Goal: Information Seeking & Learning: Learn about a topic

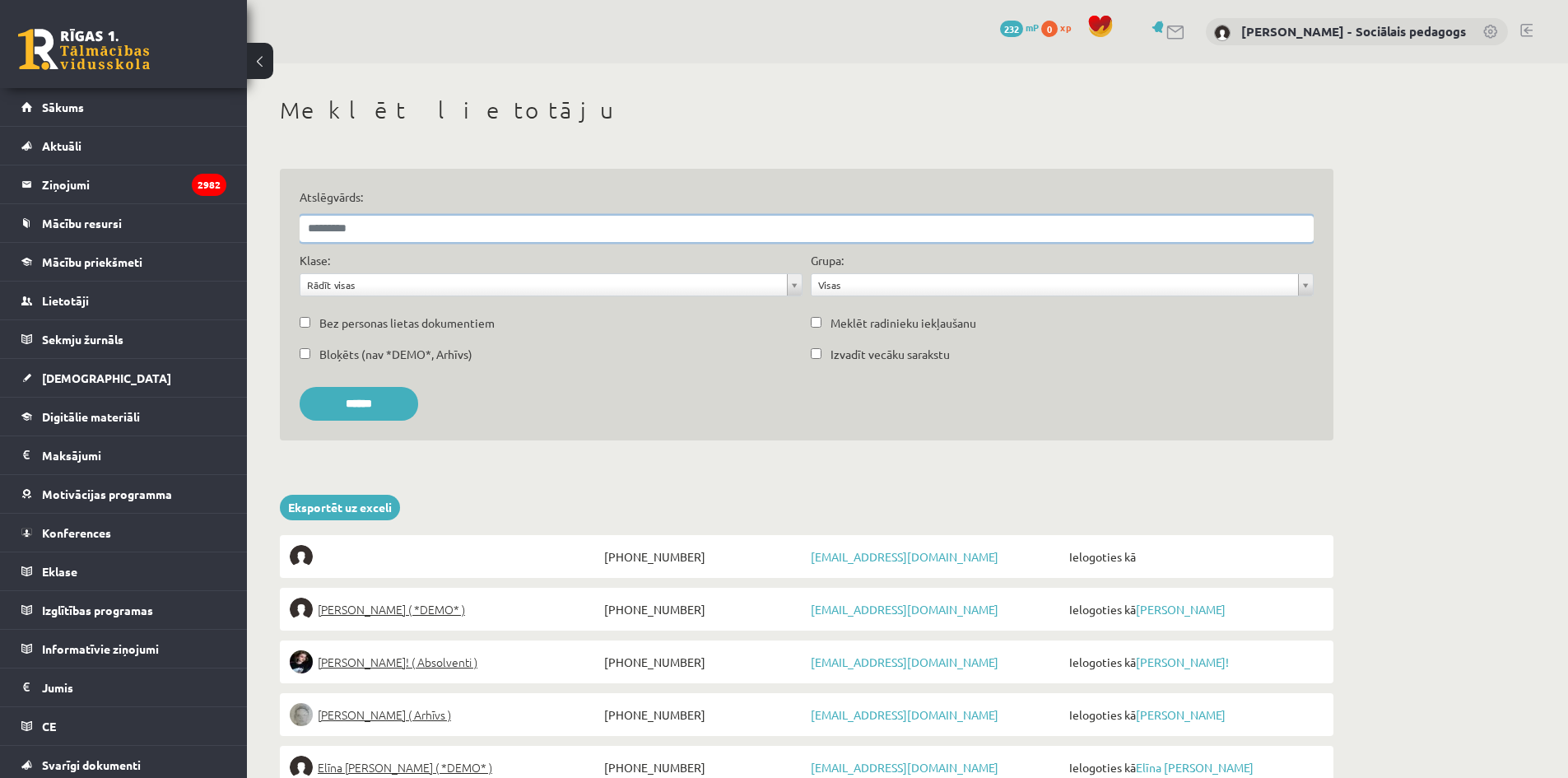
drag, startPoint x: 397, startPoint y: 220, endPoint x: 405, endPoint y: 225, distance: 9.4
click at [405, 224] on input "Atslēgvārds:" at bounding box center [807, 228] width 1014 height 26
click at [300, 387] on input "******" at bounding box center [359, 403] width 118 height 33
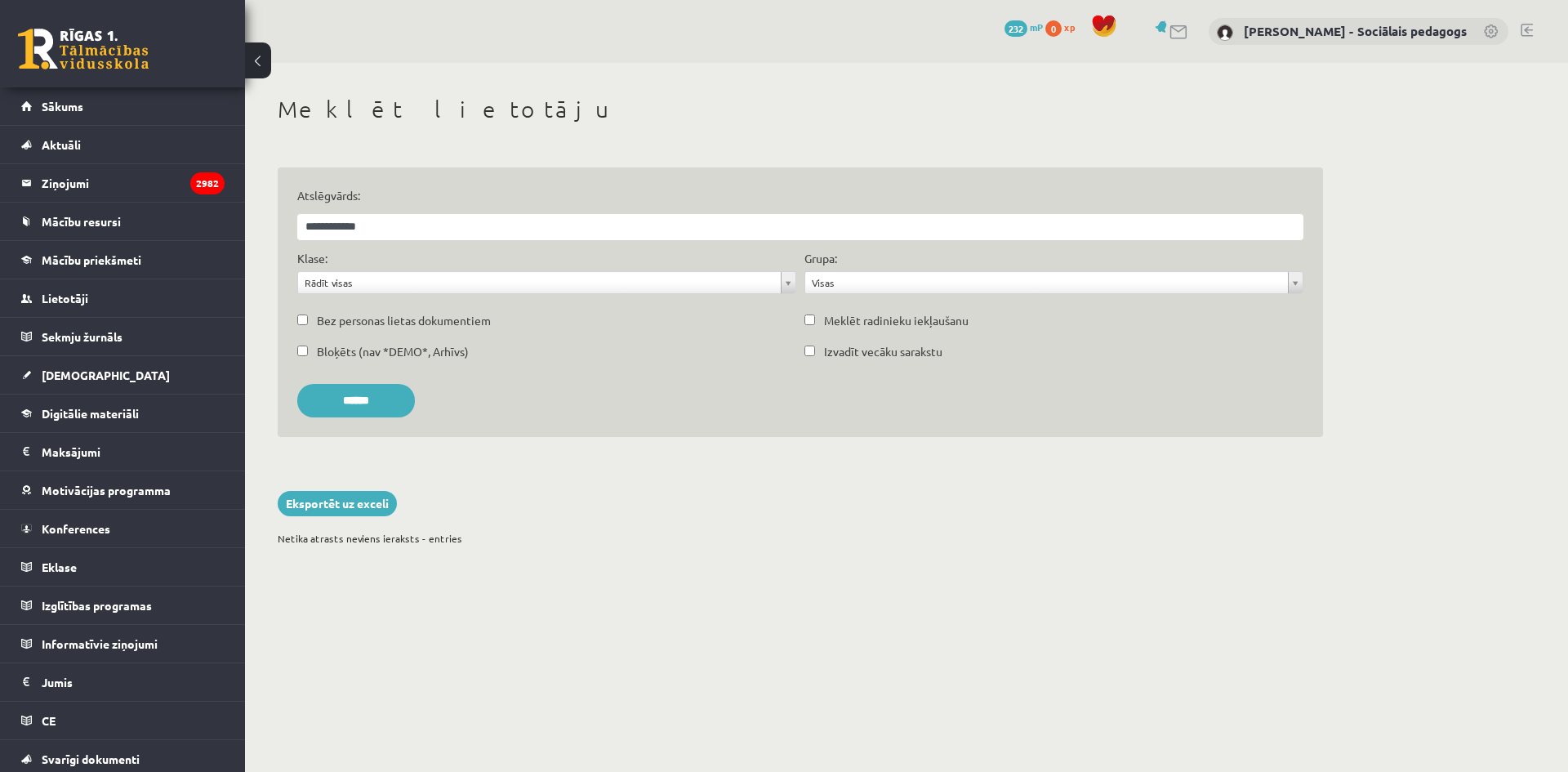
click at [353, 207] on div "**********" at bounding box center [800, 214] width 1014 height 53
click at [388, 223] on input "**********" at bounding box center [801, 227] width 1006 height 26
type input "**********"
click at [297, 384] on input "******" at bounding box center [356, 400] width 118 height 33
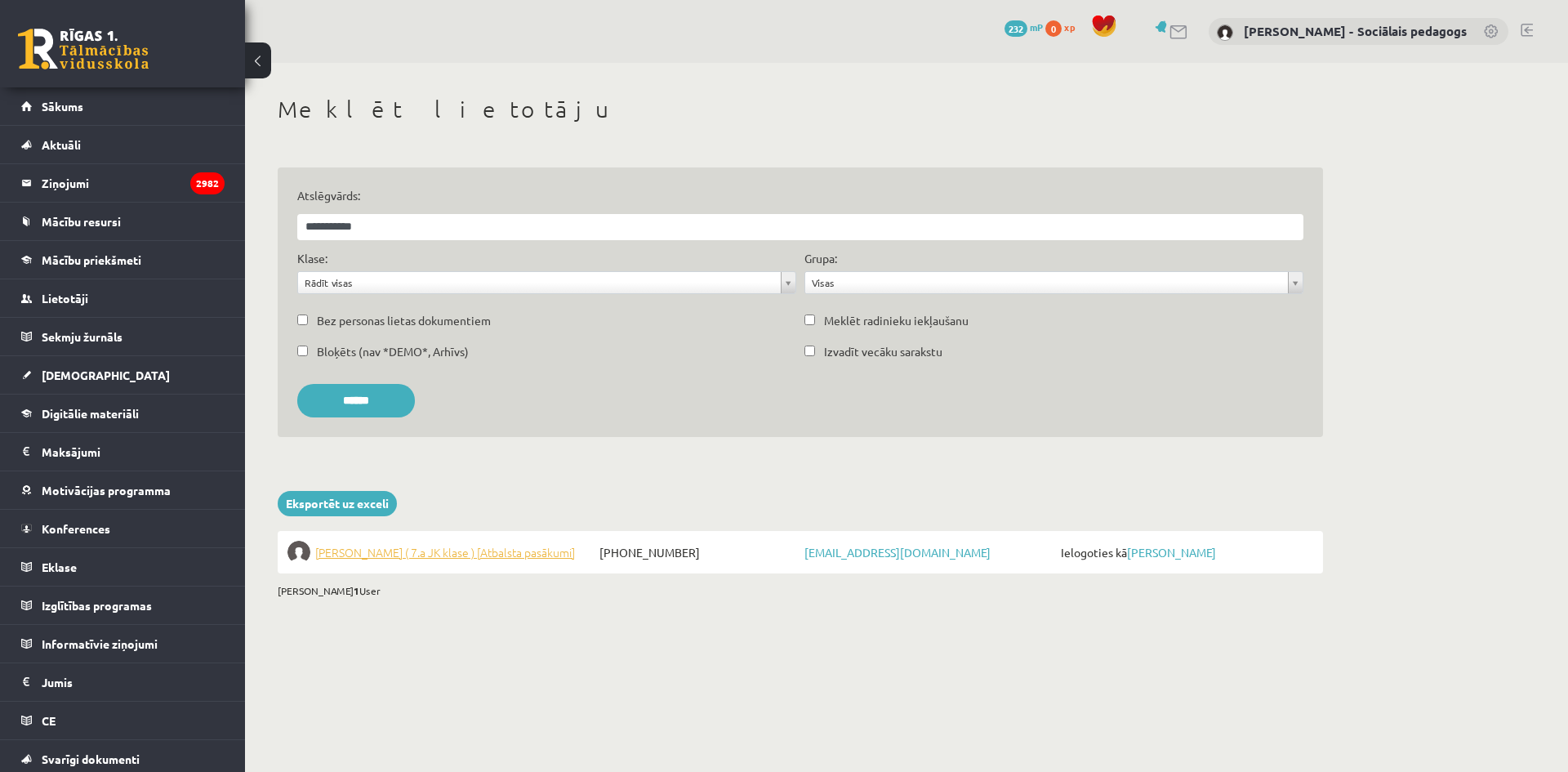
click at [456, 551] on span "Nika Karamiševa ( 7.a JK klase ) [Atbalsta pasākumi]" at bounding box center [444, 552] width 260 height 23
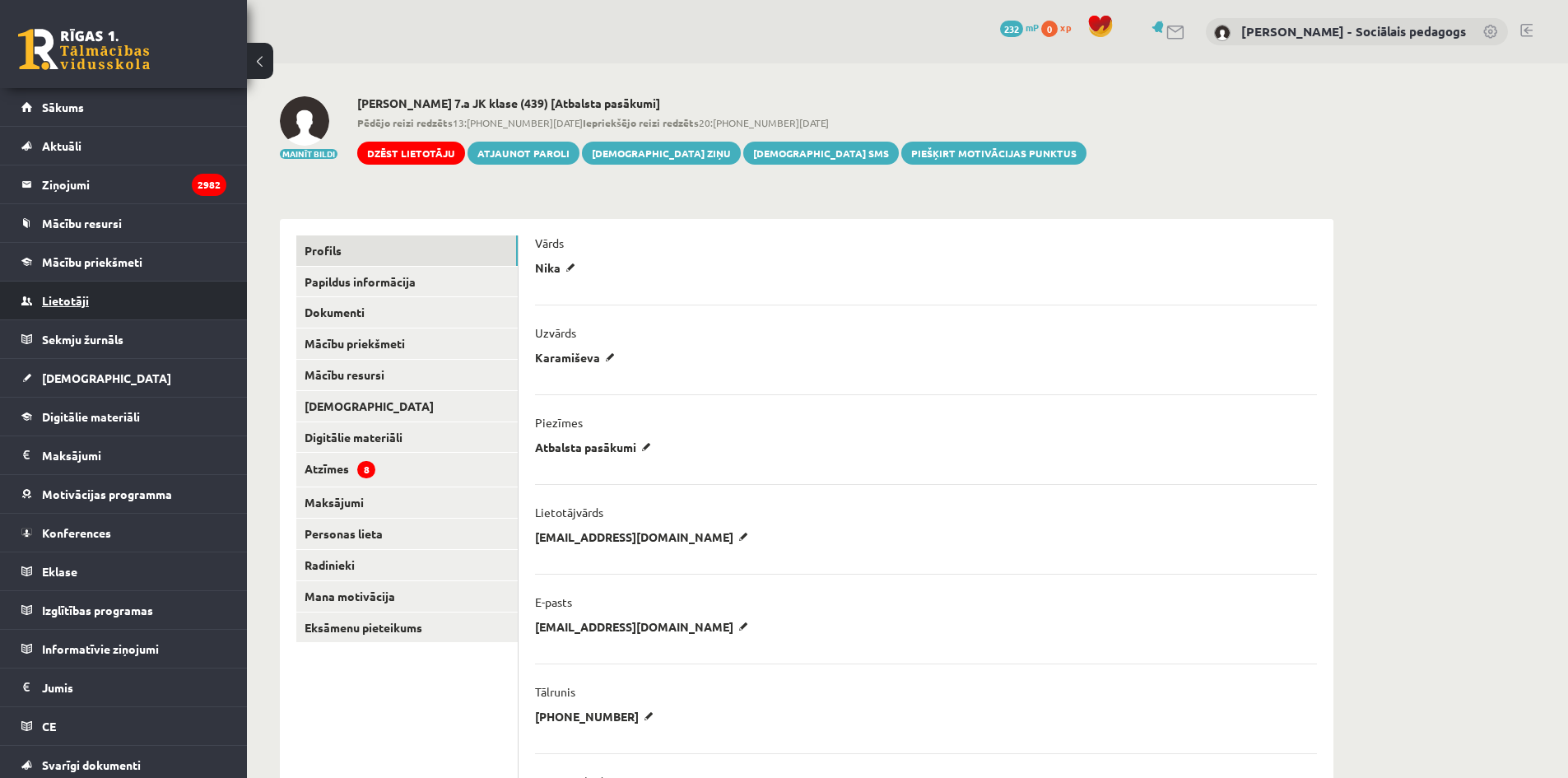
click at [78, 305] on span "Lietotāji" at bounding box center [65, 301] width 47 height 15
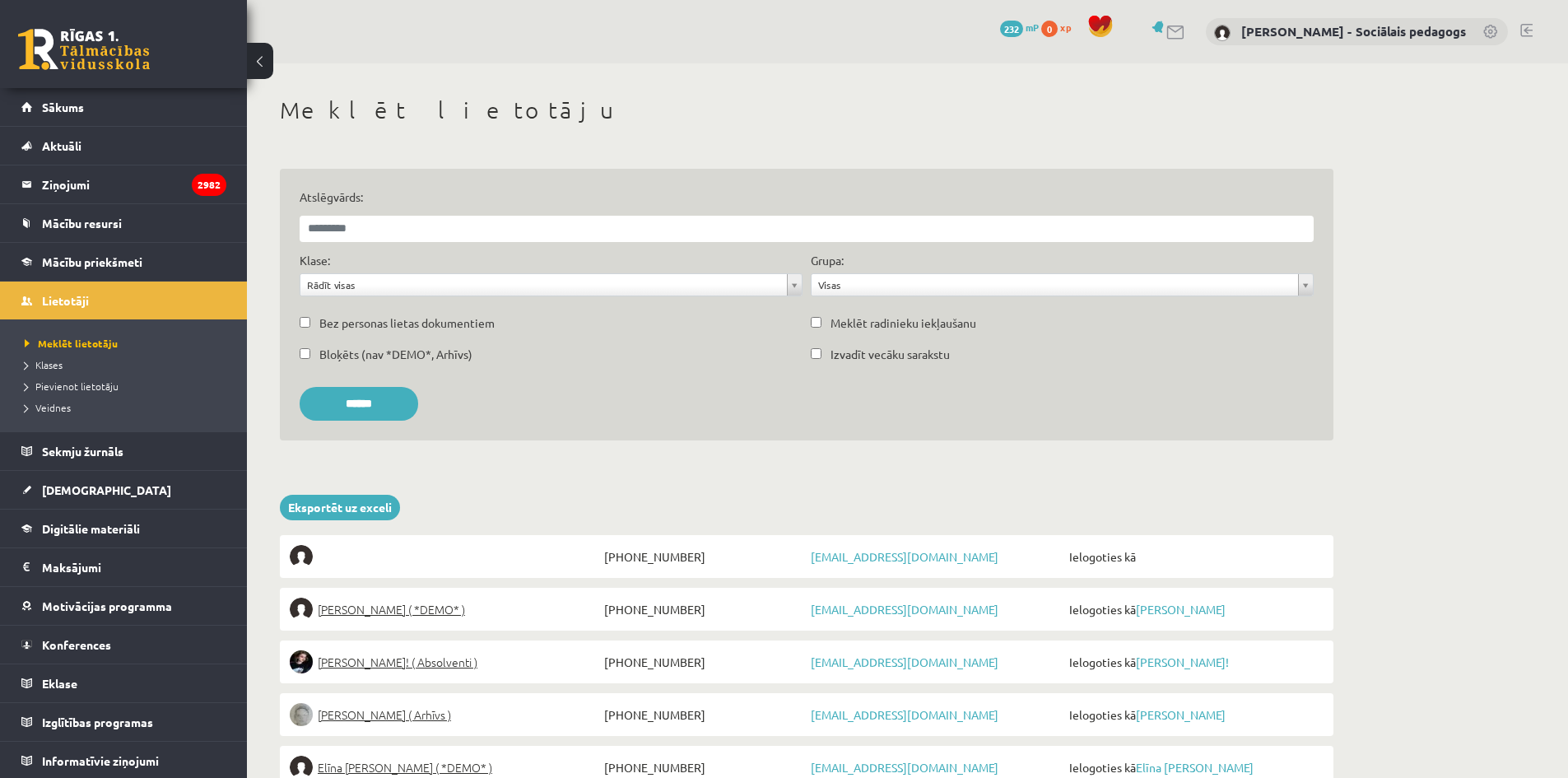
click at [408, 213] on div "Atslēgvārds:" at bounding box center [806, 216] width 1022 height 54
click at [420, 234] on input "Atslēgvārds:" at bounding box center [807, 228] width 1014 height 26
type input "**********"
click at [300, 387] on input "******" at bounding box center [359, 403] width 118 height 33
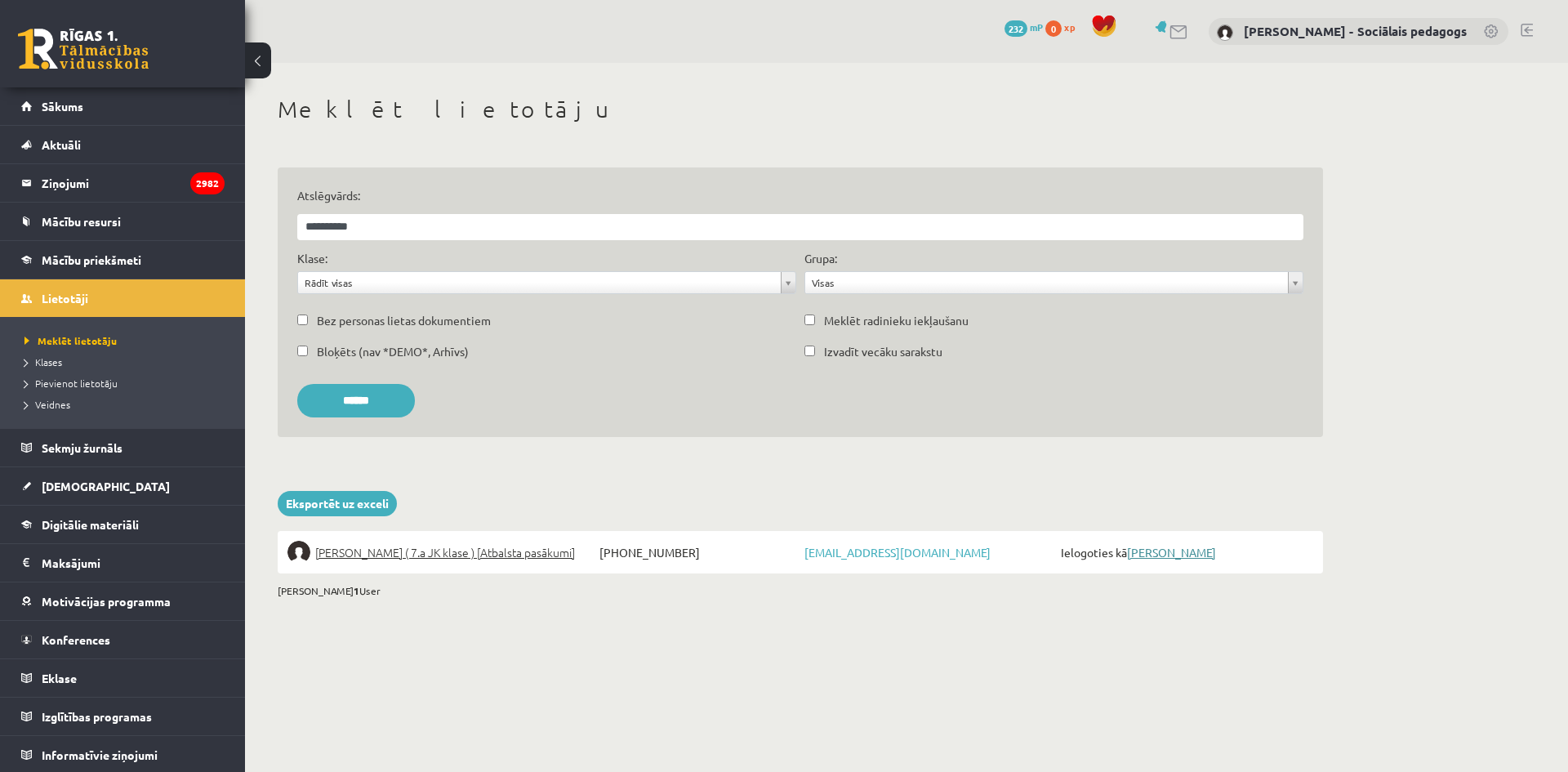
click at [1159, 552] on link "[PERSON_NAME]" at bounding box center [1171, 552] width 89 height 15
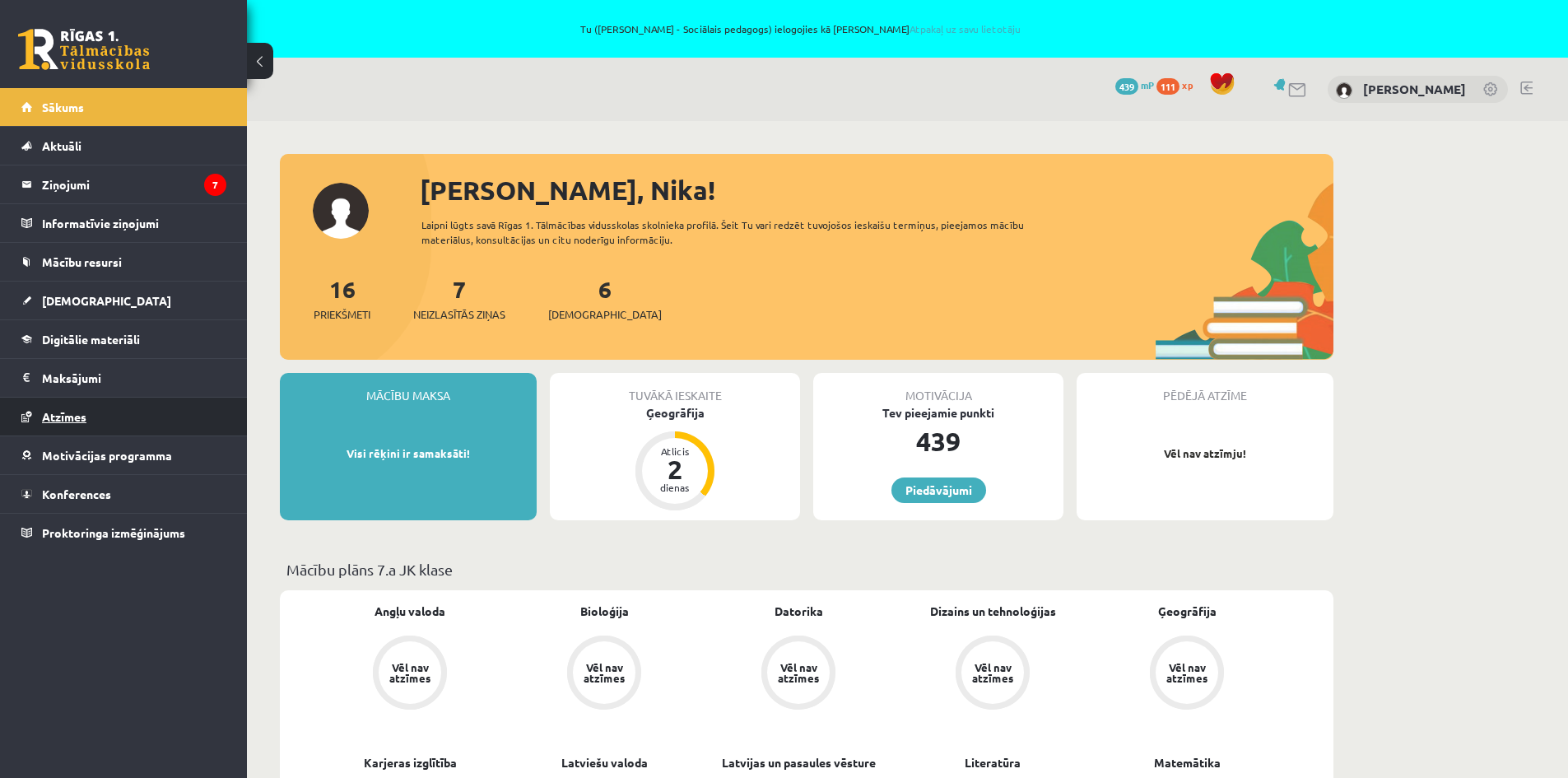
click at [79, 420] on span "Atzīmes" at bounding box center [64, 416] width 44 height 15
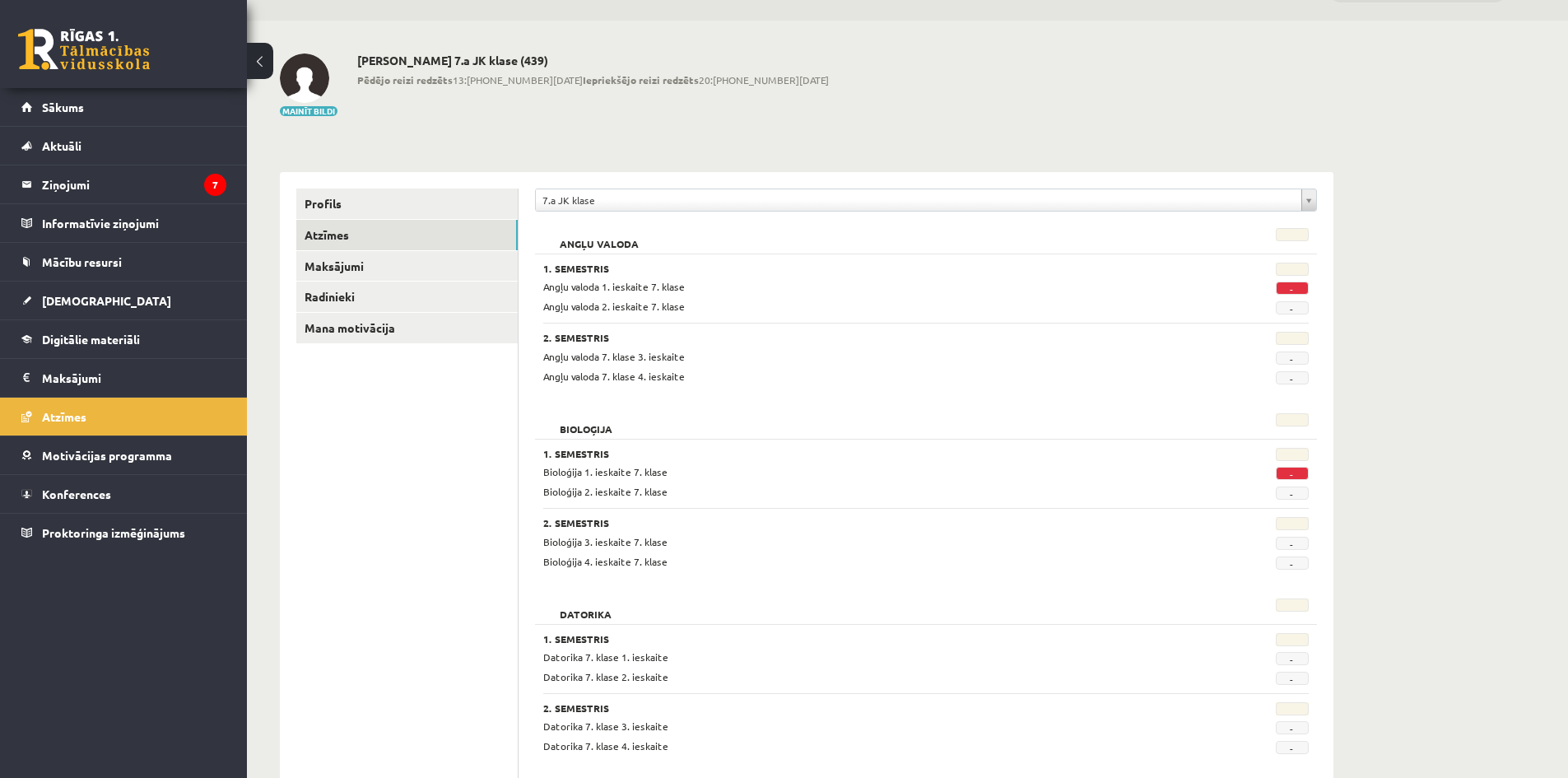
scroll to position [82, 0]
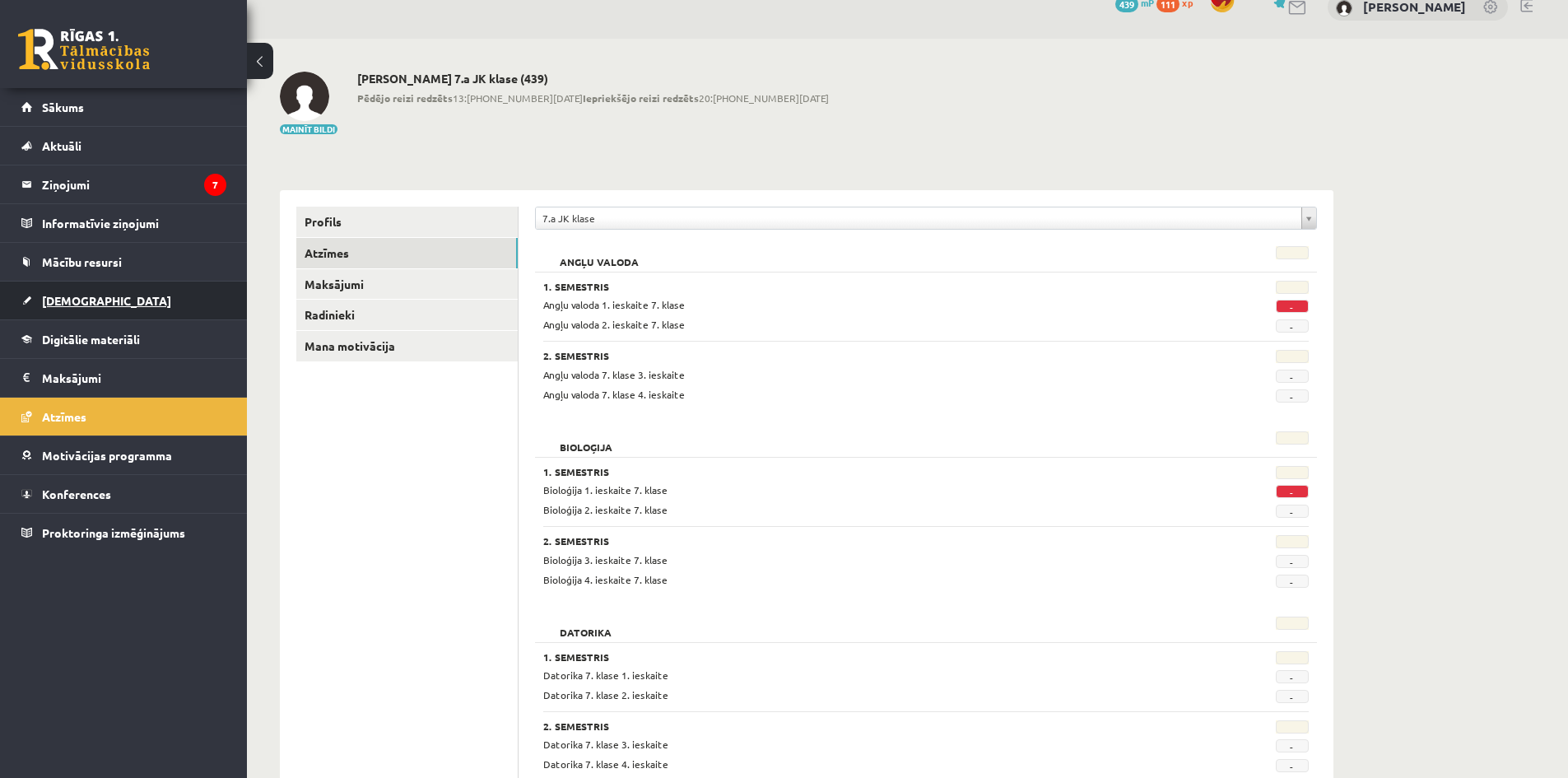
click at [74, 302] on span "[DEMOGRAPHIC_DATA]" at bounding box center [106, 301] width 130 height 15
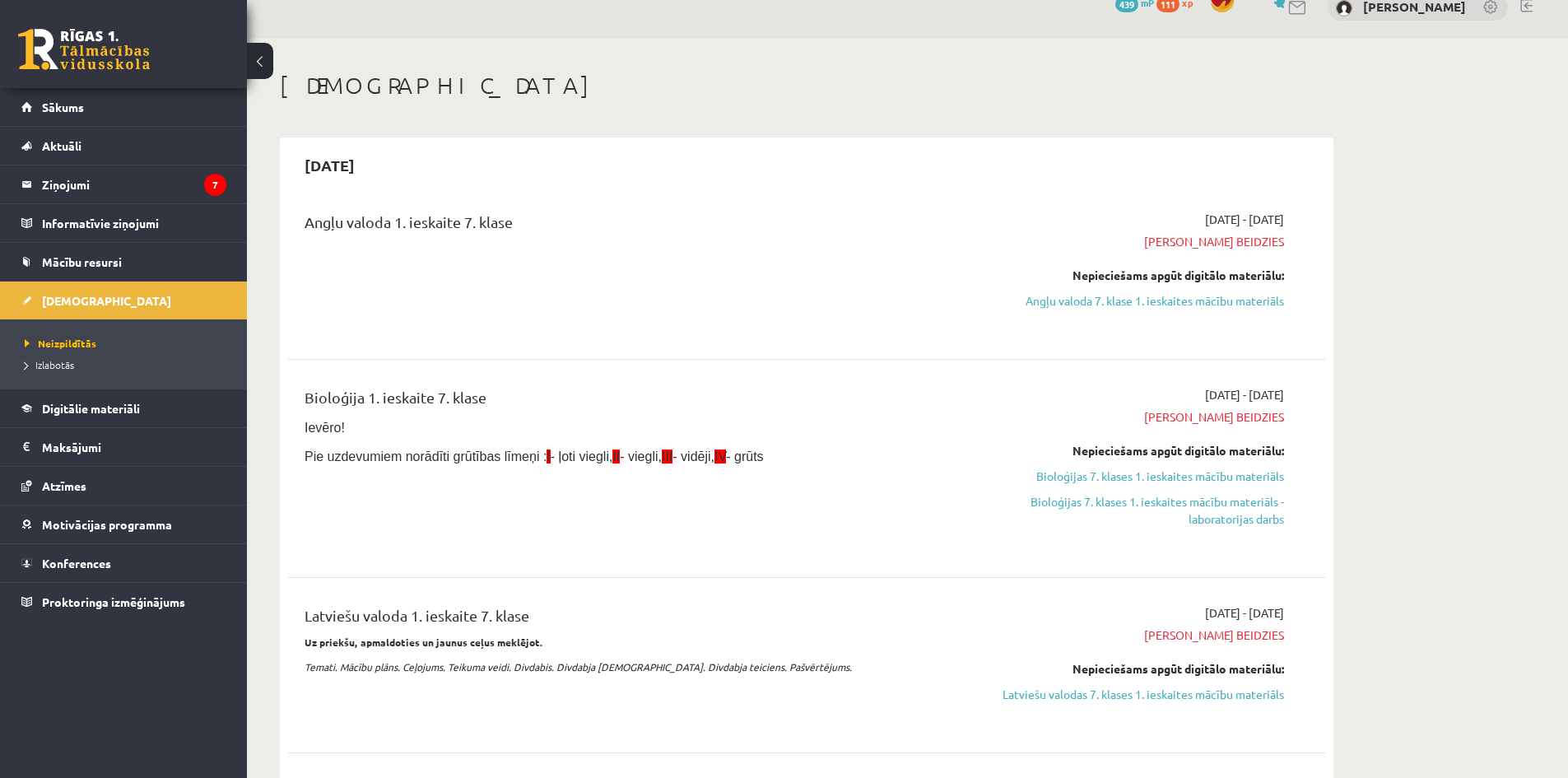
drag, startPoint x: 1174, startPoint y: 302, endPoint x: 868, endPoint y: 79, distance: 378.6
click at [1174, 302] on link "Angļu valoda 7. klase 1. ieskaites mācību materiāls" at bounding box center [1128, 301] width 310 height 18
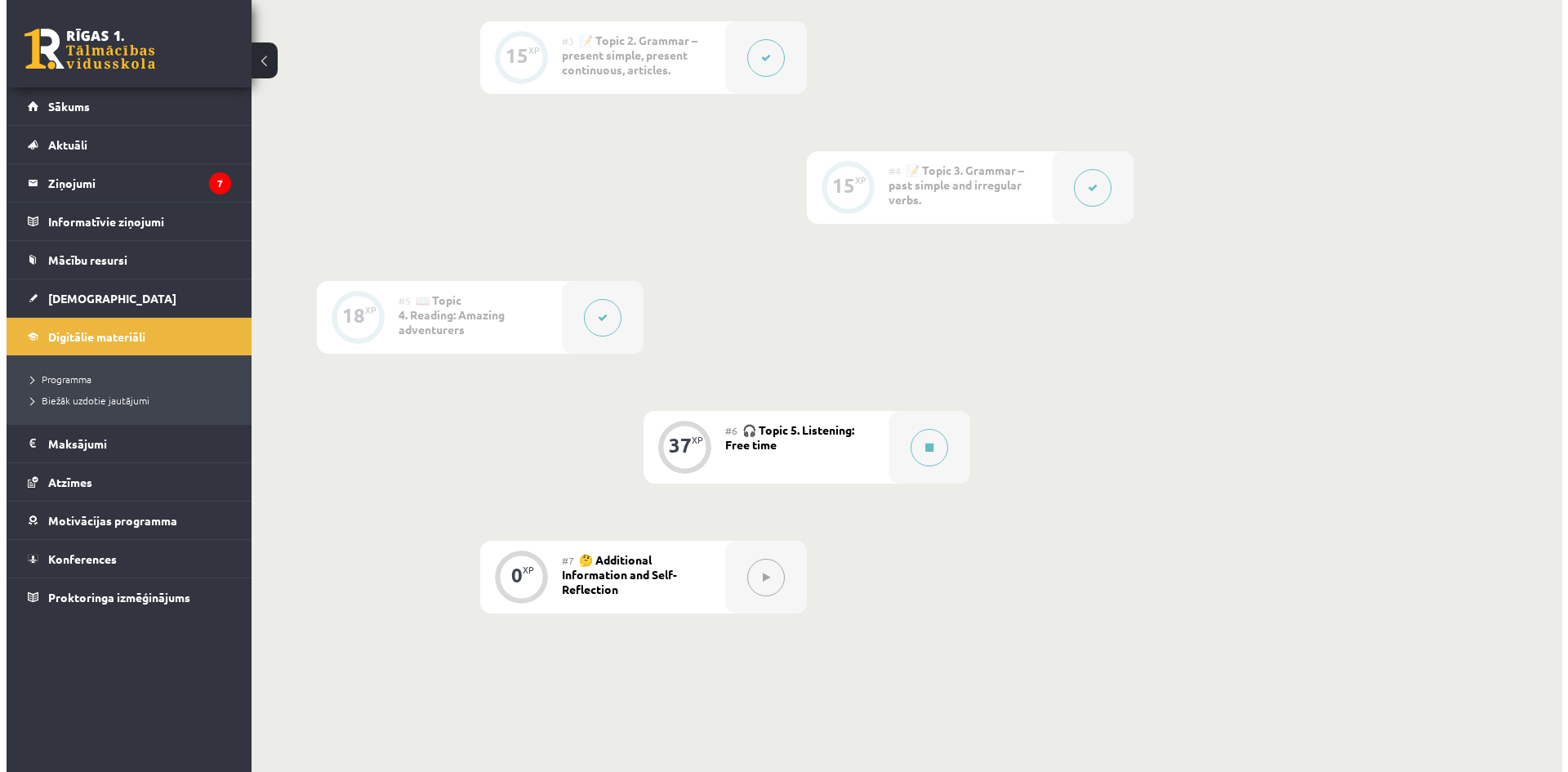
scroll to position [817, 0]
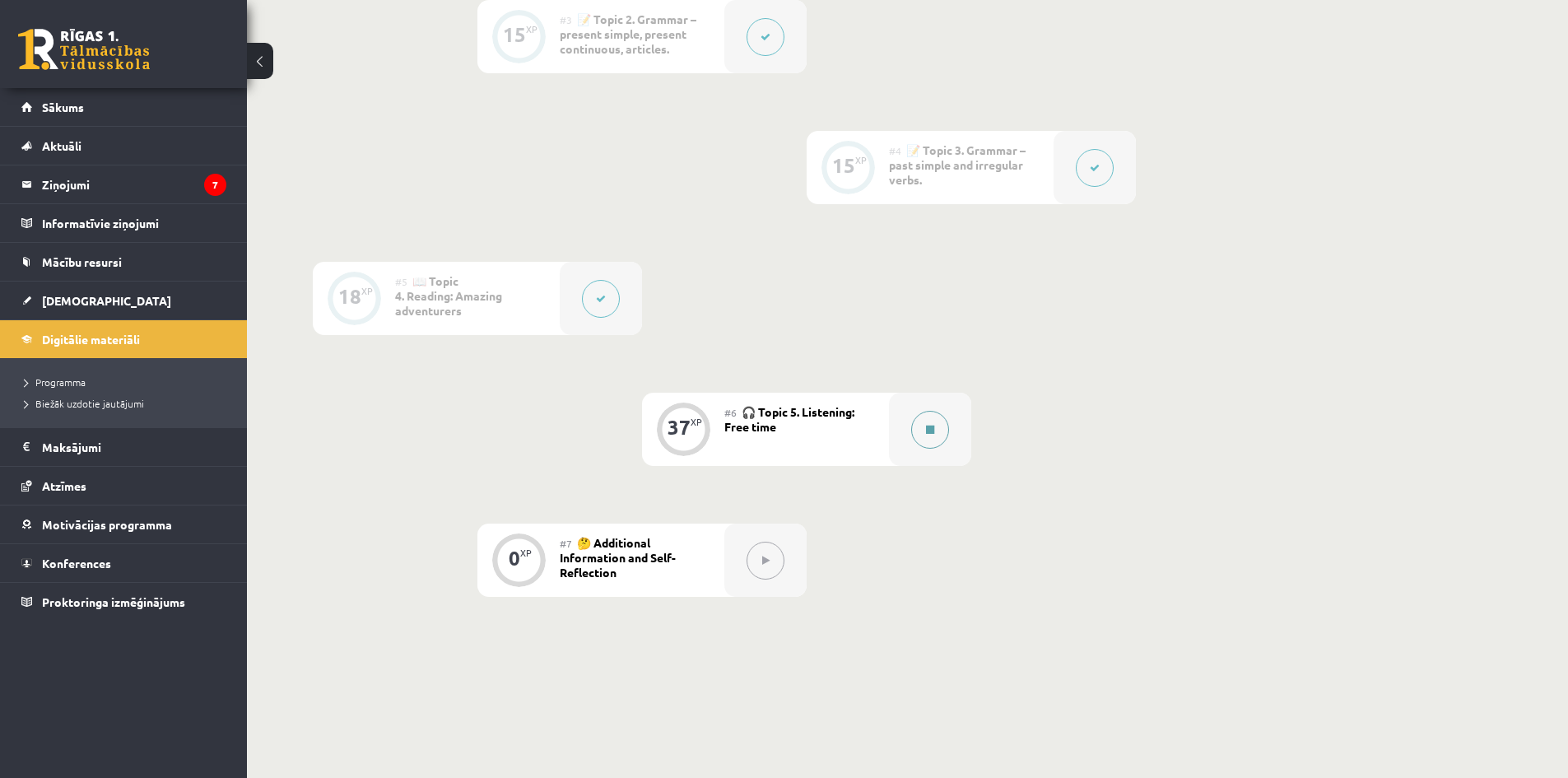
click at [930, 429] on icon at bounding box center [930, 429] width 8 height 10
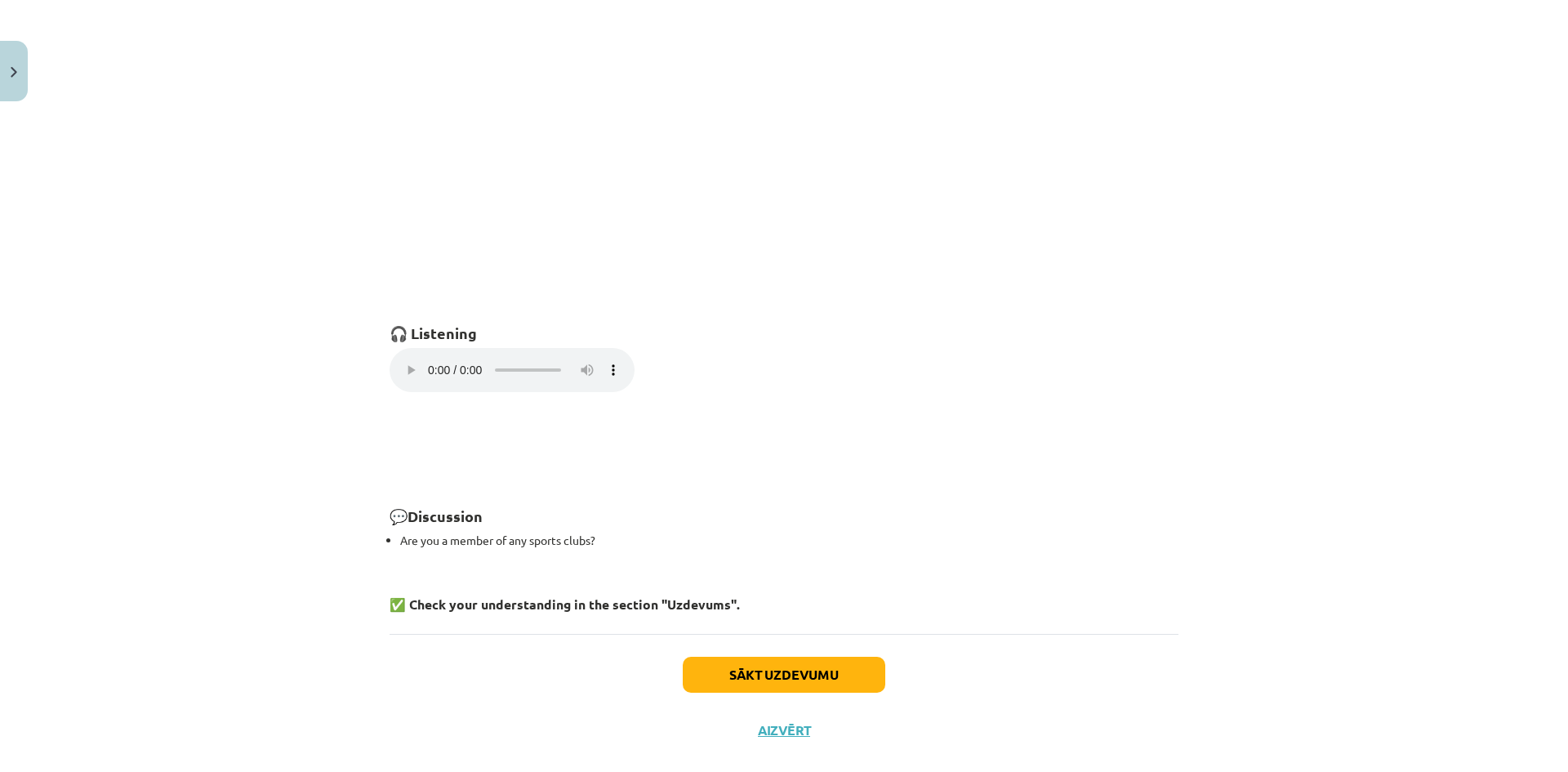
scroll to position [978, 0]
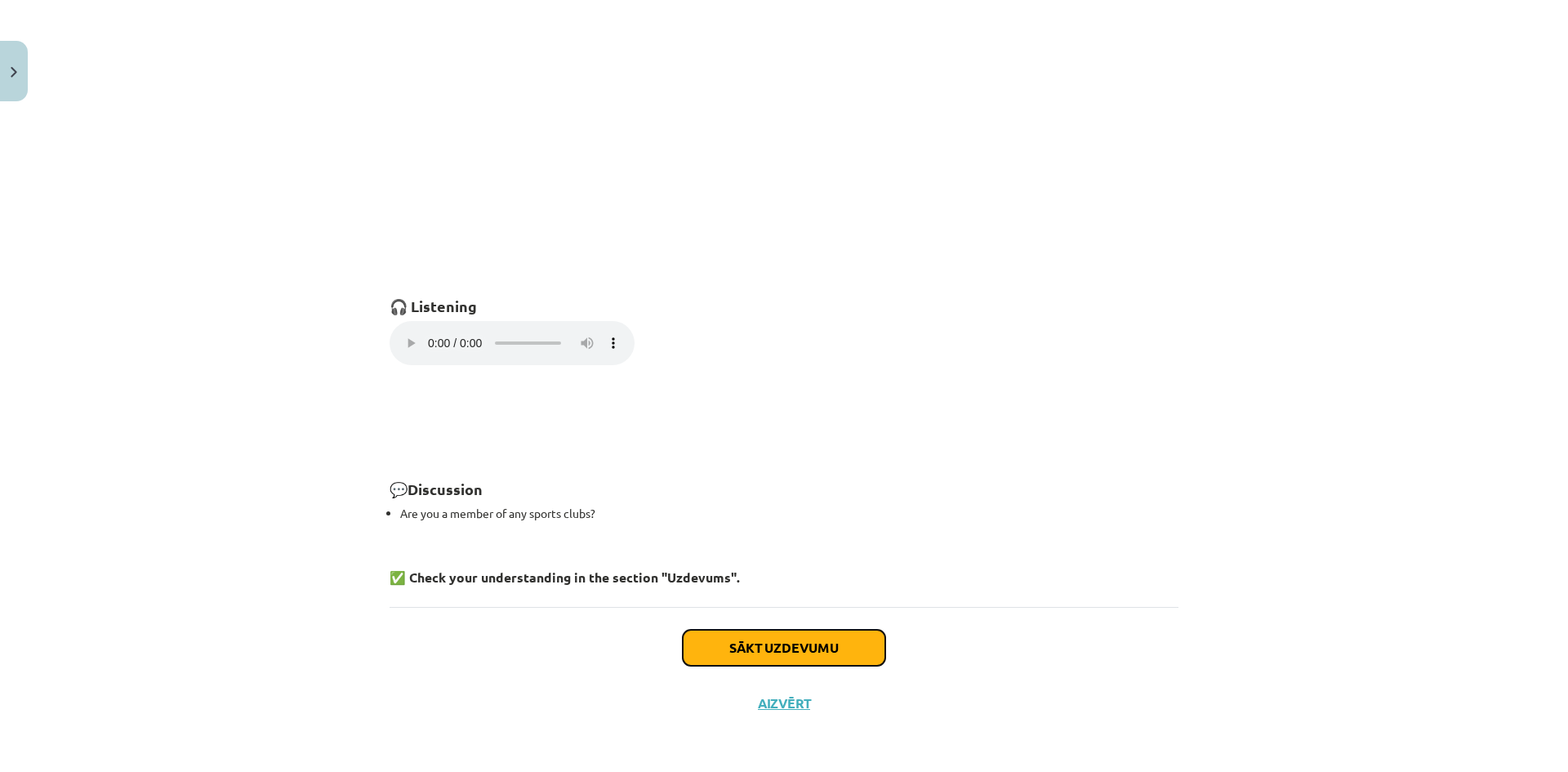
click at [818, 647] on button "Sākt uzdevumu" at bounding box center [784, 647] width 203 height 36
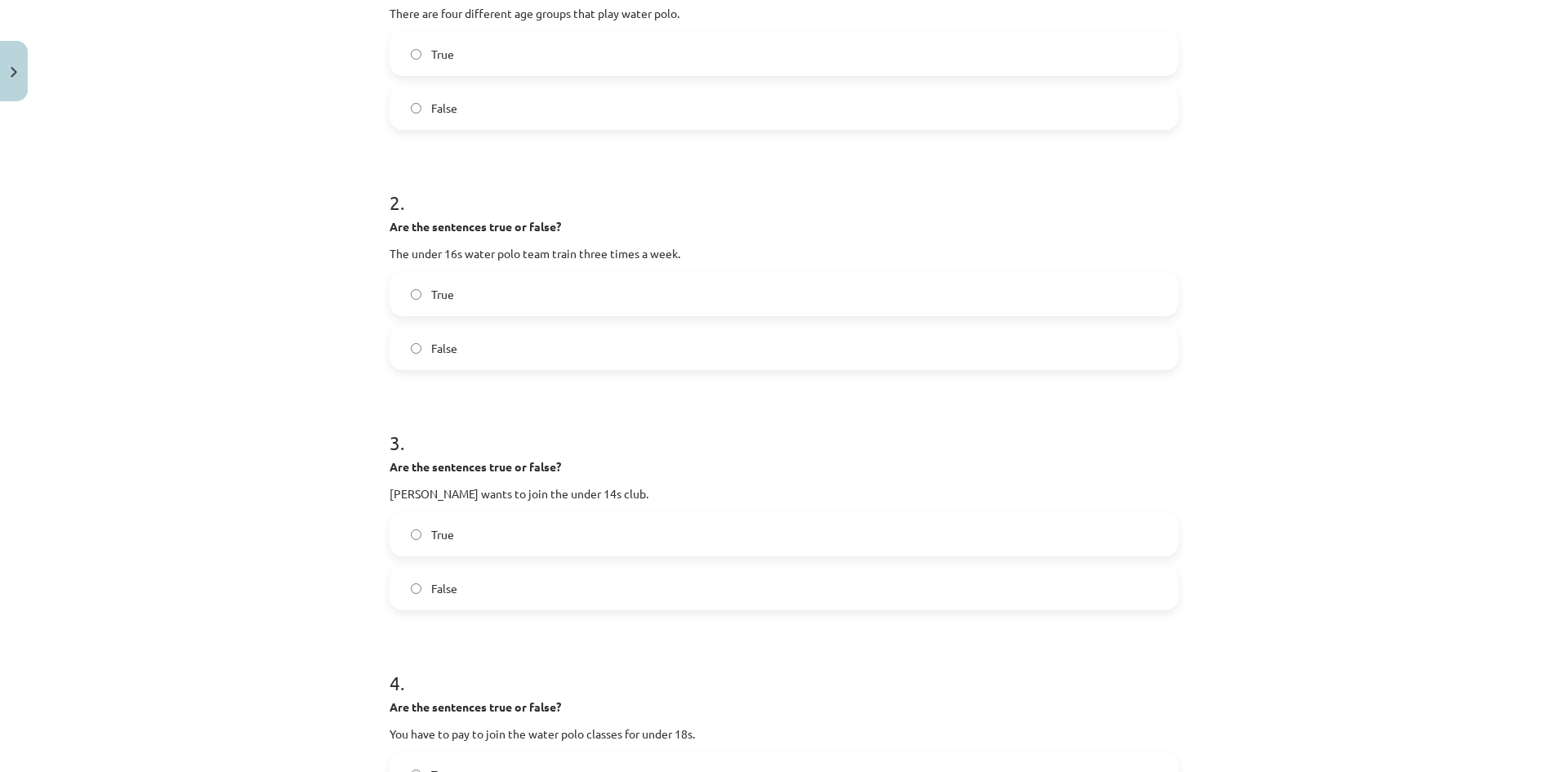
scroll to position [0, 0]
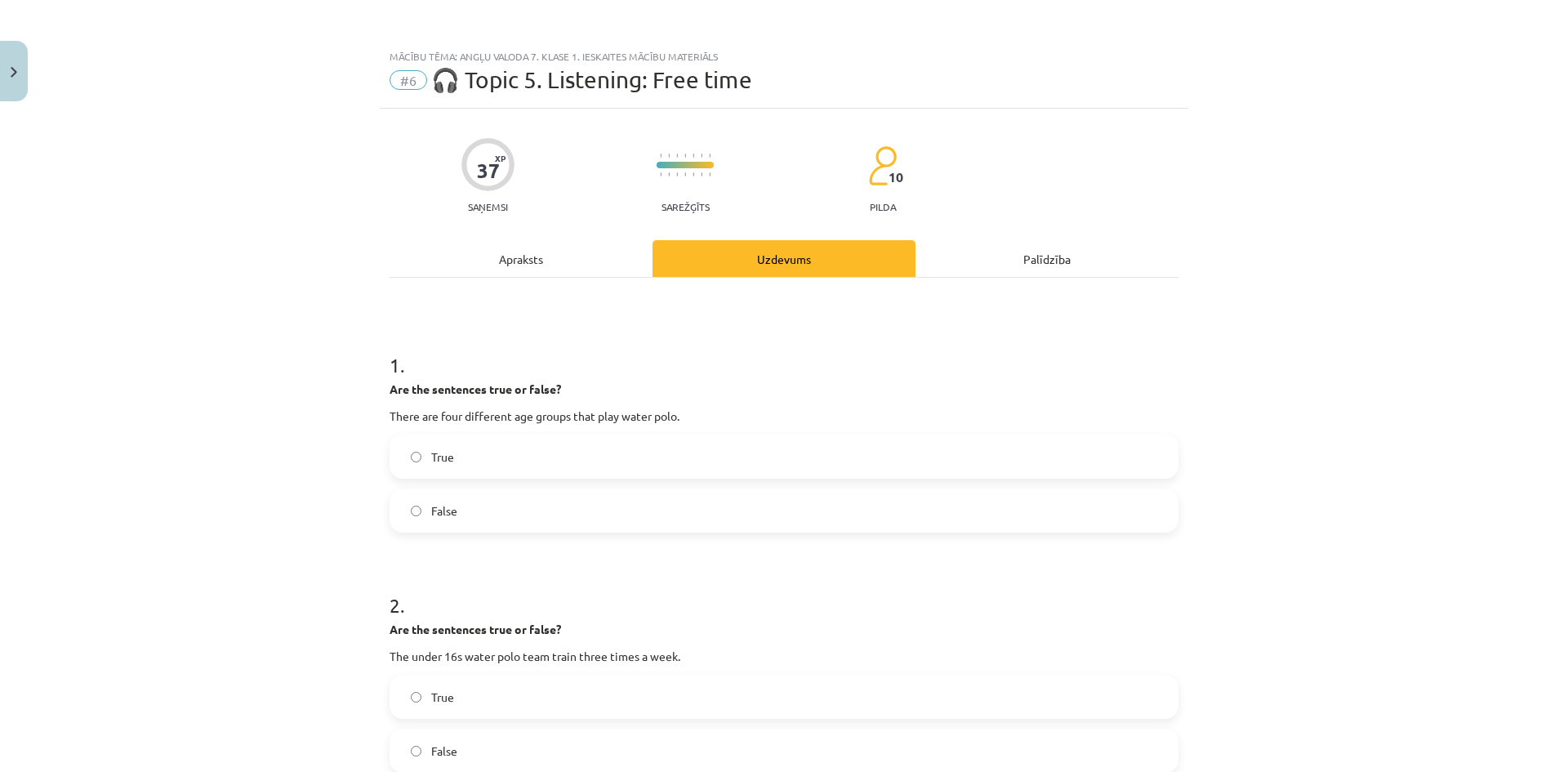
click at [514, 257] on div "Apraksts" at bounding box center [521, 259] width 263 height 37
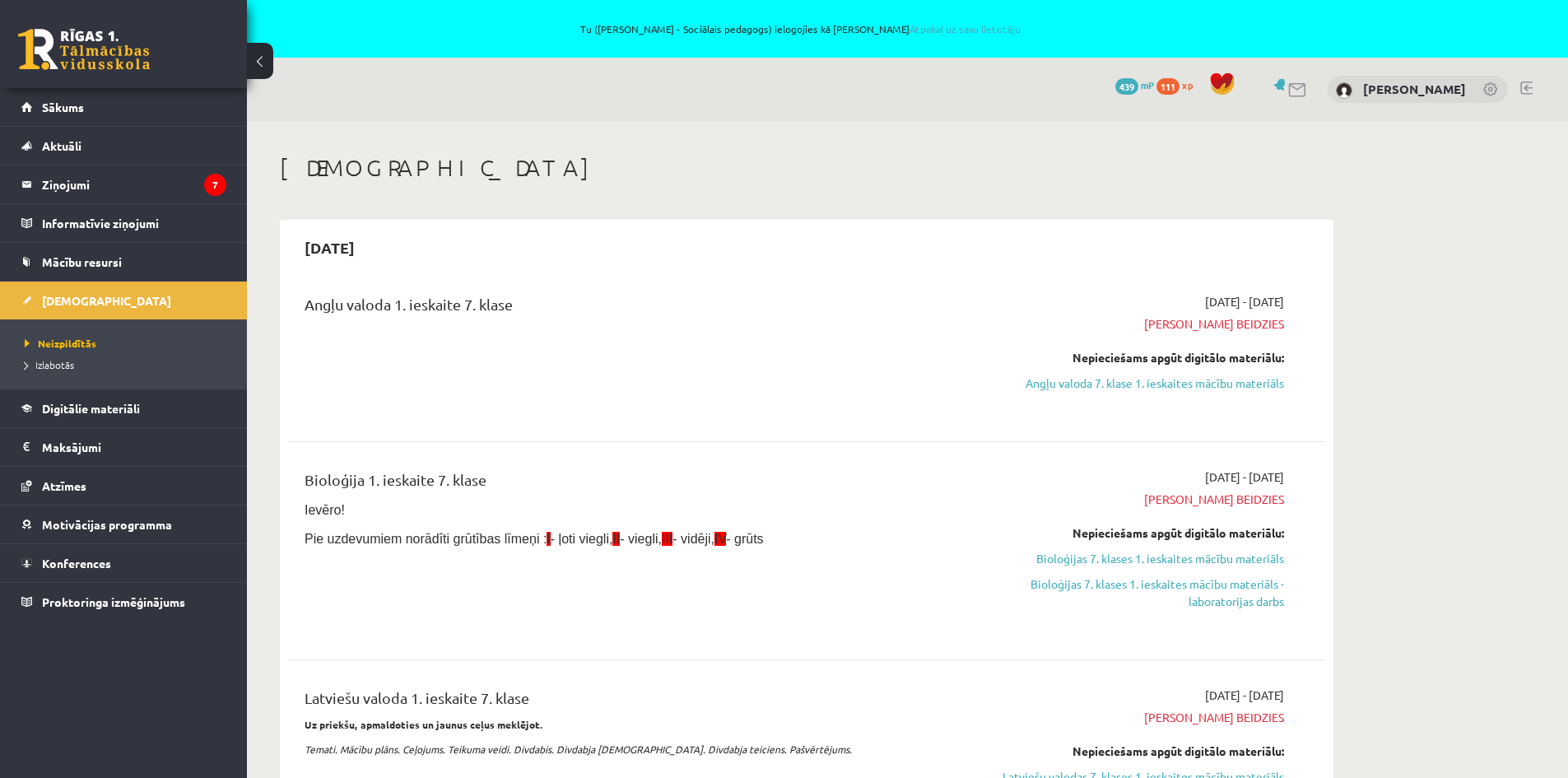
scroll to position [79, 0]
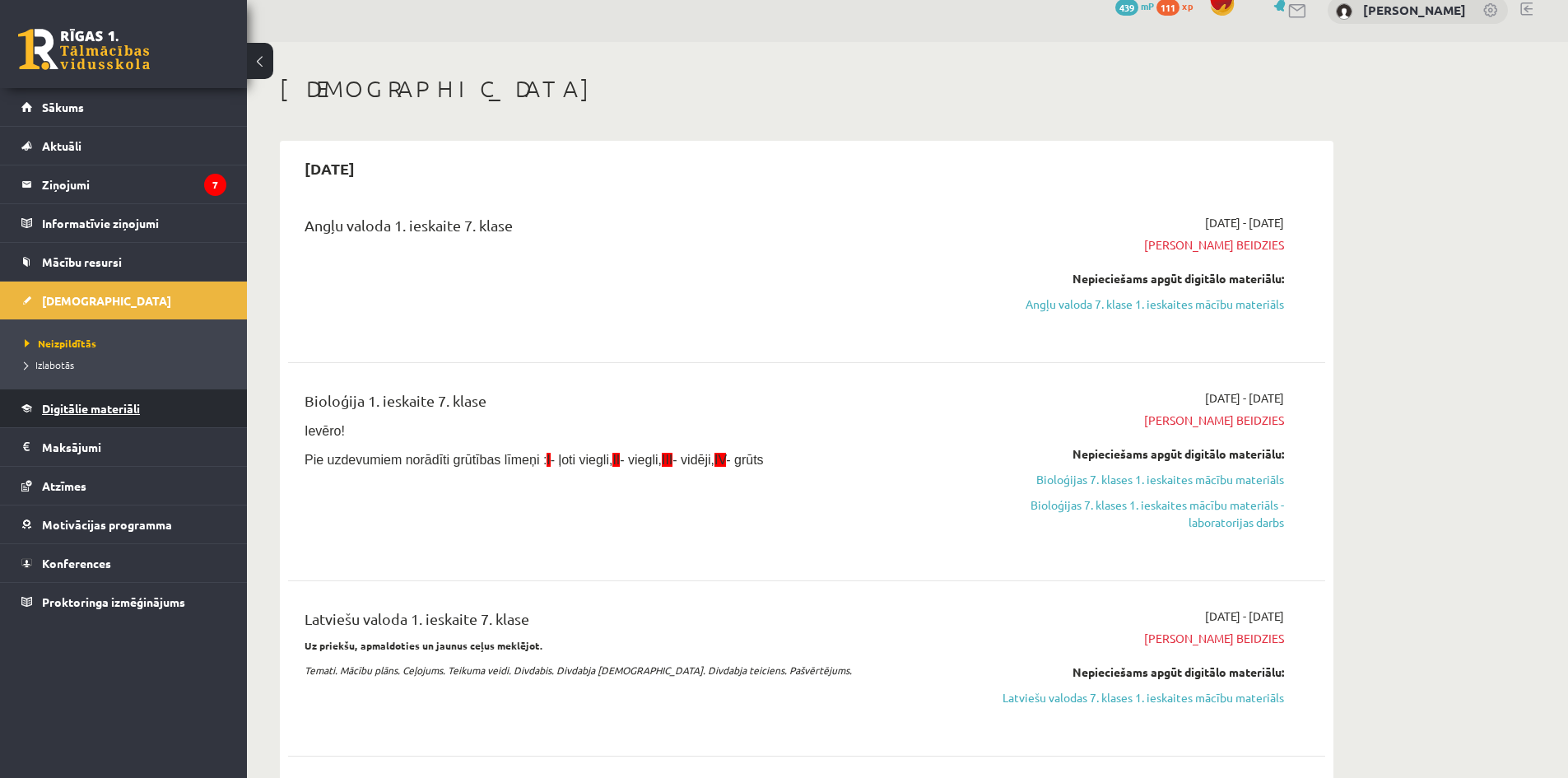
click at [93, 406] on span "Digitālie materiāli" at bounding box center [91, 408] width 98 height 15
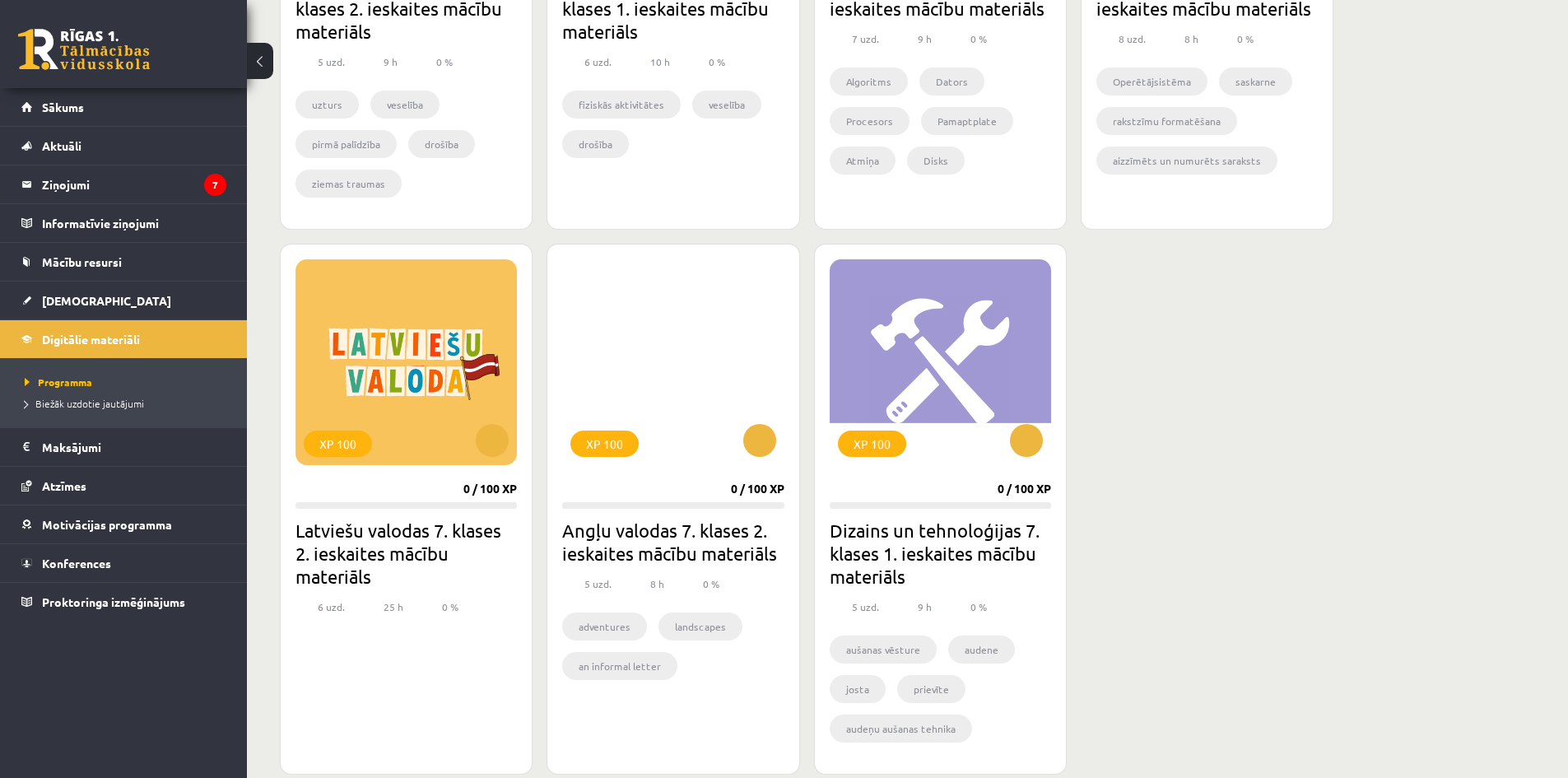
scroll to position [2859, 0]
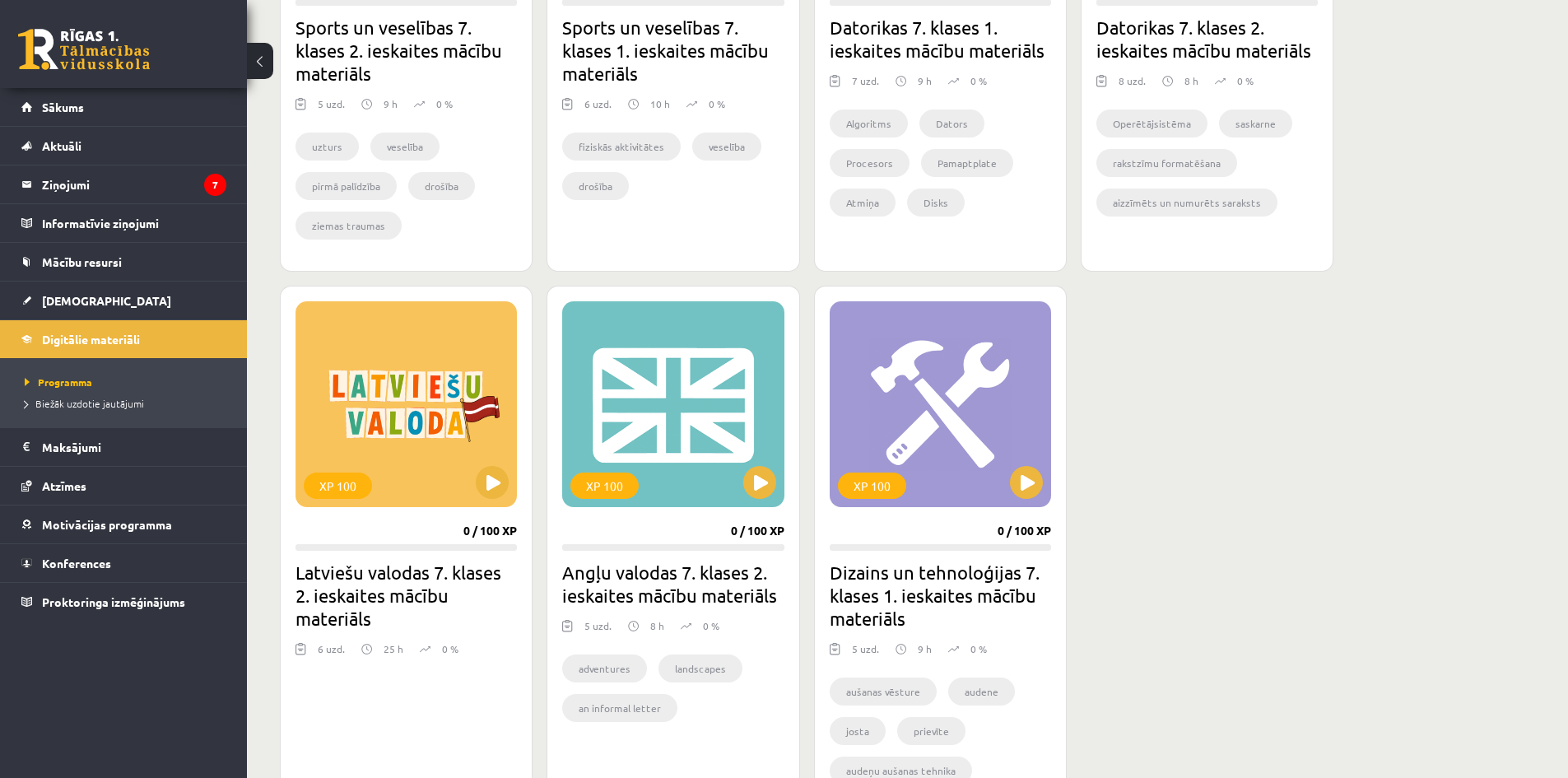
click at [395, 581] on h2 "Latviešu valodas 7. klases 2. ieskaites mācību materiāls" at bounding box center [405, 595] width 221 height 69
click at [395, 588] on h2 "Latviešu valodas 7. klases 2. ieskaites mācību materiāls" at bounding box center [405, 595] width 221 height 69
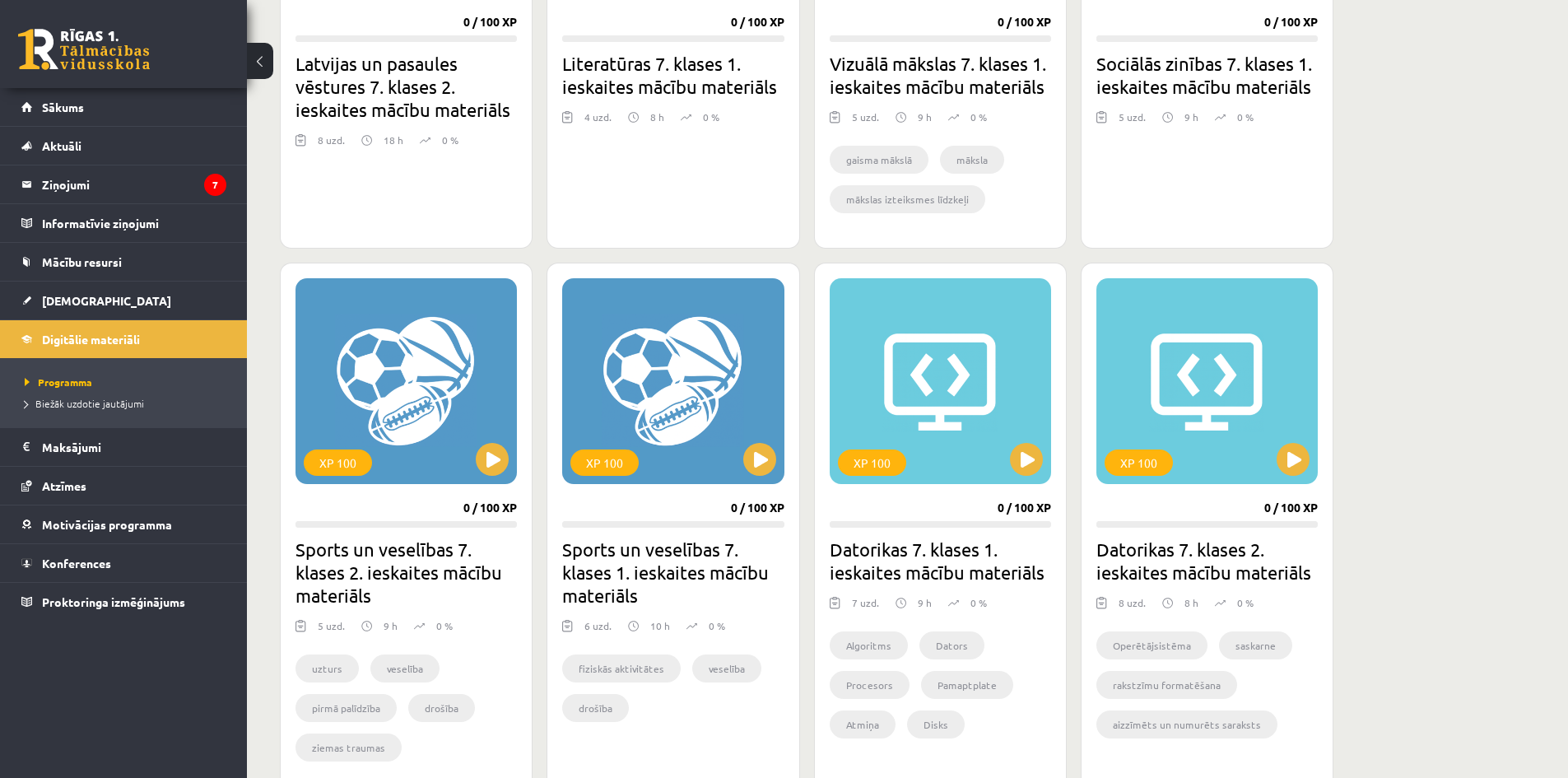
scroll to position [2365, 0]
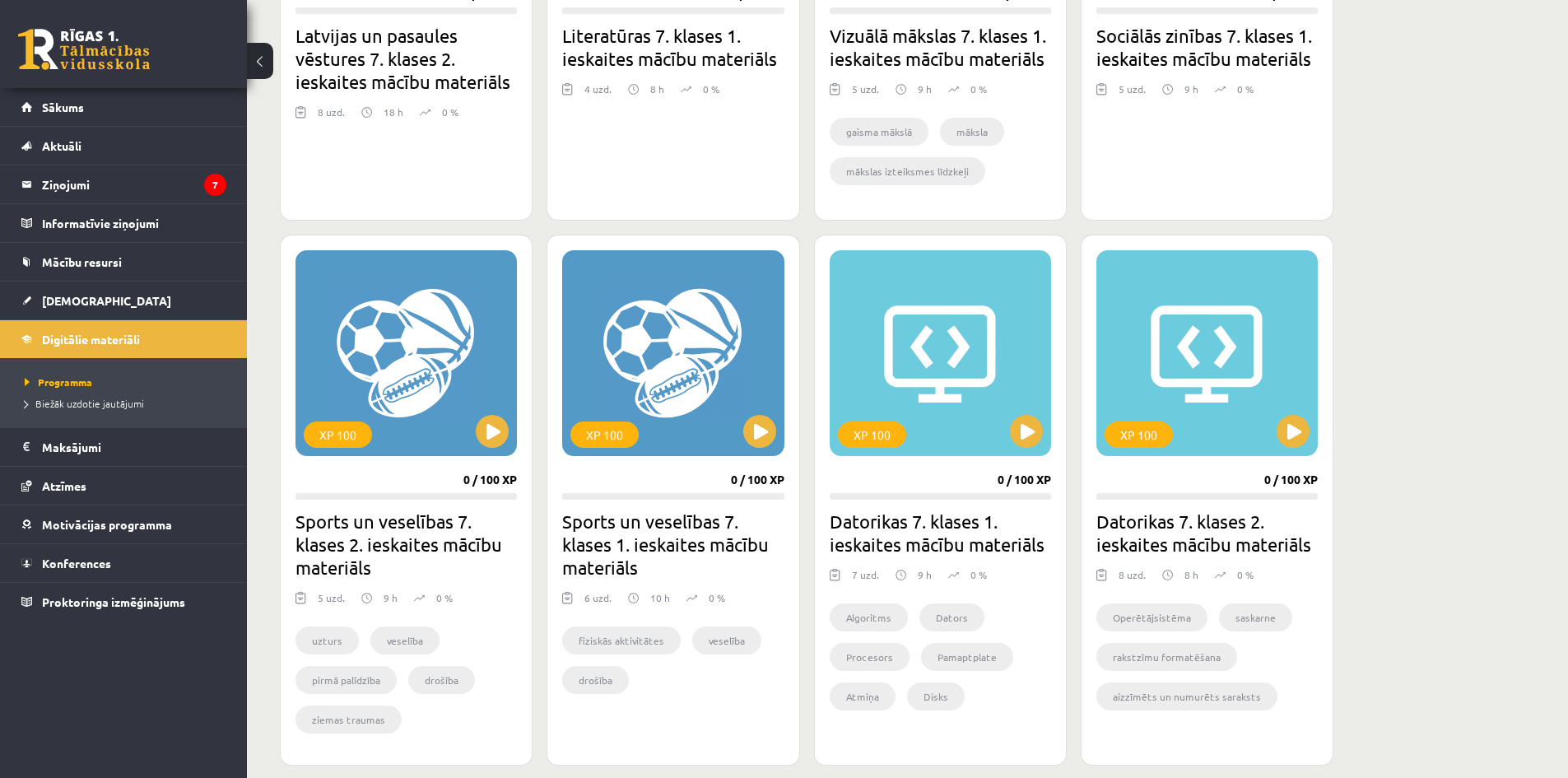
click at [389, 535] on h2 "Sports un veselības 7. klases 2. ieskaites mācību materiāls" at bounding box center [405, 544] width 221 height 69
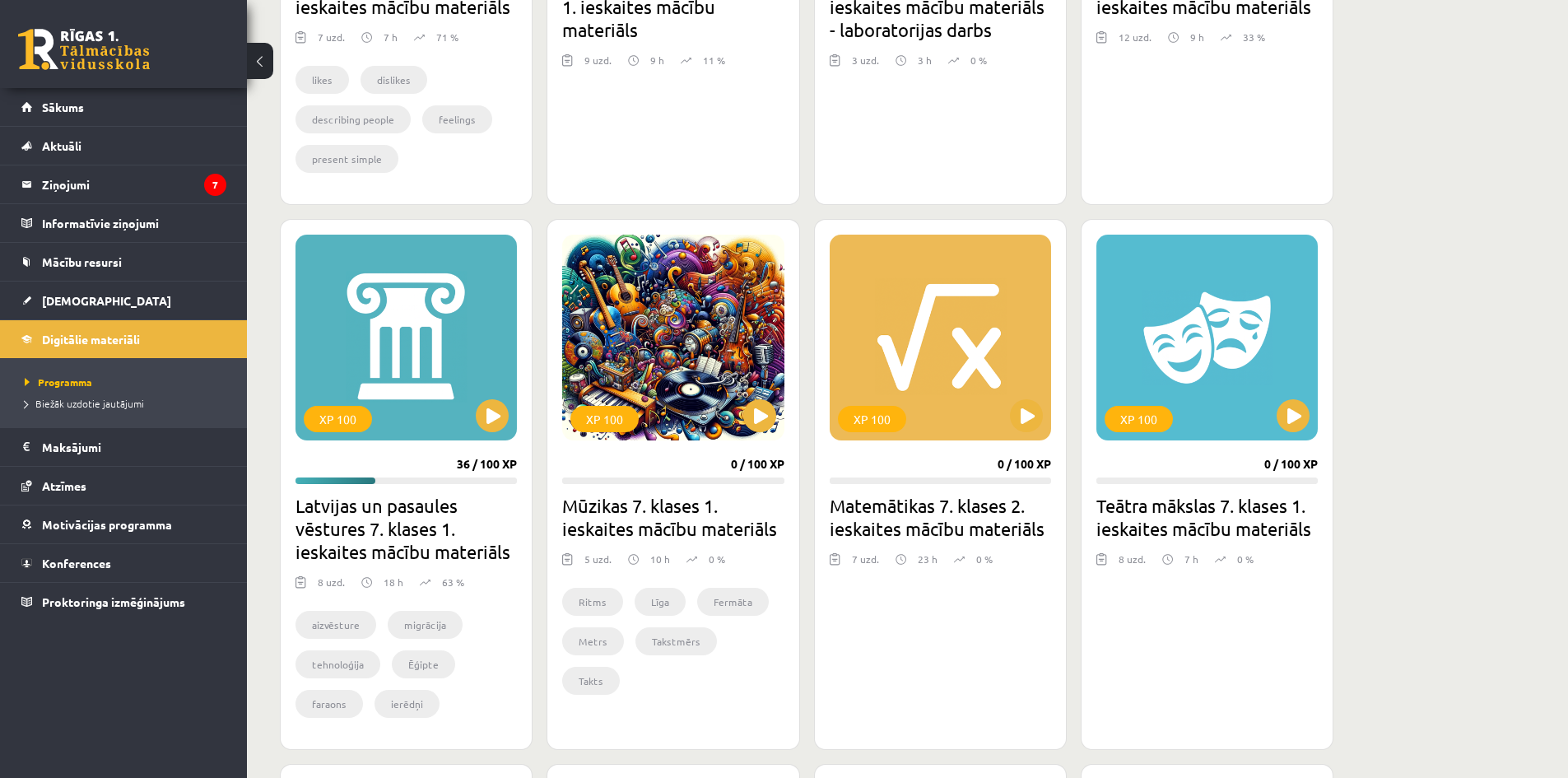
scroll to position [884, 0]
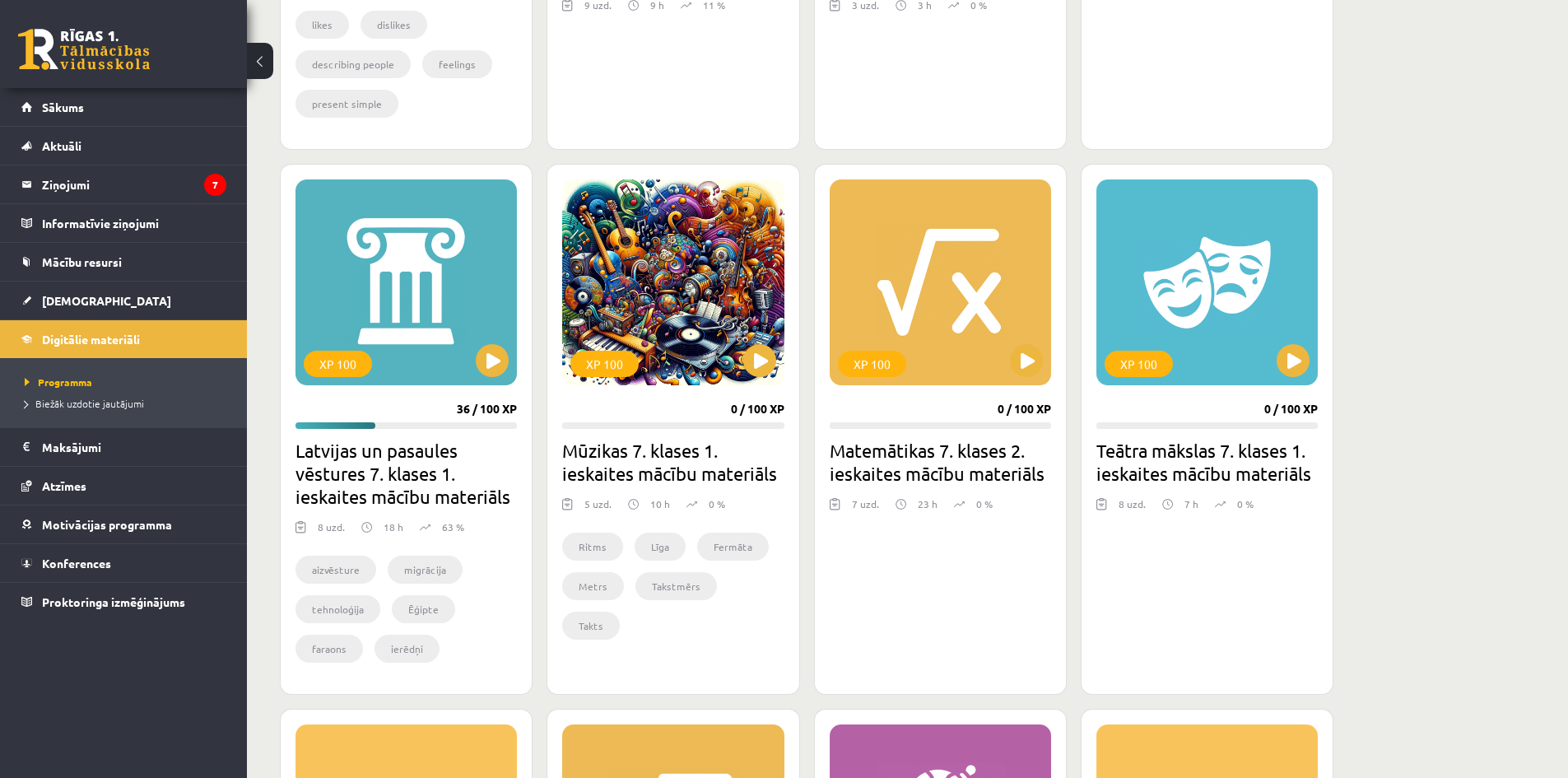
click at [1233, 469] on h2 "Teātra mākslas 7. klases 1. ieskaites mācību materiāls" at bounding box center [1206, 462] width 221 height 46
click at [1259, 466] on h2 "Teātra mākslas 7. klases 1. ieskaites mācību materiāls" at bounding box center [1206, 462] width 221 height 46
click at [1257, 472] on h2 "Teātra mākslas 7. klases 1. ieskaites mācību materiāls" at bounding box center [1206, 462] width 221 height 46
click at [1263, 420] on div "XP 100 0 / 100 XP Teātra mākslas 7. klases 1. ieskaites mācību materiāls 8 uzd.…" at bounding box center [1206, 429] width 253 height 531
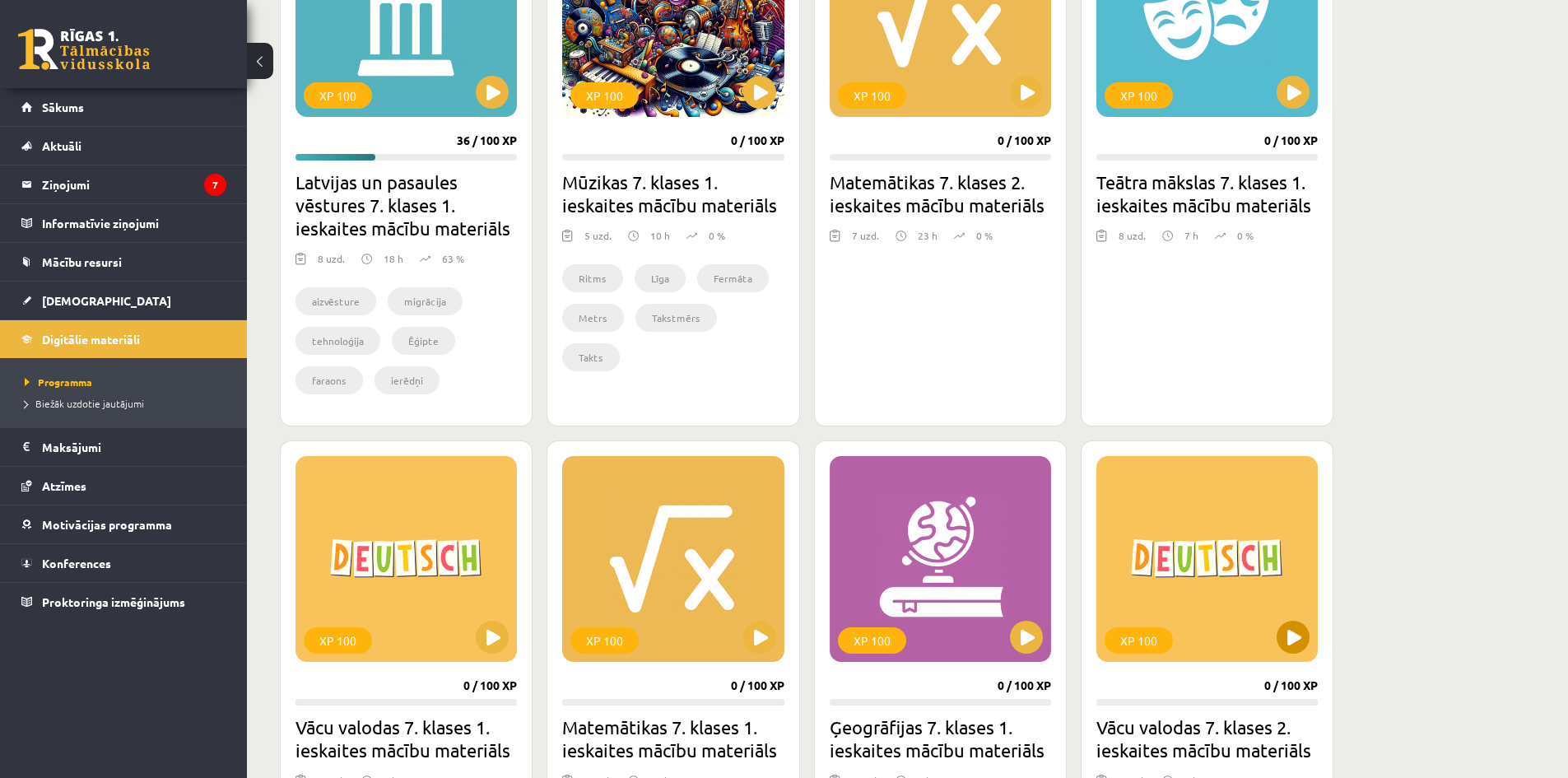
scroll to position [1214, 0]
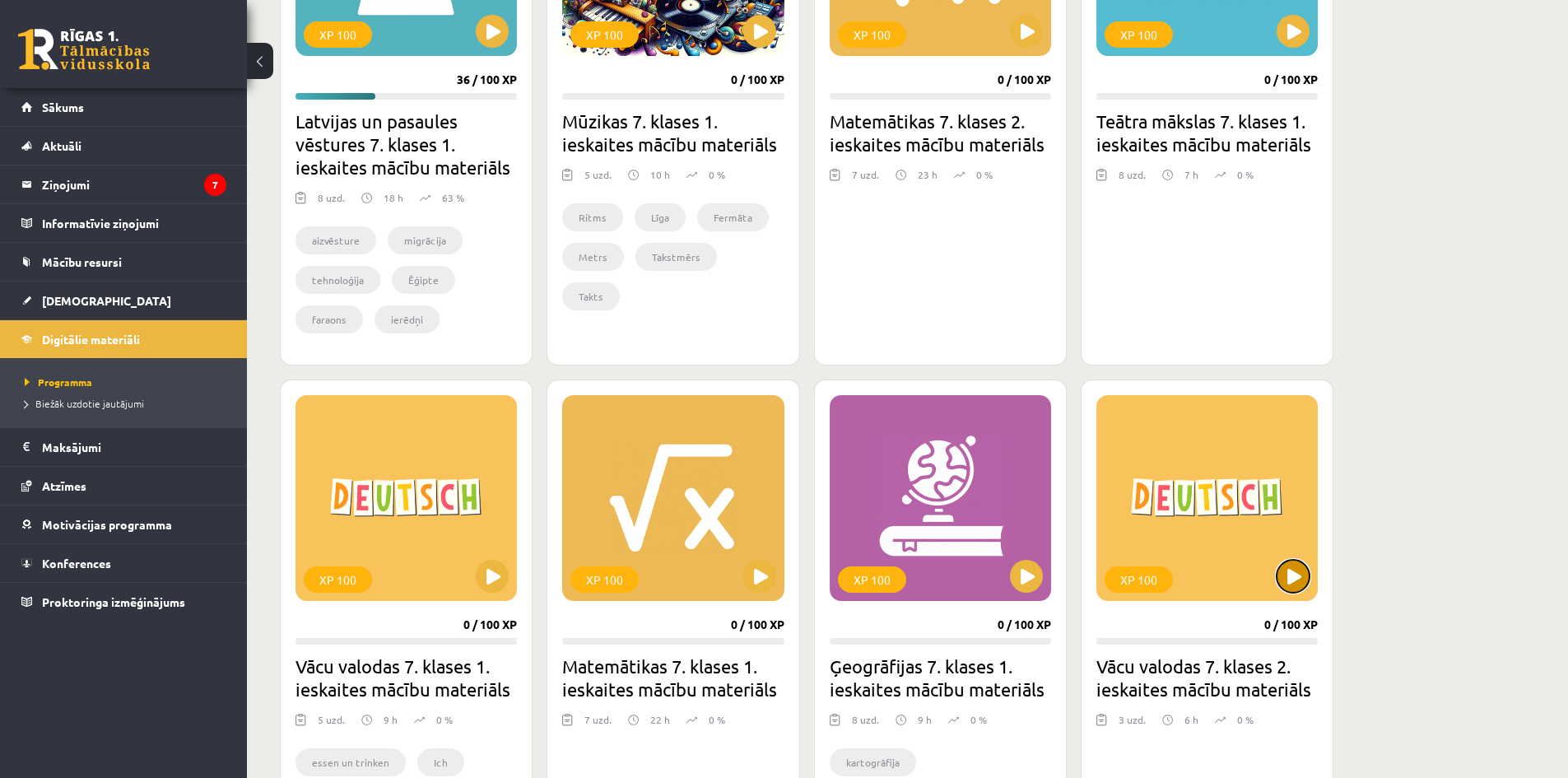
click at [1292, 578] on button at bounding box center [1293, 576] width 33 height 33
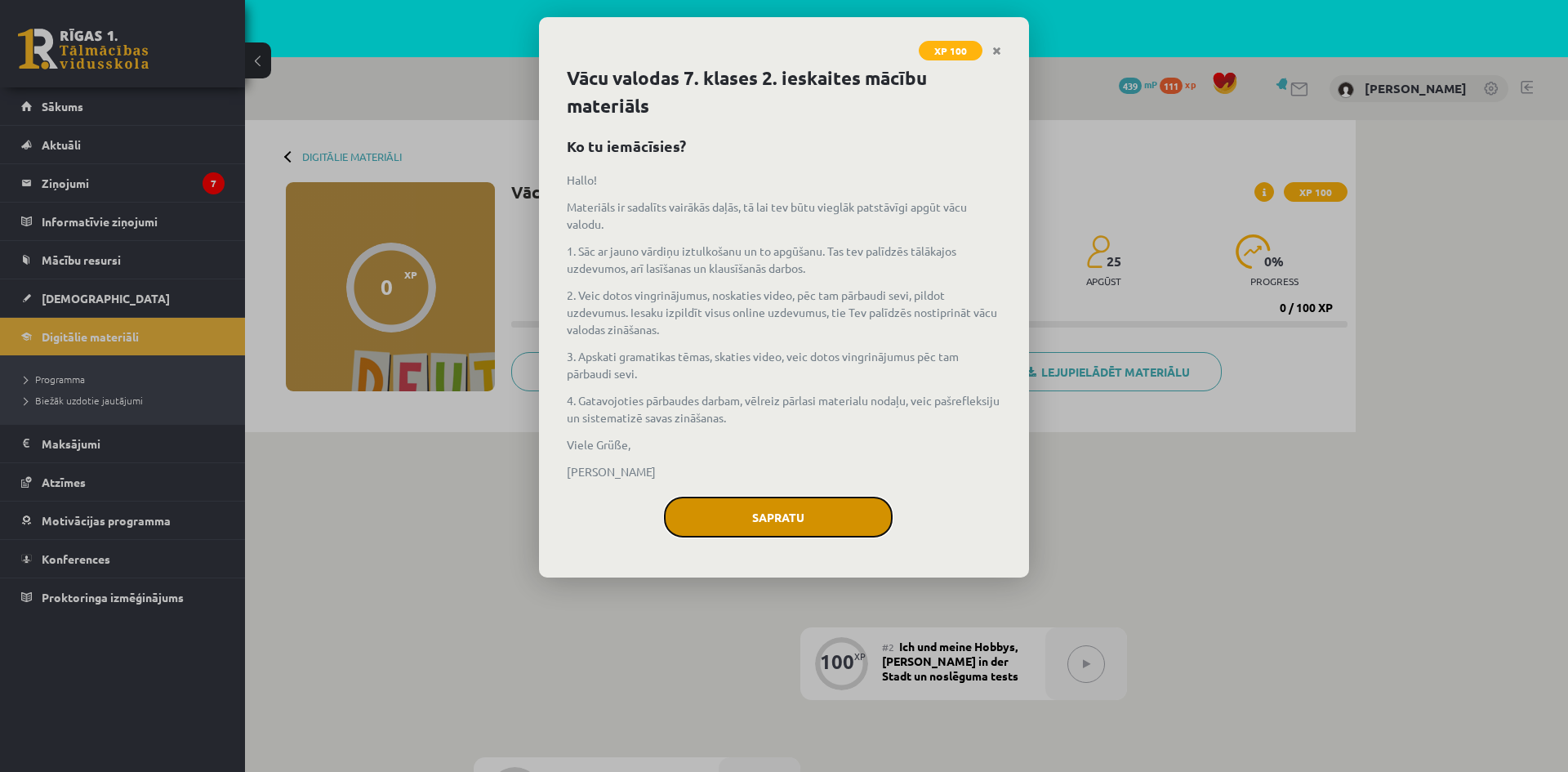
click at [807, 507] on button "Sapratu" at bounding box center [778, 517] width 229 height 40
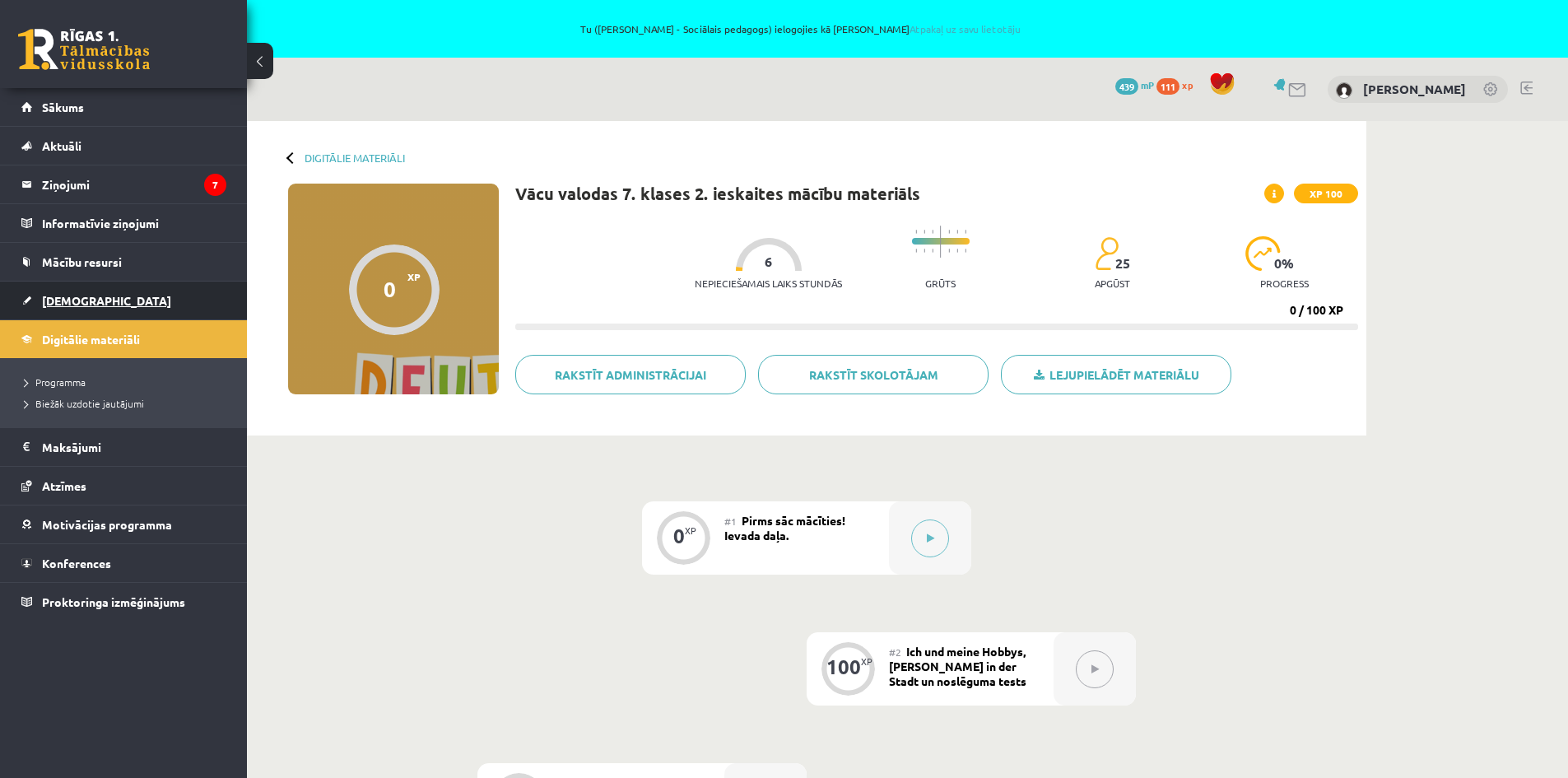
click at [86, 302] on span "[DEMOGRAPHIC_DATA]" at bounding box center [106, 301] width 130 height 15
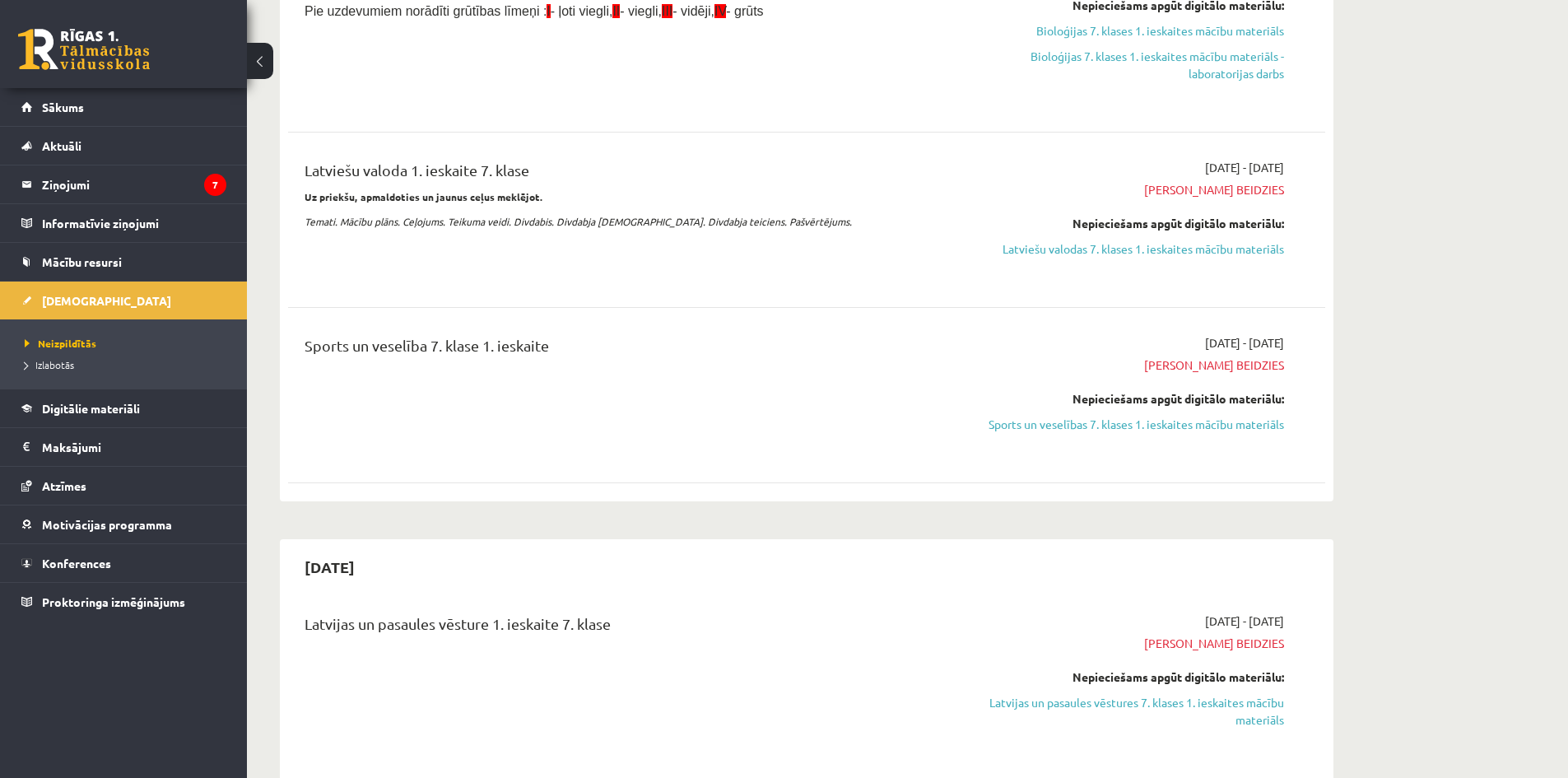
scroll to position [659, 0]
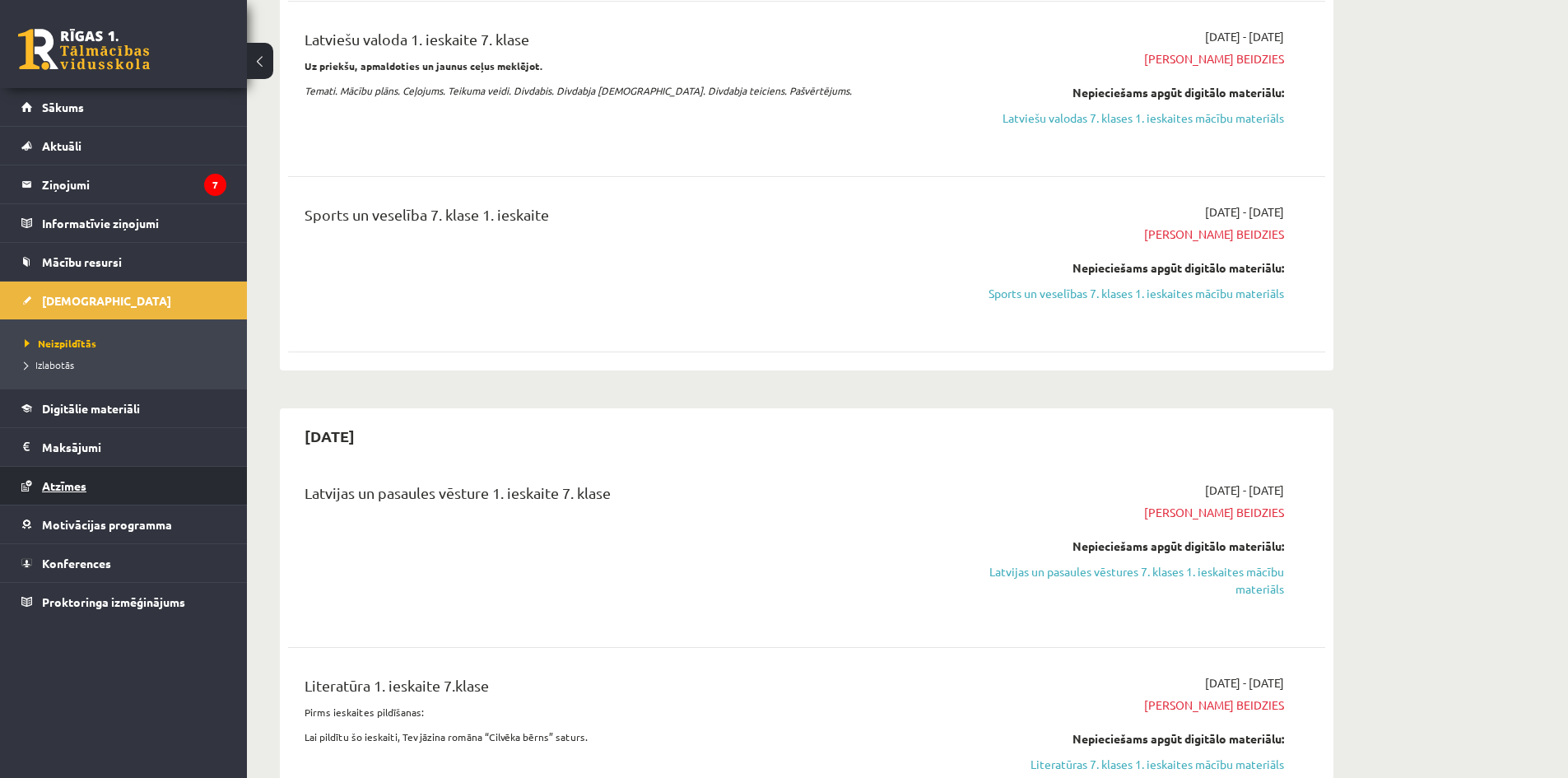
click at [73, 488] on span "Atzīmes" at bounding box center [64, 486] width 44 height 15
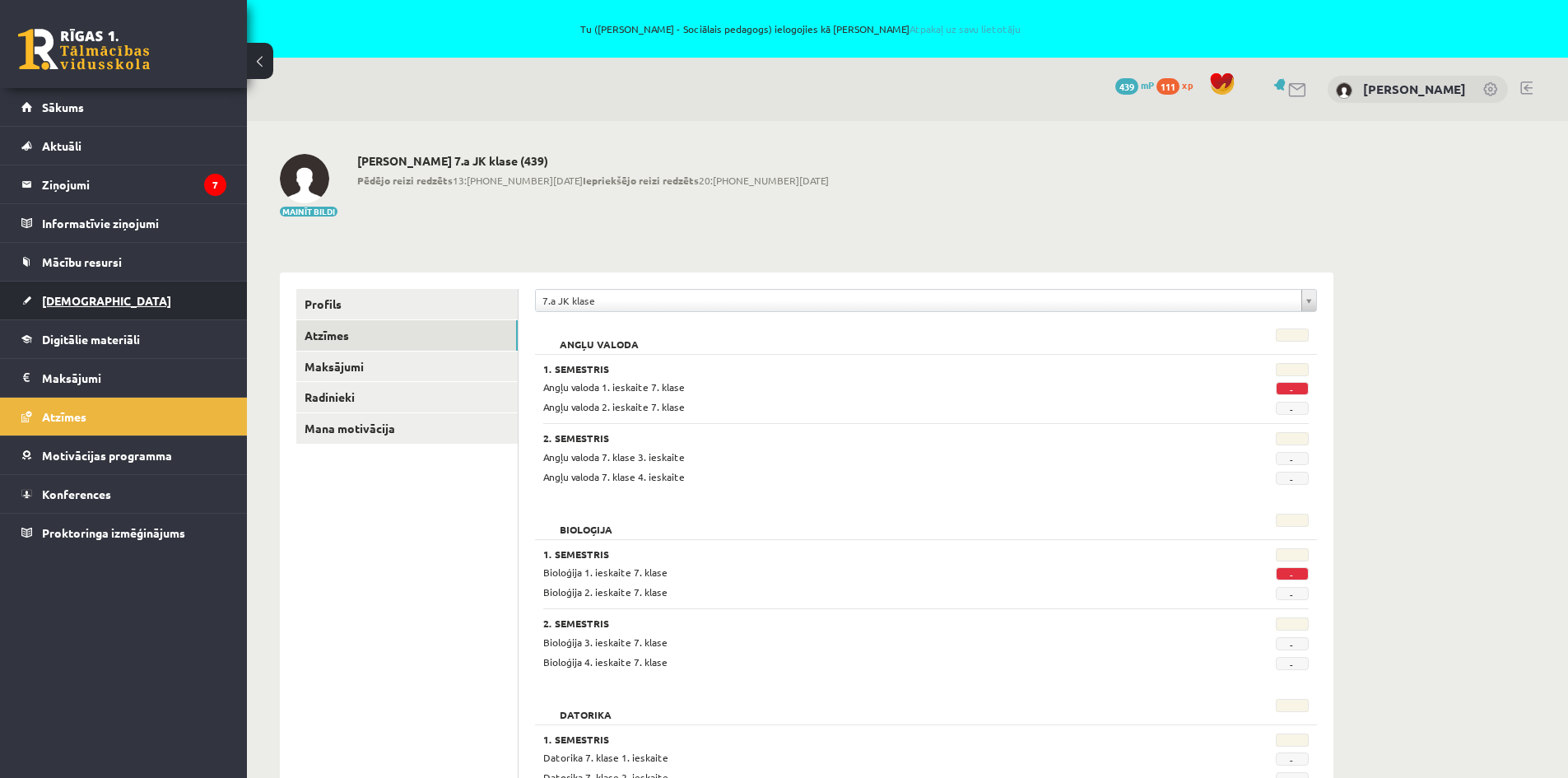
click at [84, 302] on span "[DEMOGRAPHIC_DATA]" at bounding box center [106, 301] width 130 height 15
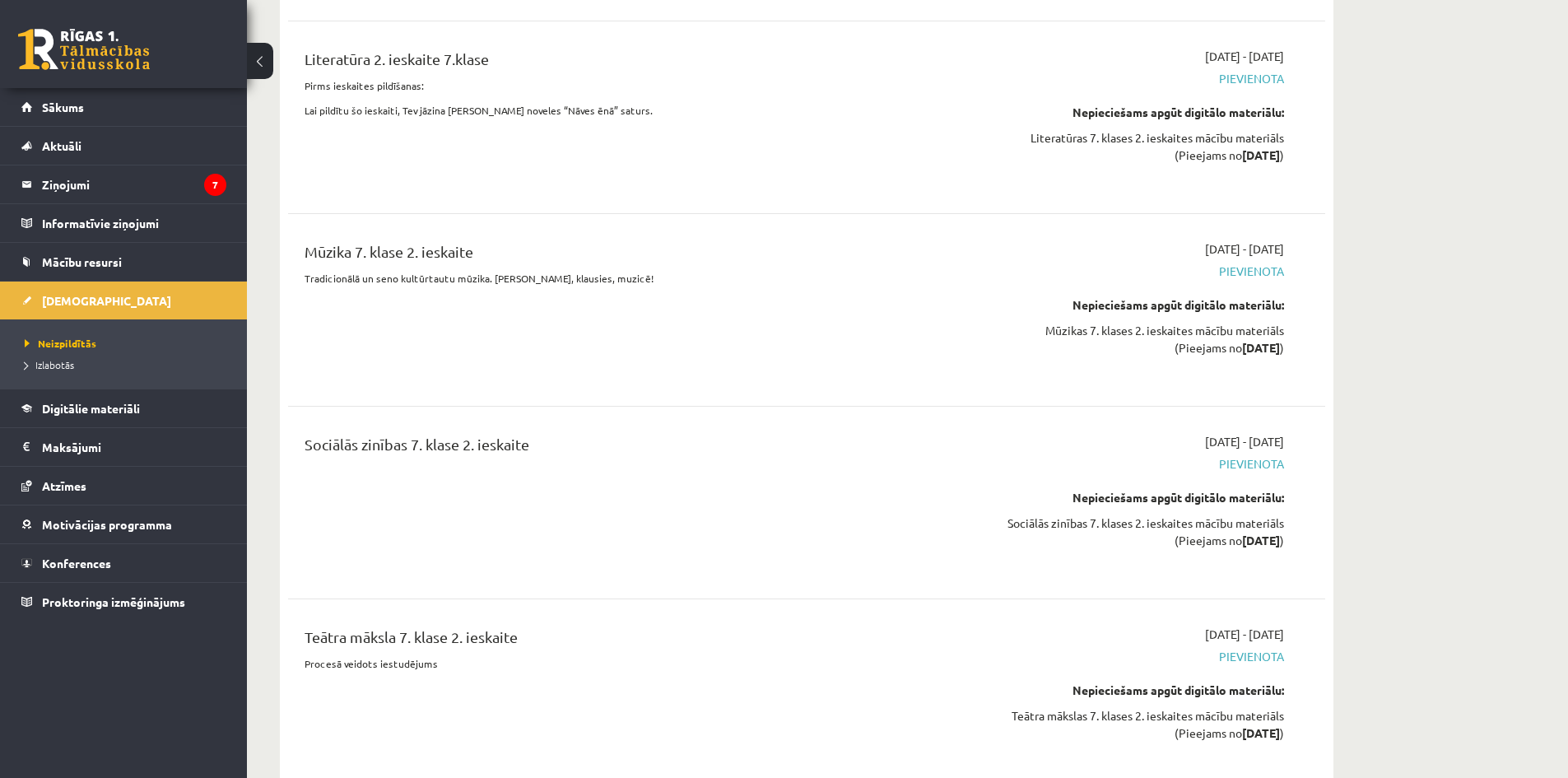
scroll to position [6665, 0]
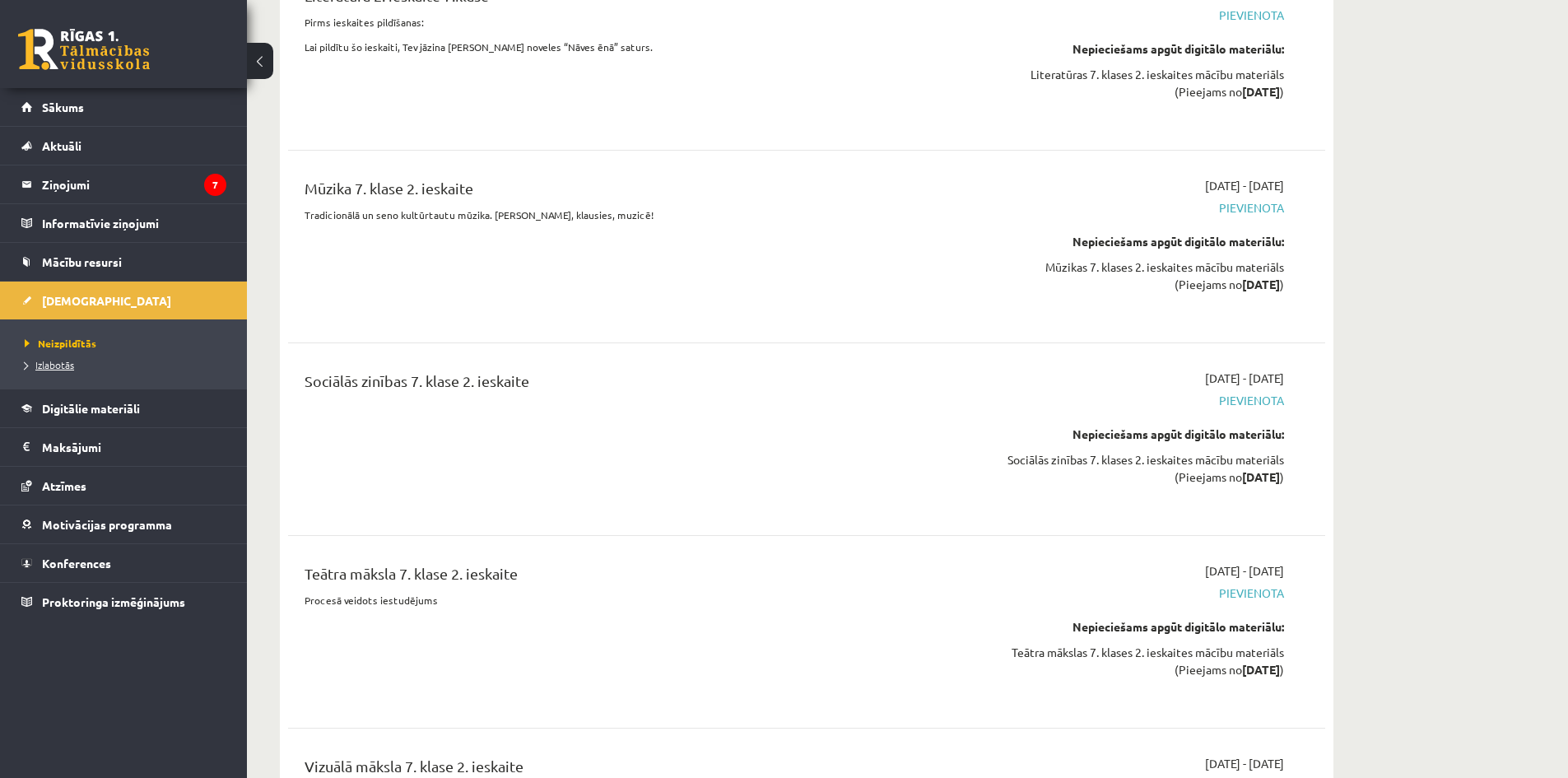
click at [54, 366] on span "Izlabotās" at bounding box center [49, 364] width 49 height 13
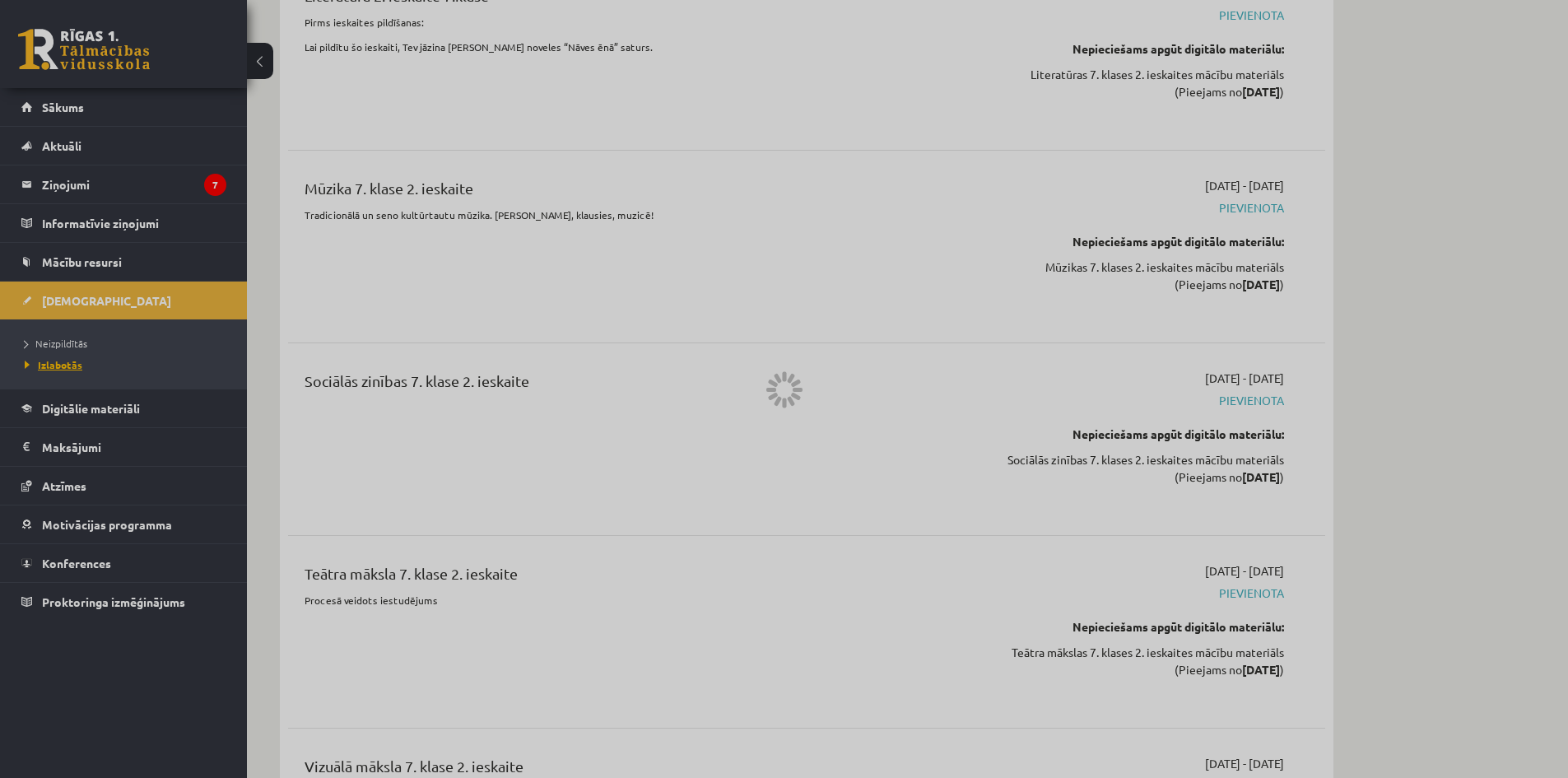
scroll to position [2415, 0]
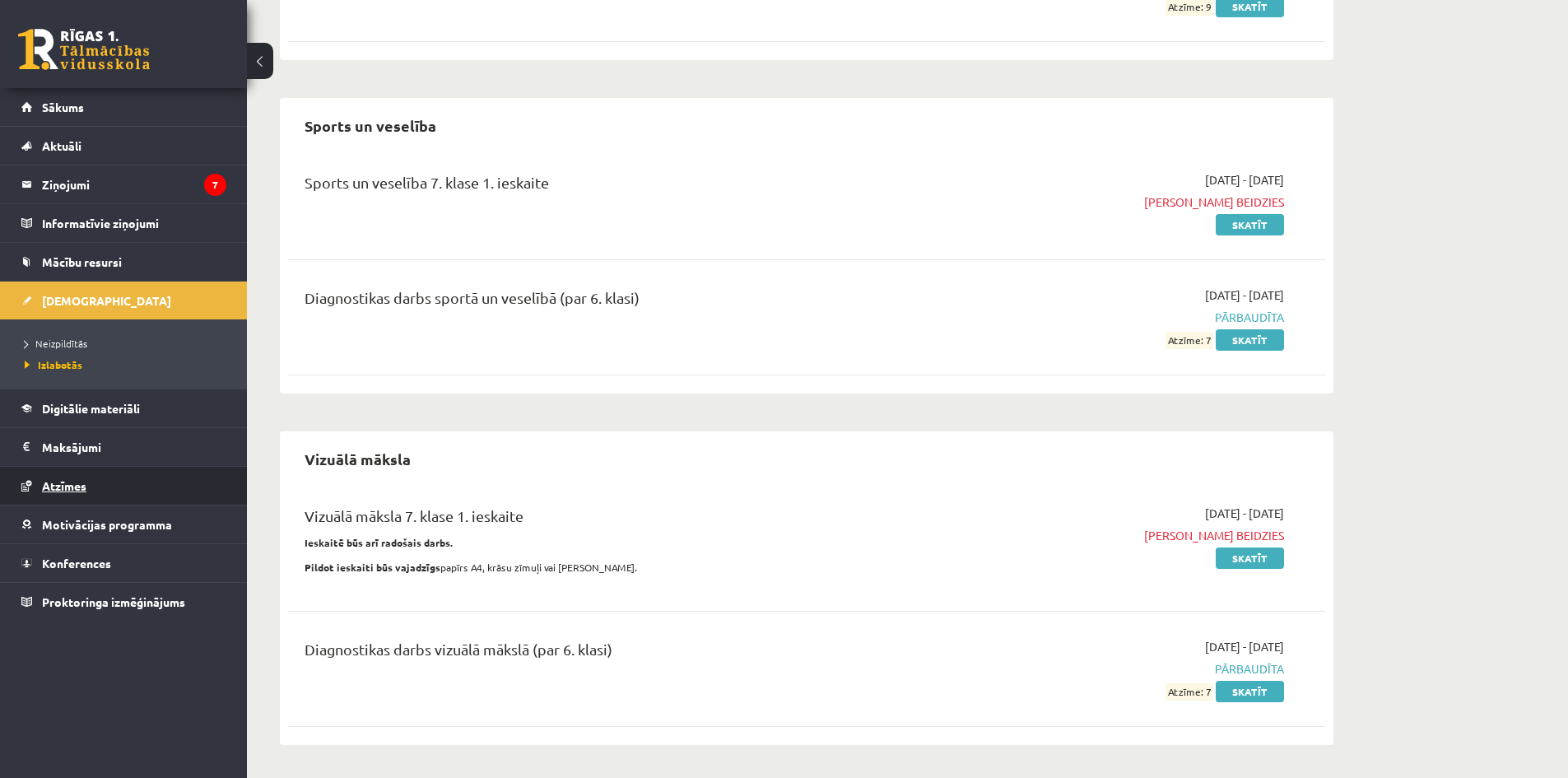
click at [71, 488] on span "Atzīmes" at bounding box center [64, 486] width 44 height 15
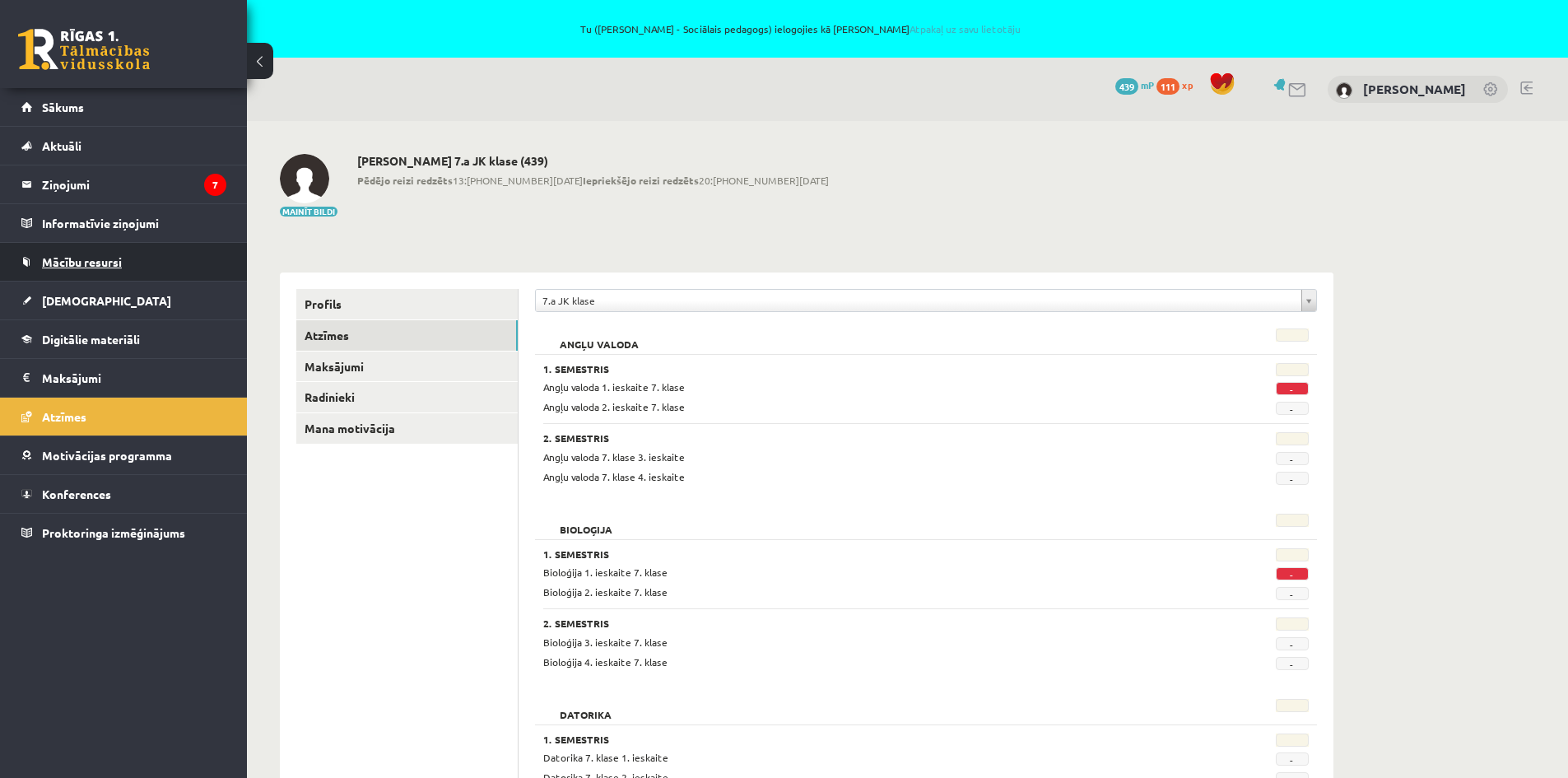
click at [102, 259] on span "Mācību resursi" at bounding box center [81, 262] width 80 height 15
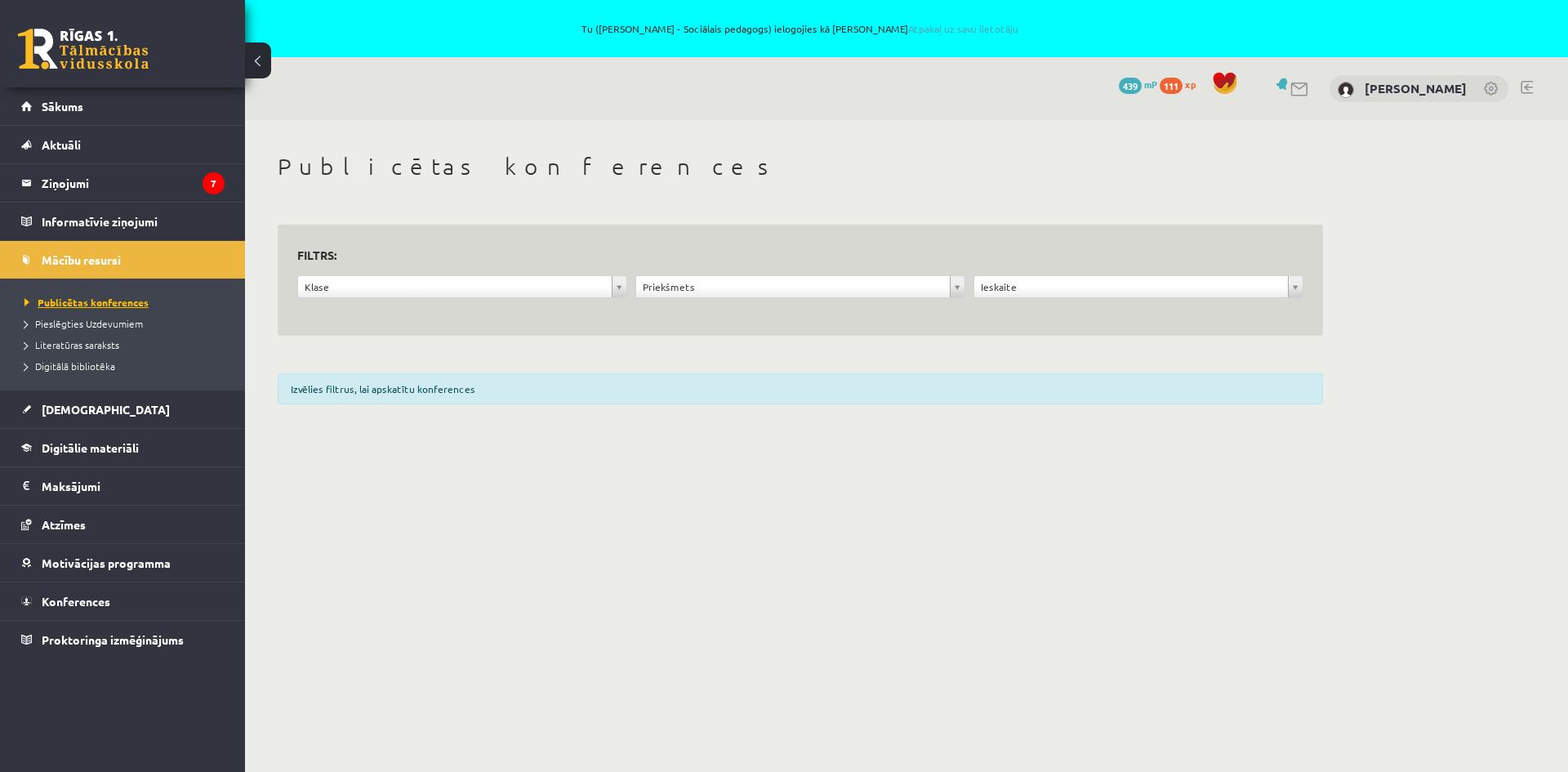
click at [122, 298] on span "Publicētas konferences" at bounding box center [86, 302] width 124 height 13
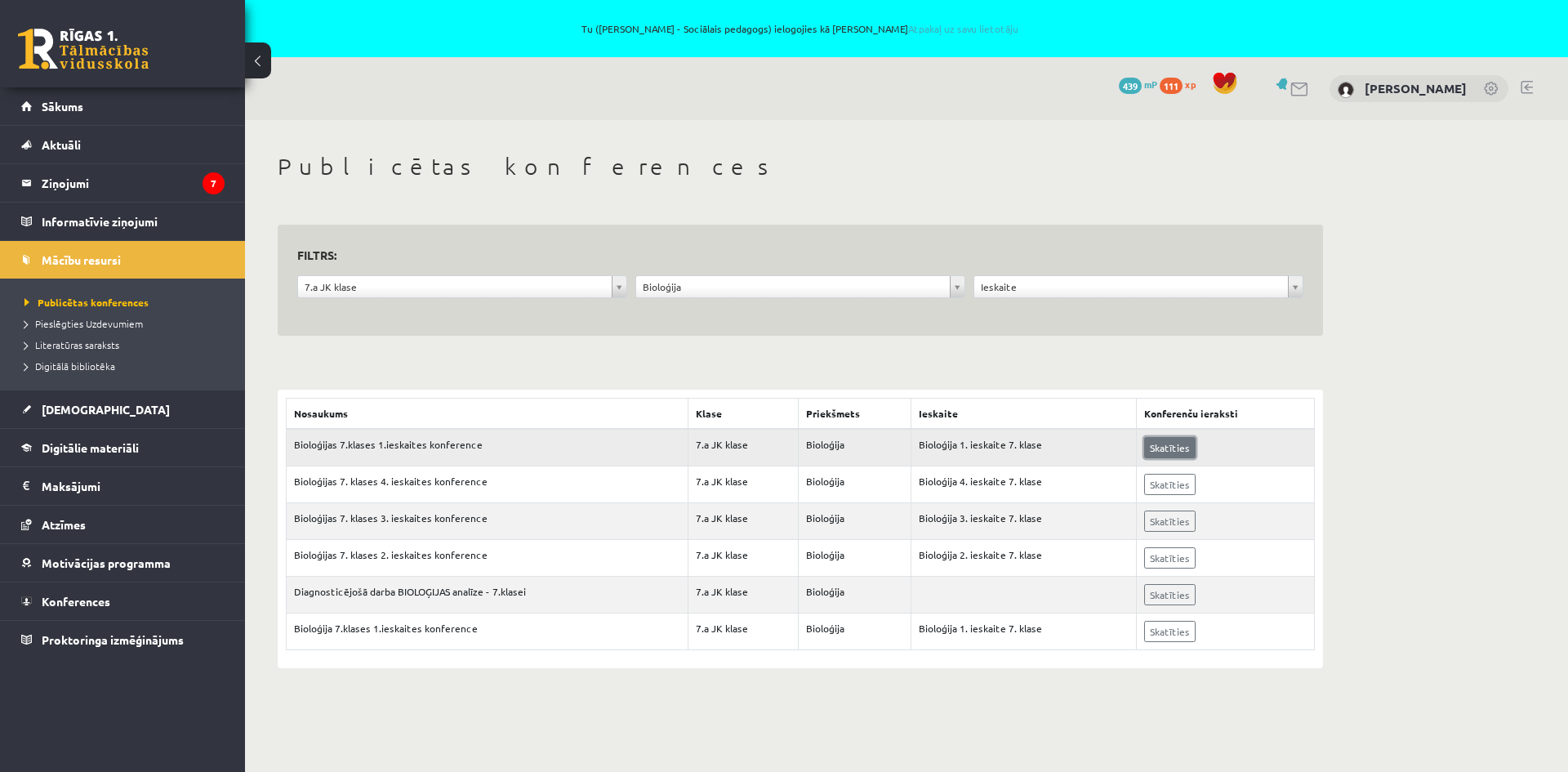
click at [1169, 448] on link "Skatīties" at bounding box center [1170, 447] width 51 height 21
click at [129, 319] on span "Pieslēgties Uzdevumiem" at bounding box center [84, 323] width 118 height 13
click at [81, 105] on span "Sākums" at bounding box center [62, 106] width 41 height 15
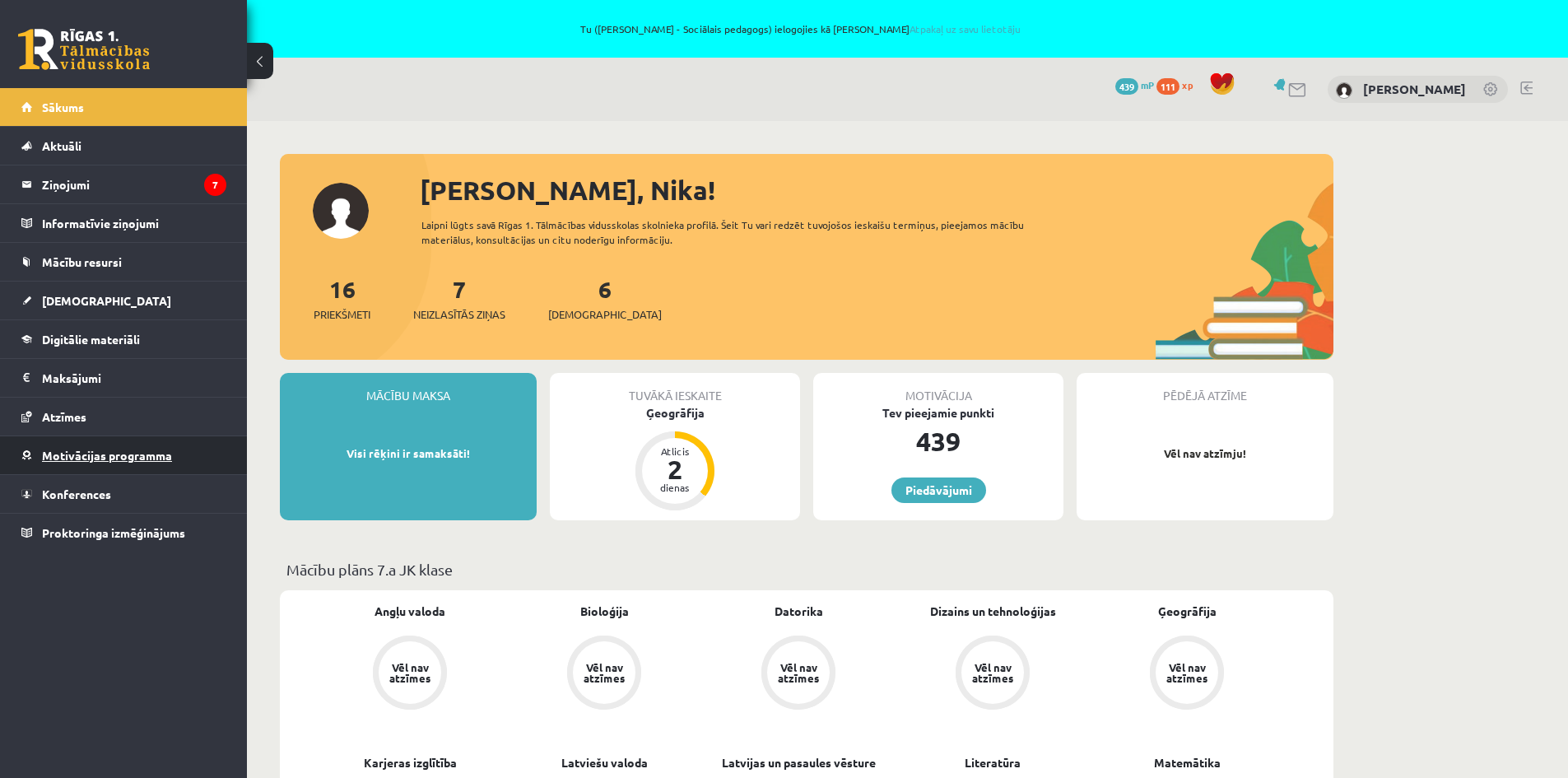
click at [130, 454] on span "Motivācijas programma" at bounding box center [106, 455] width 130 height 15
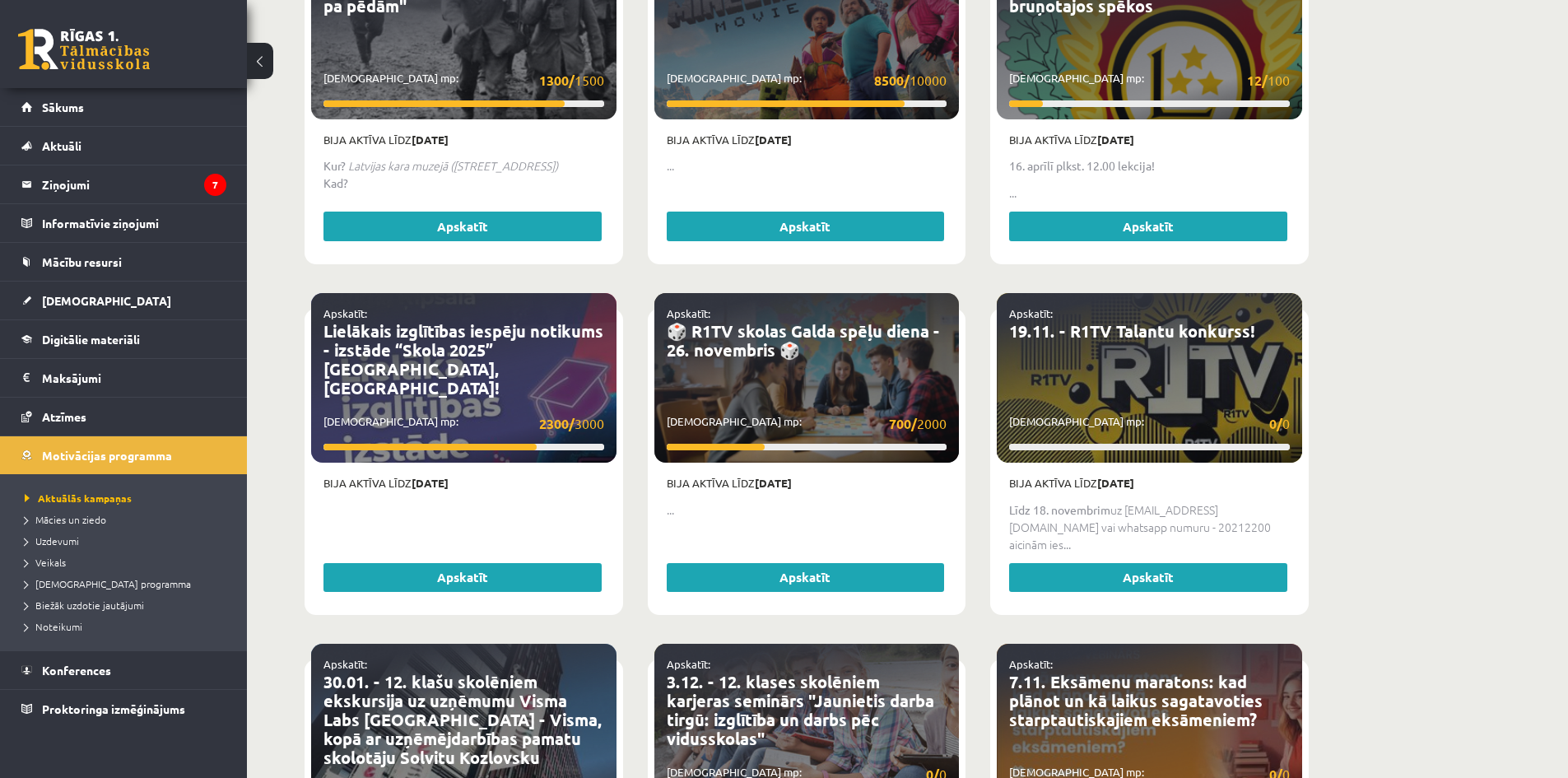
scroll to position [1316, 0]
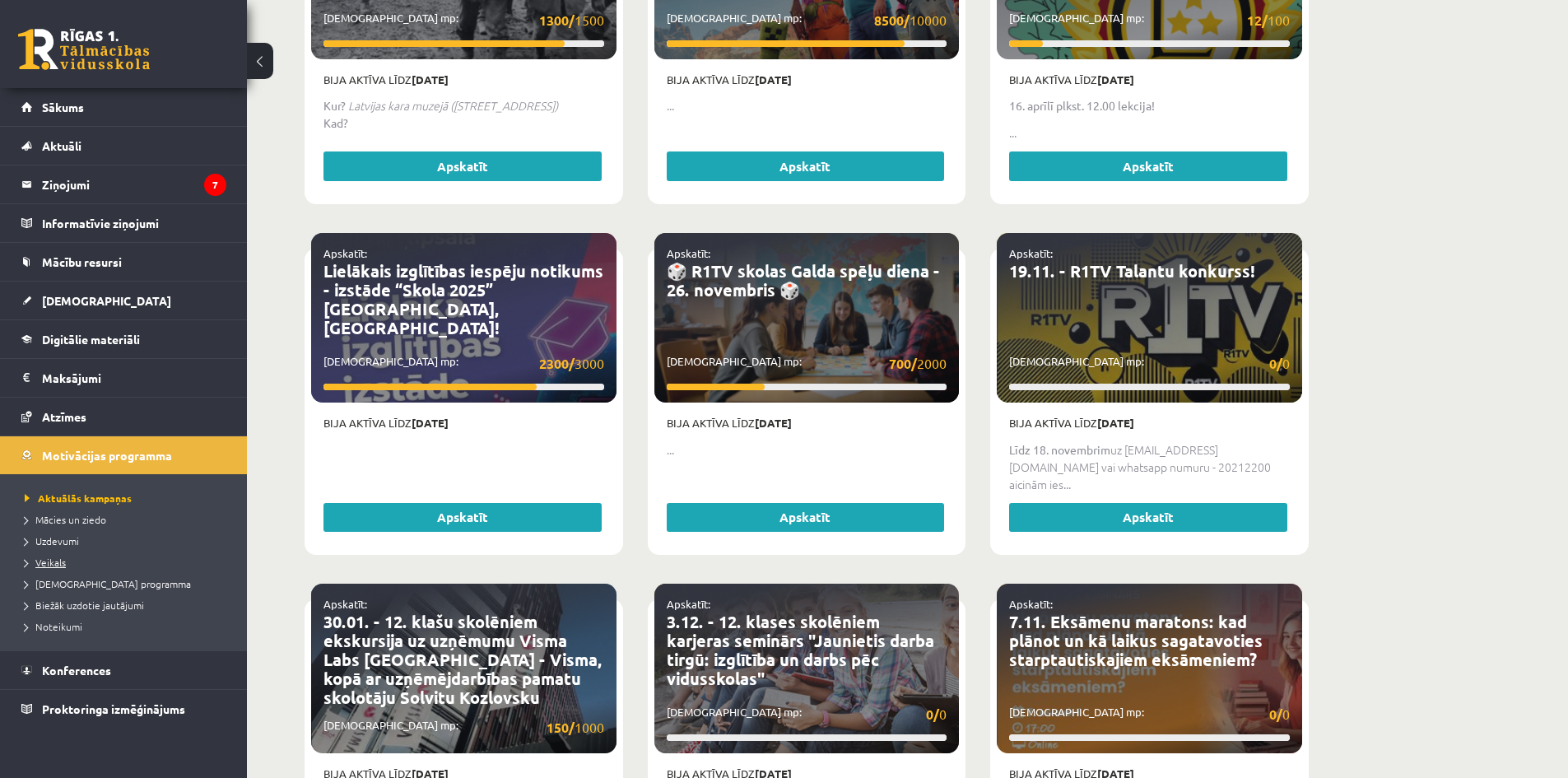
click at [58, 560] on span "Veikals" at bounding box center [45, 562] width 41 height 13
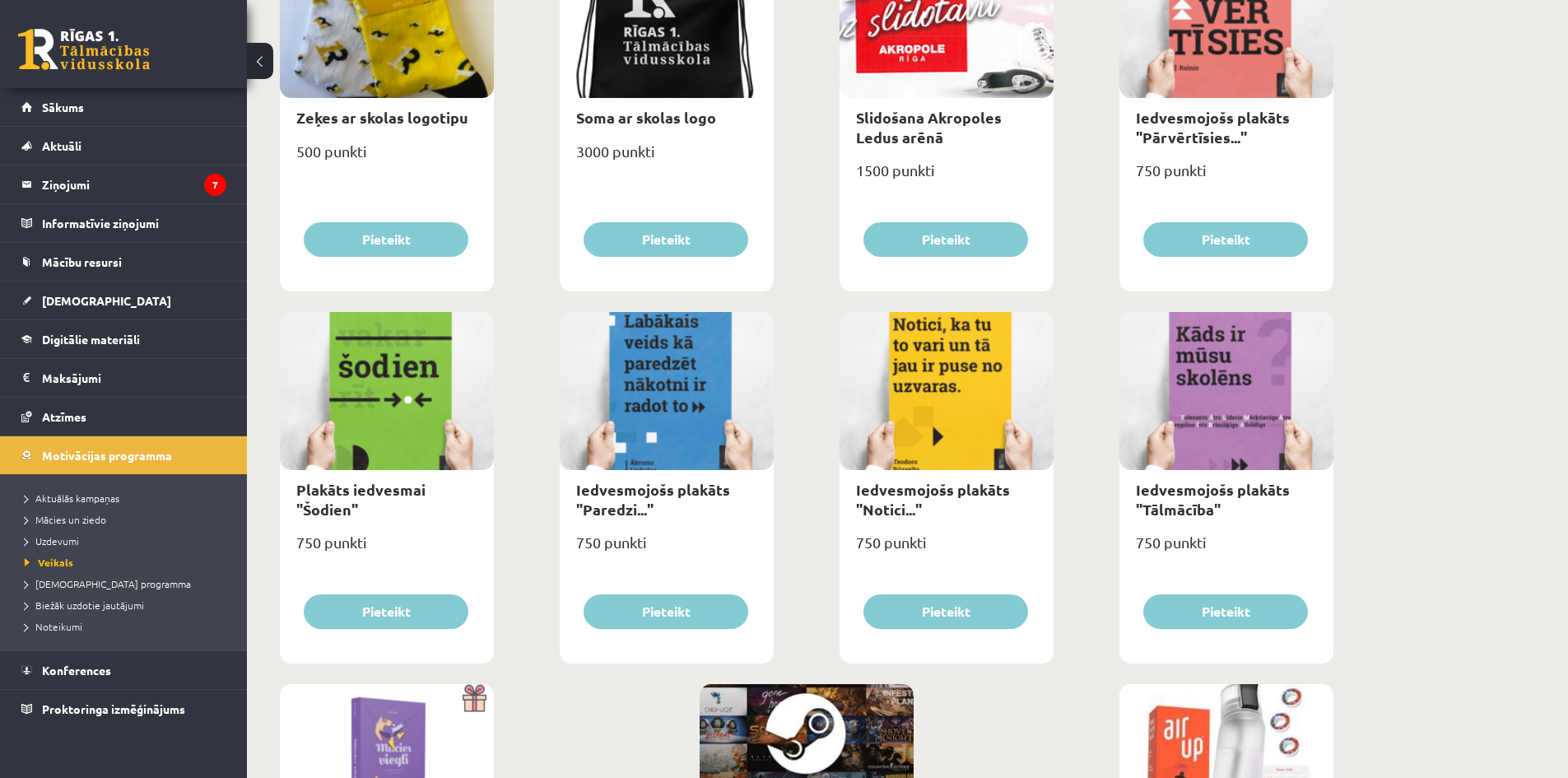
scroll to position [1479, 0]
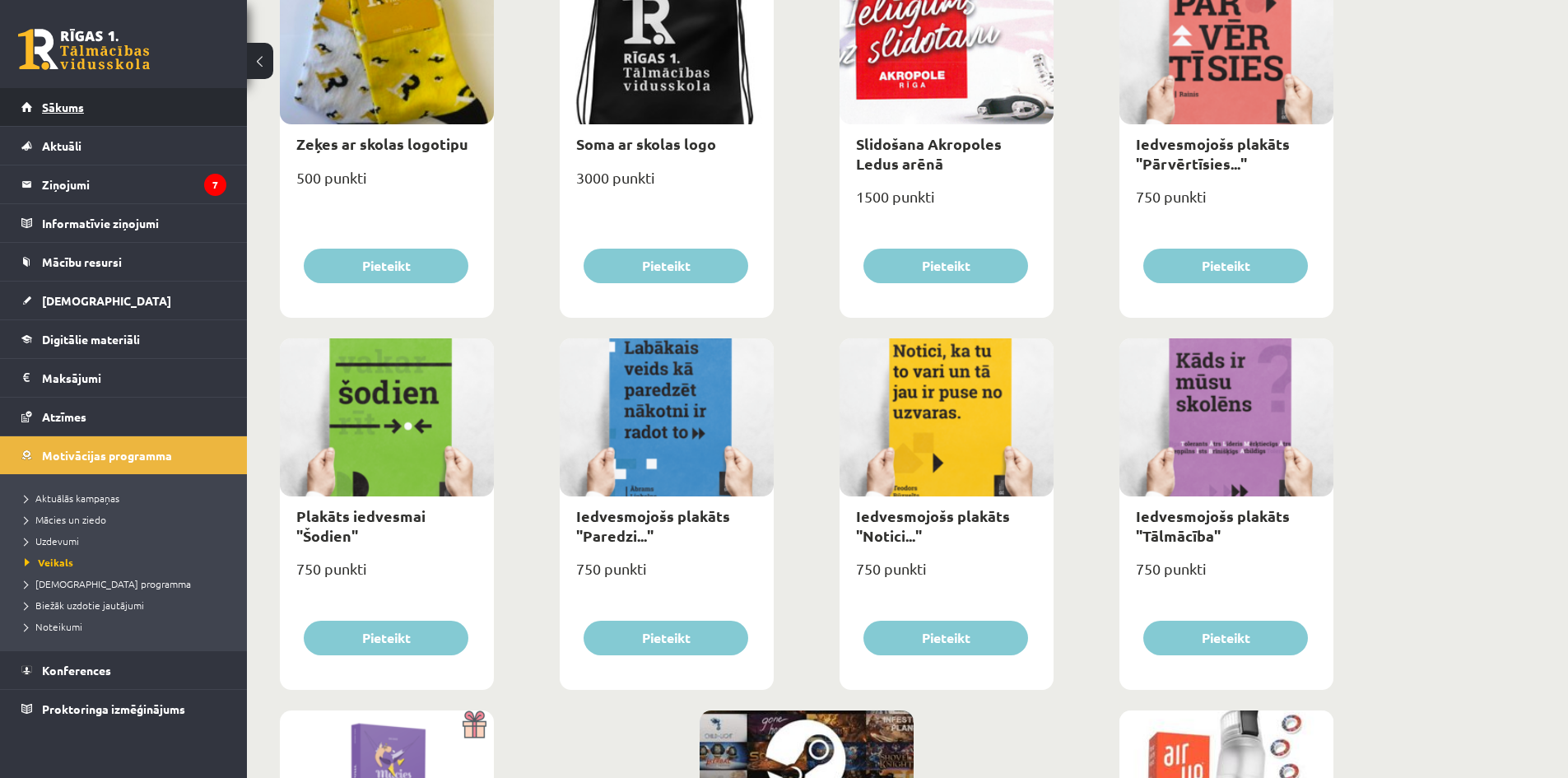
click at [62, 110] on span "Sākums" at bounding box center [62, 107] width 42 height 15
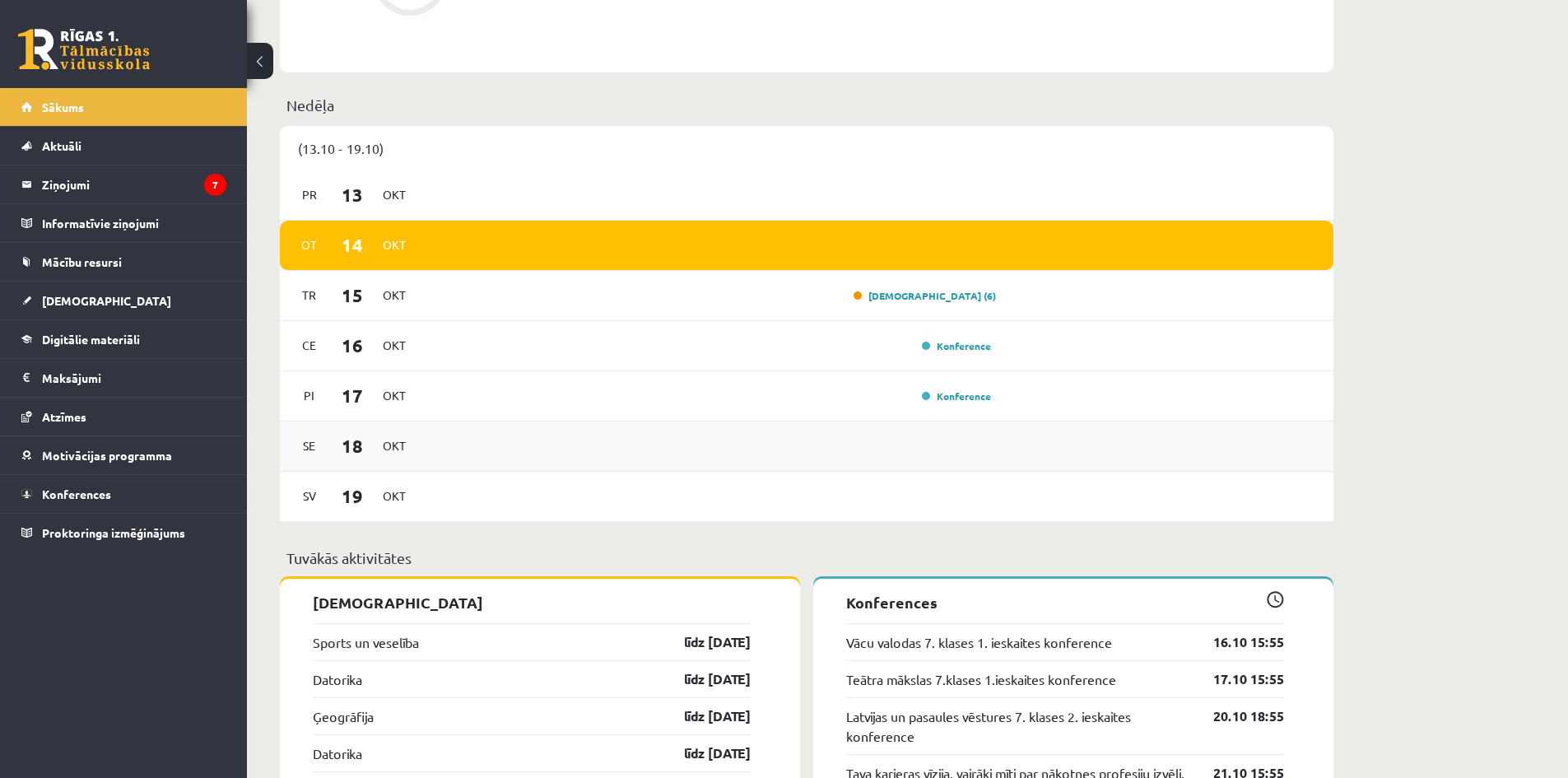
scroll to position [1152, 0]
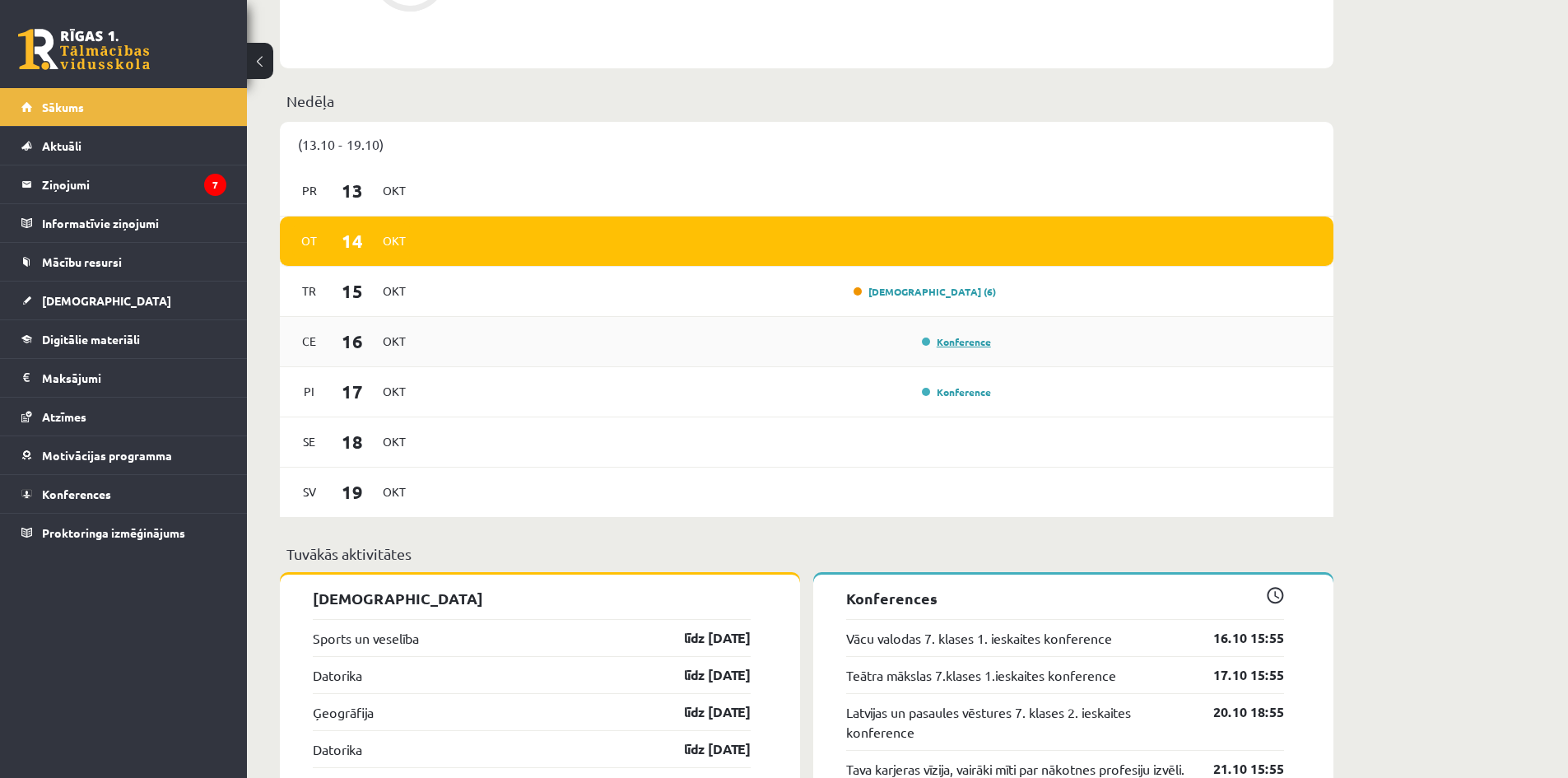
click at [978, 347] on link "Konference" at bounding box center [956, 341] width 69 height 13
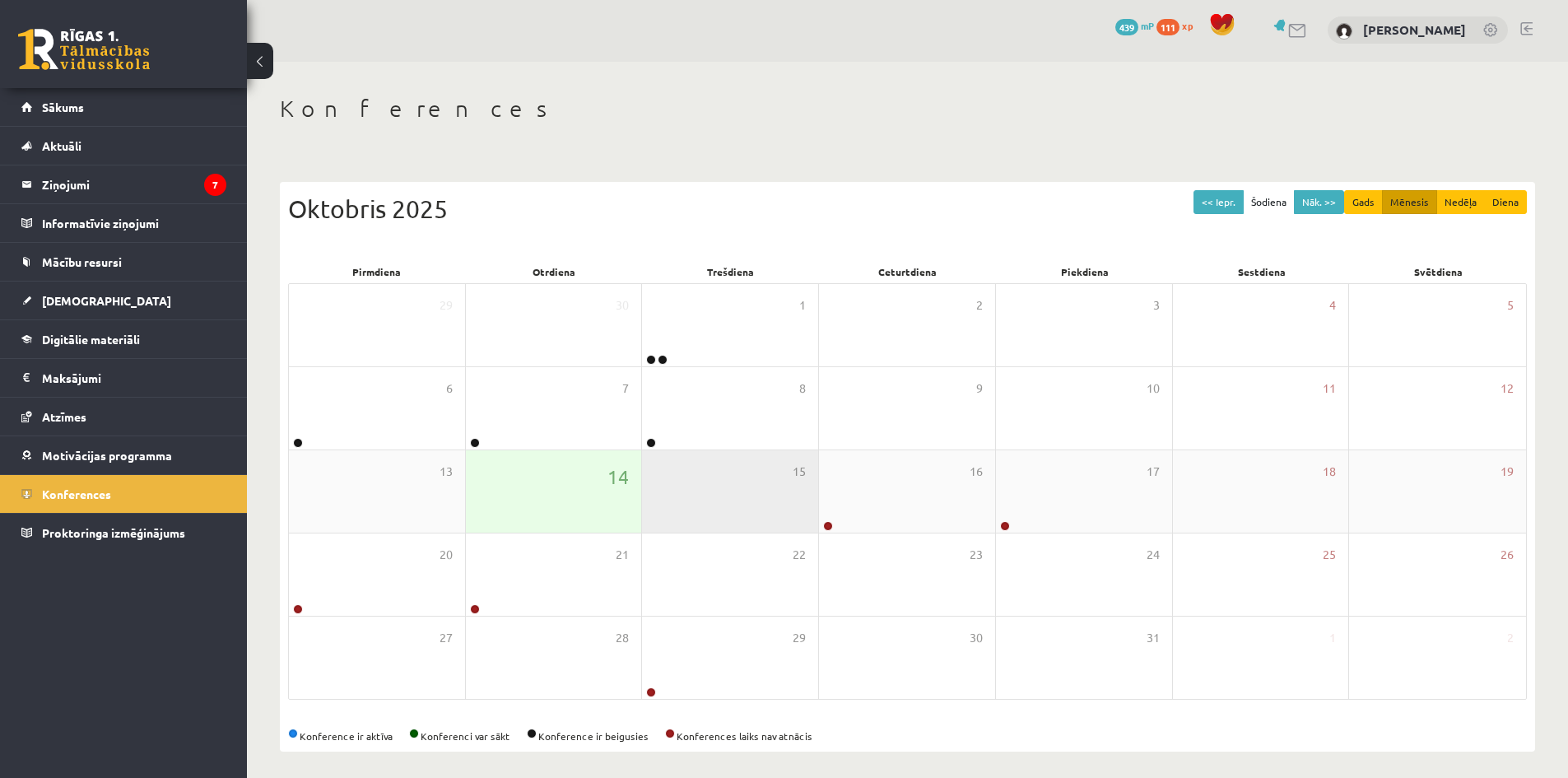
scroll to position [67, 0]
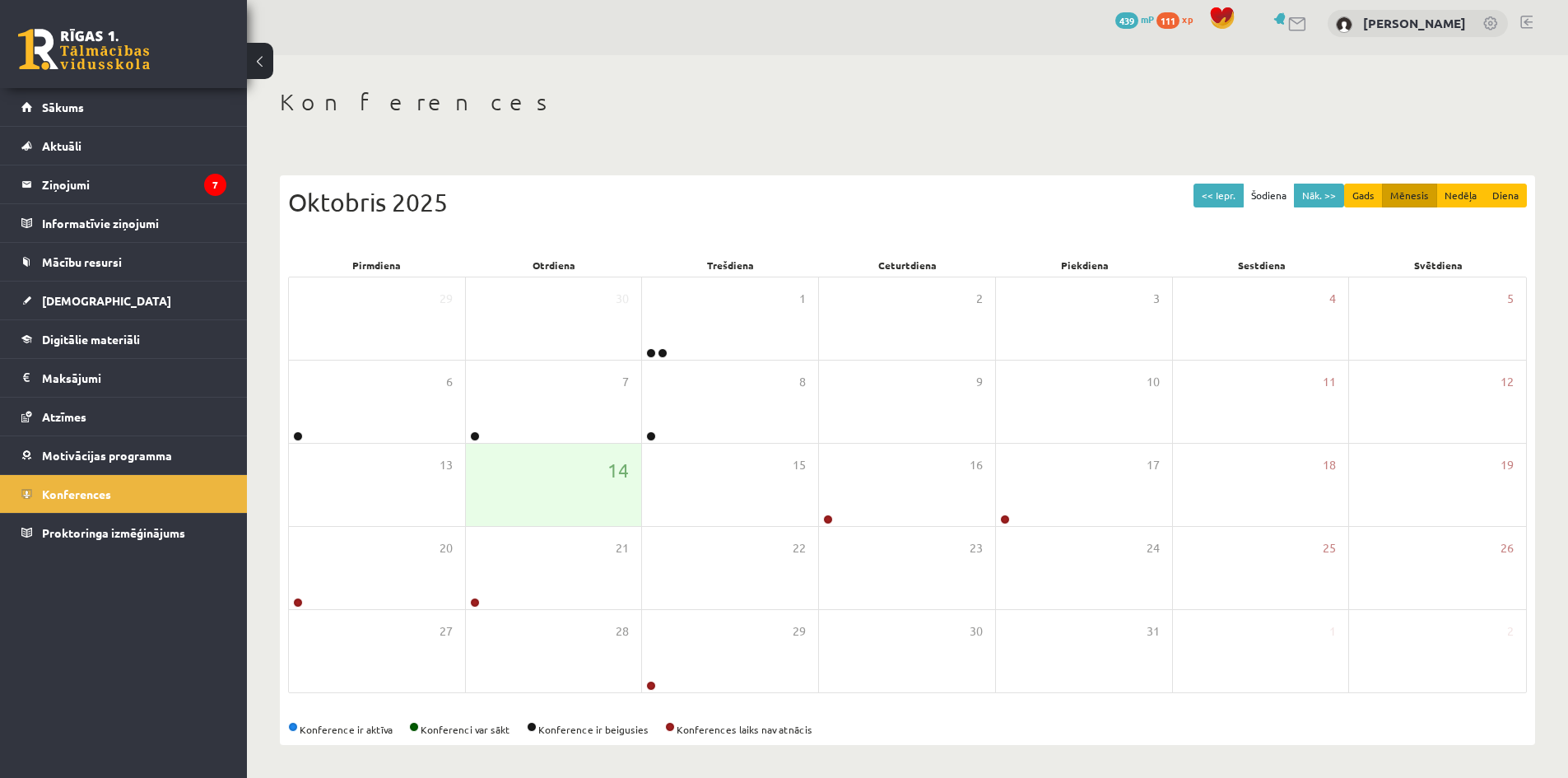
click at [839, 507] on div "Vācu valodas 7. klases 1. ieskaites konference" at bounding box center [828, 492] width 165 height 34
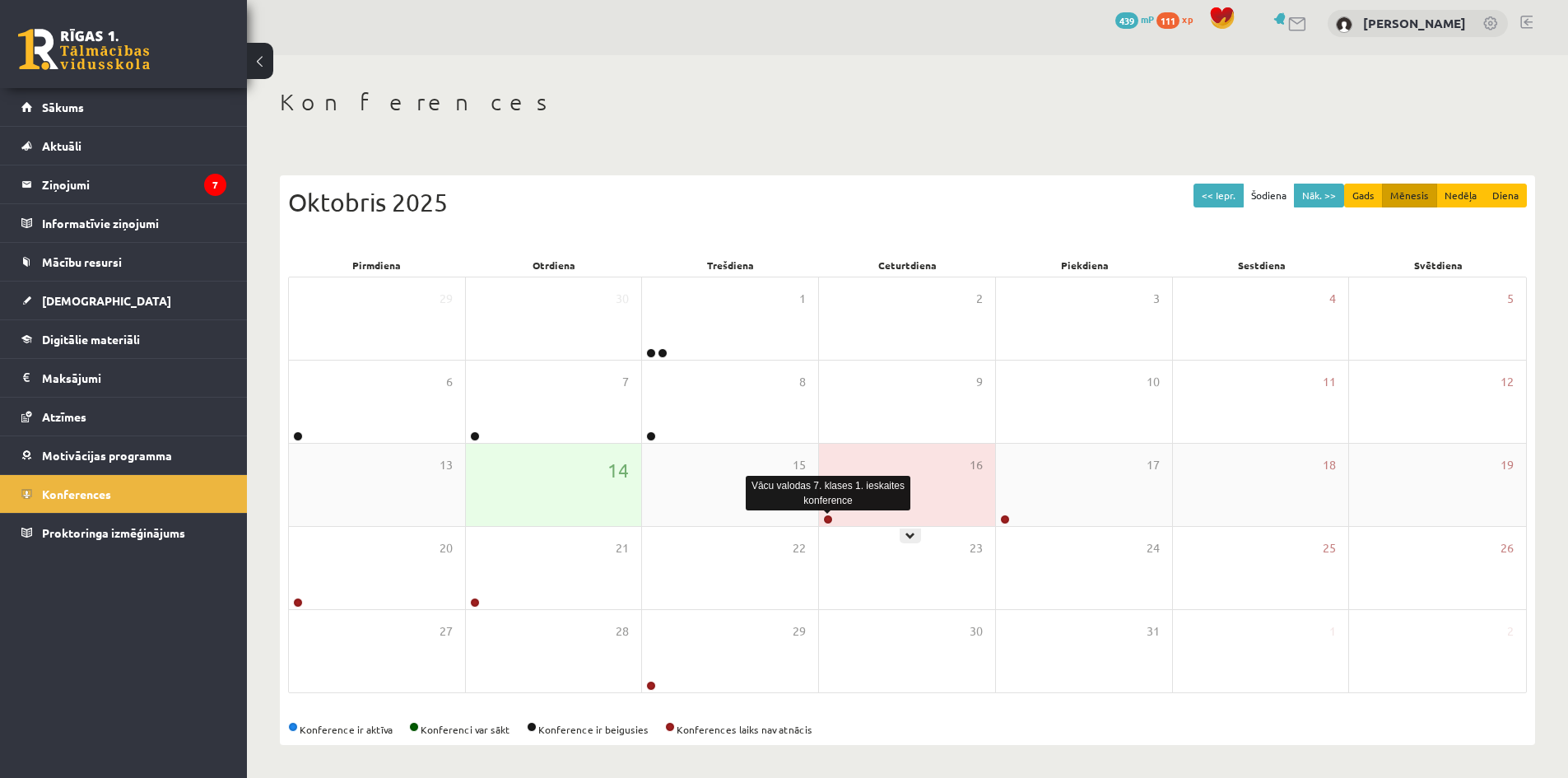
click at [827, 519] on link at bounding box center [828, 519] width 10 height 10
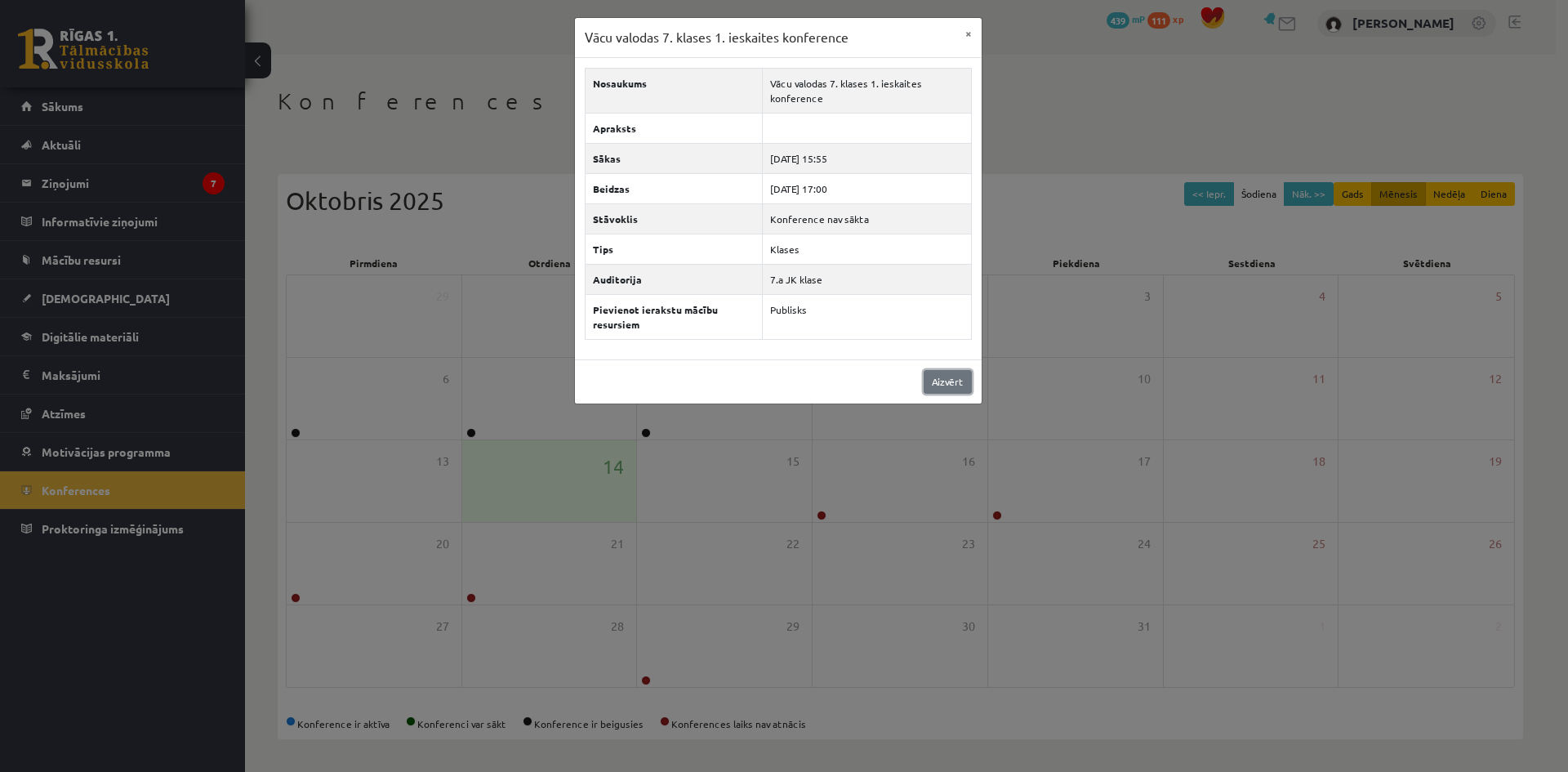
click at [952, 377] on link "Aizvērt" at bounding box center [947, 382] width 48 height 24
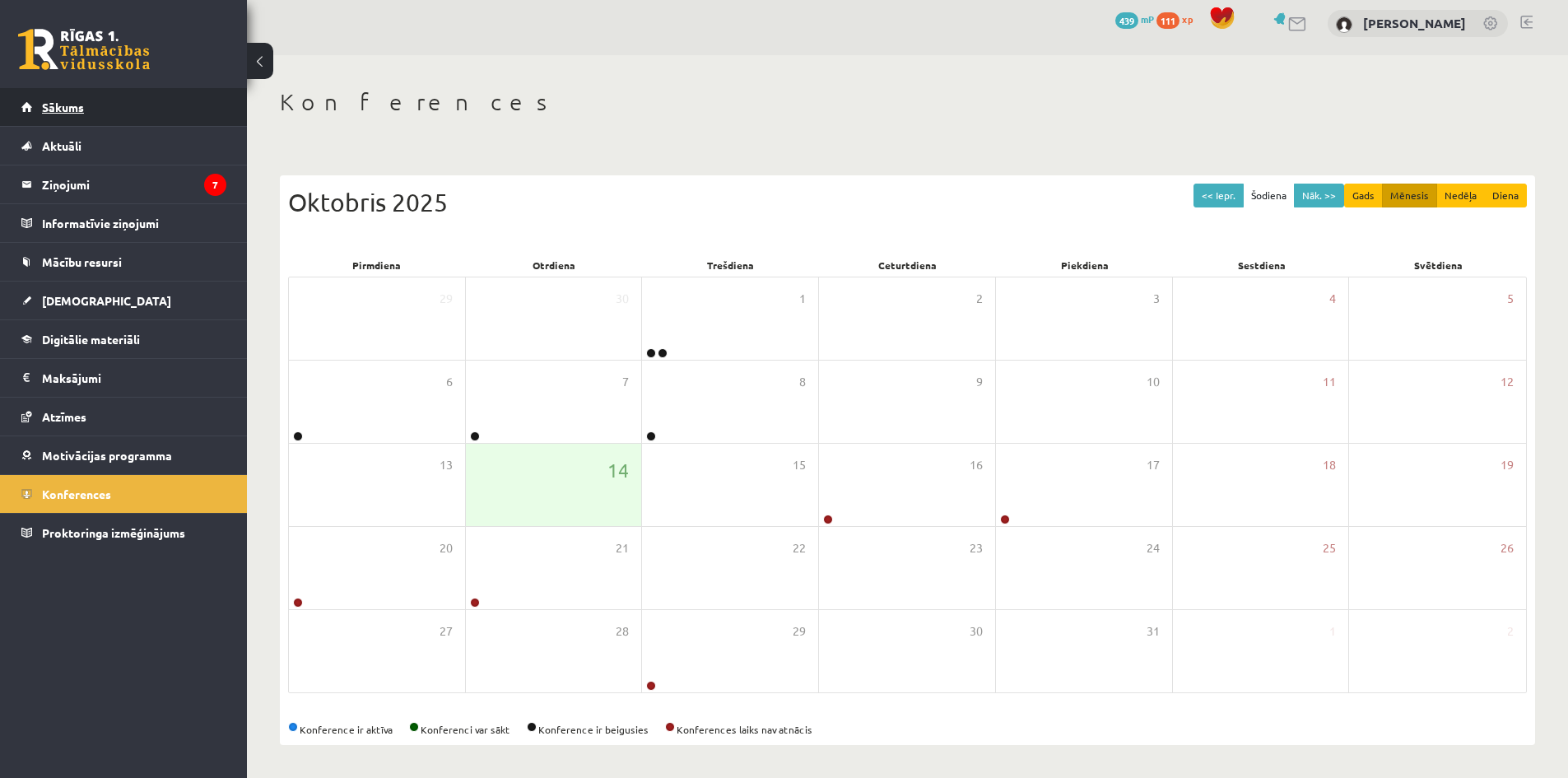
click at [75, 103] on span "Sākums" at bounding box center [62, 107] width 42 height 15
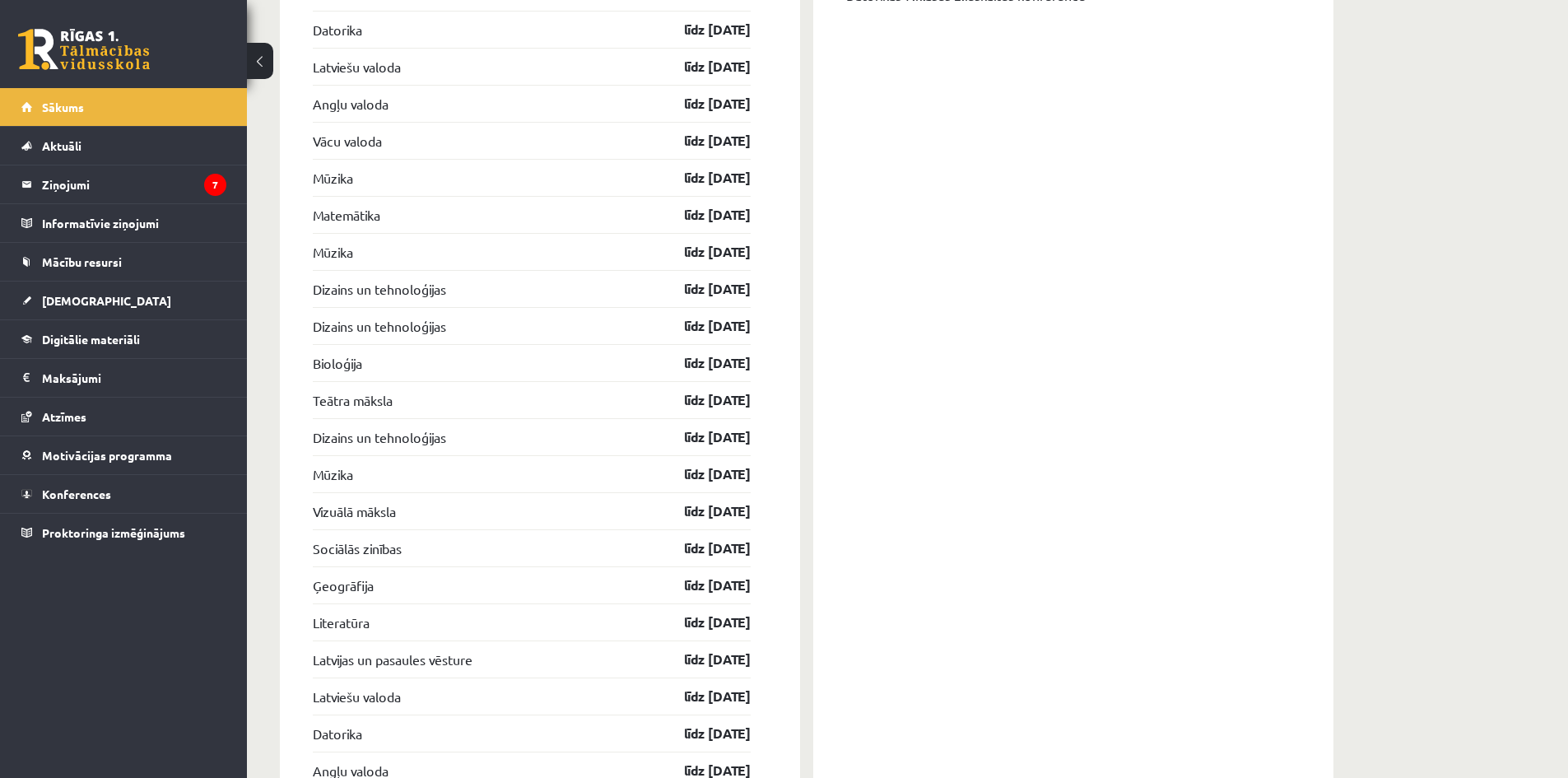
scroll to position [2140, 0]
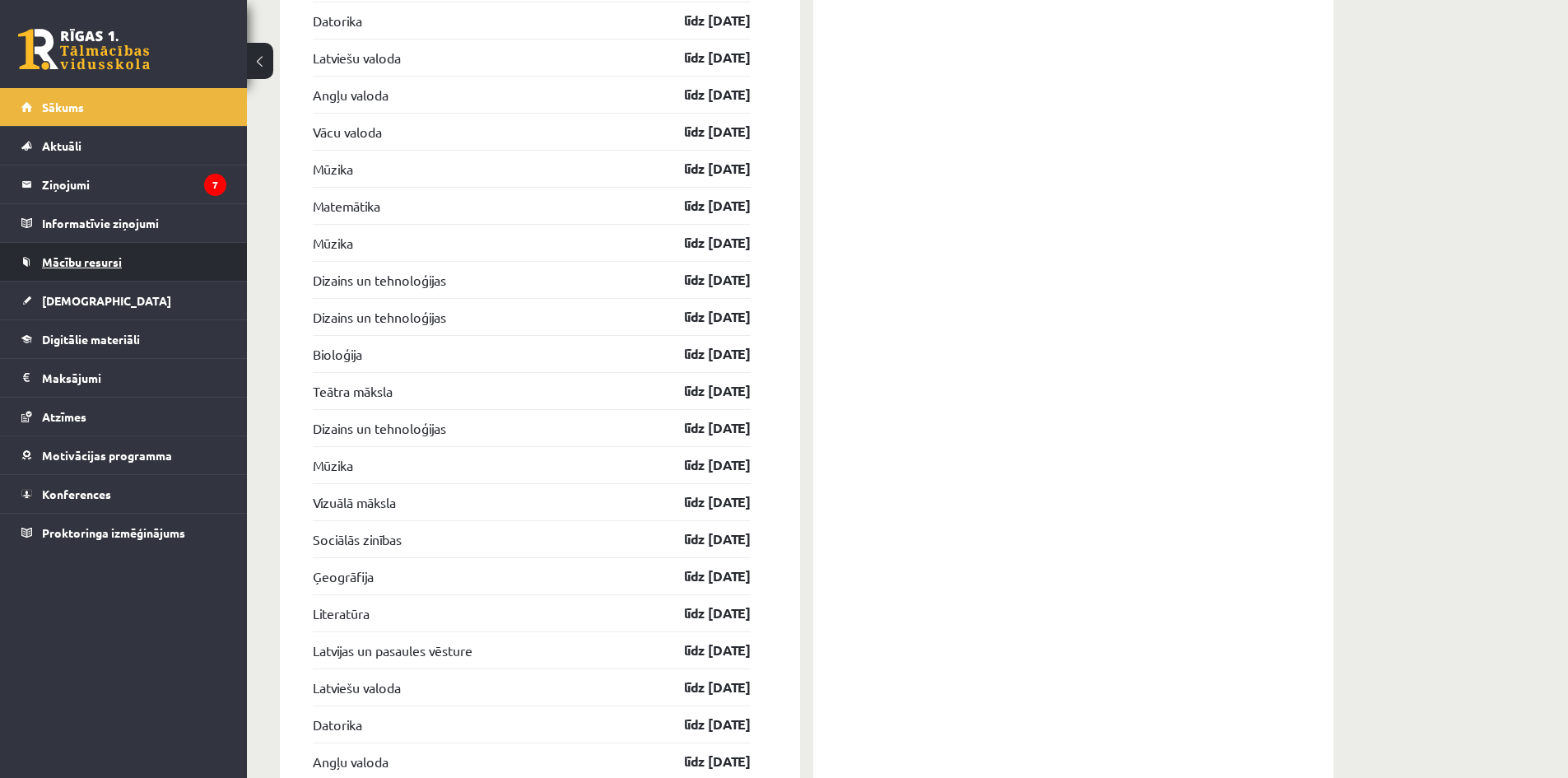
click at [81, 261] on span "Mācību resursi" at bounding box center [81, 262] width 80 height 15
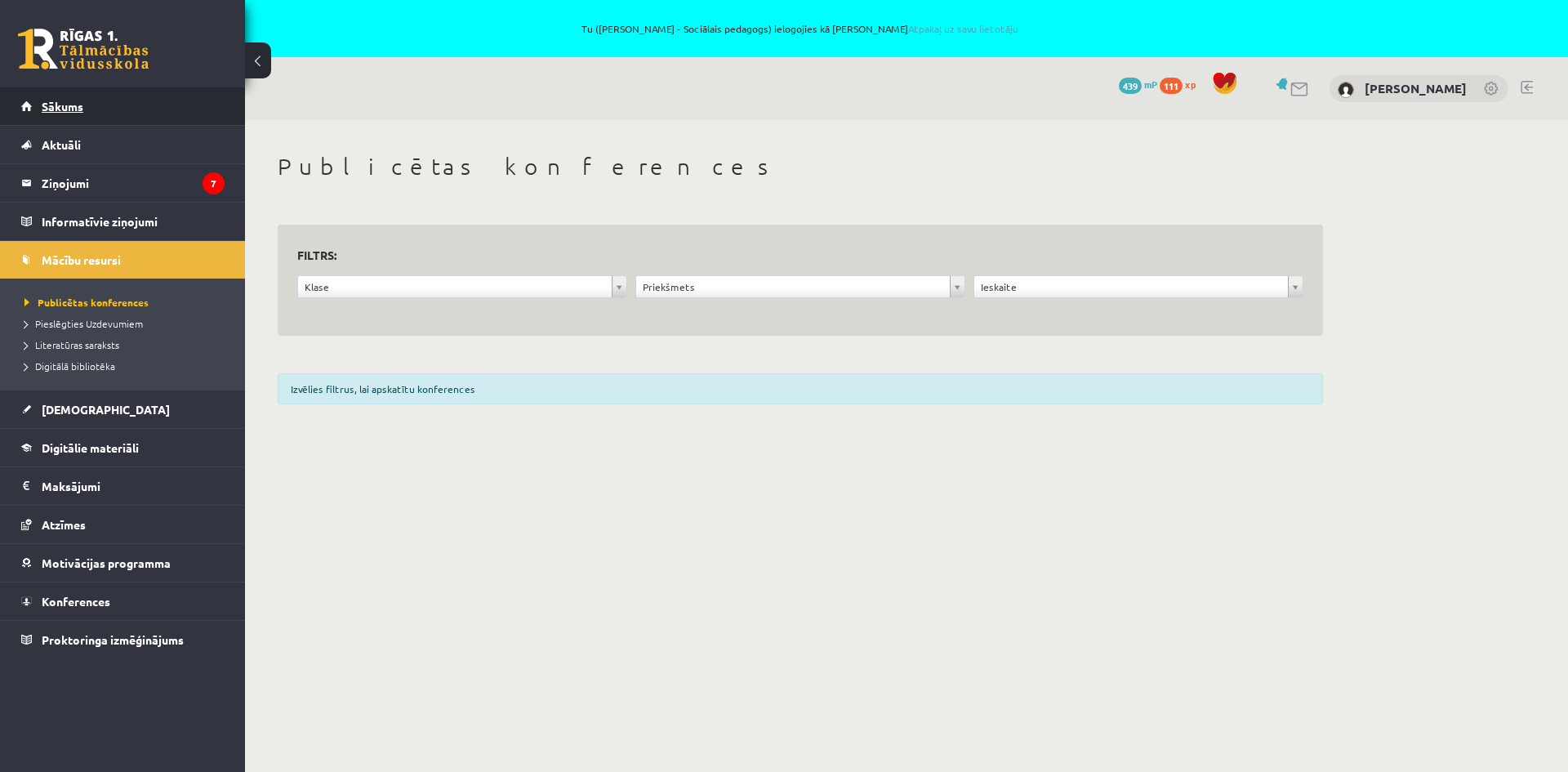
click at [66, 110] on span "Sākums" at bounding box center [62, 106] width 41 height 15
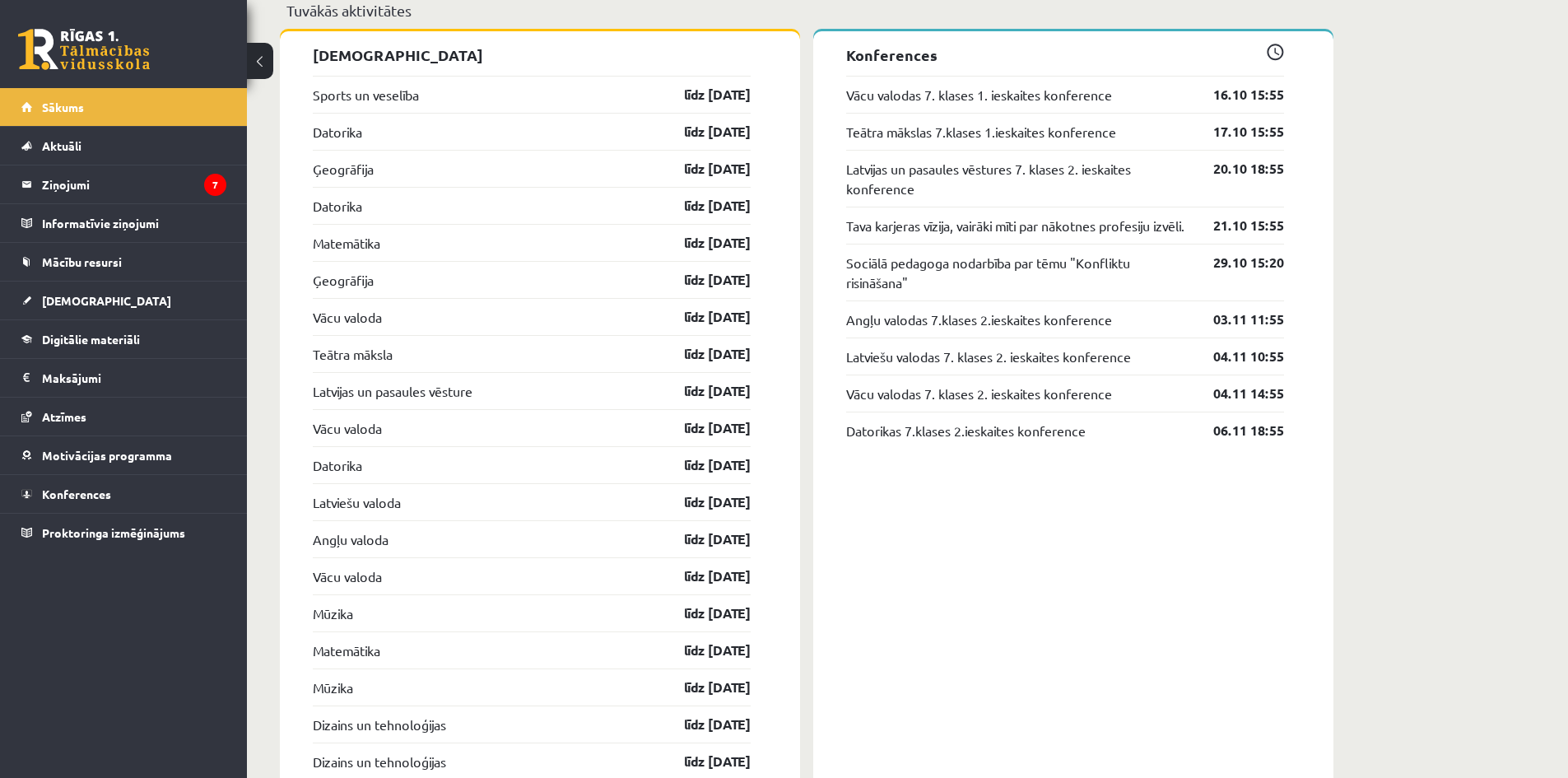
scroll to position [1728, 0]
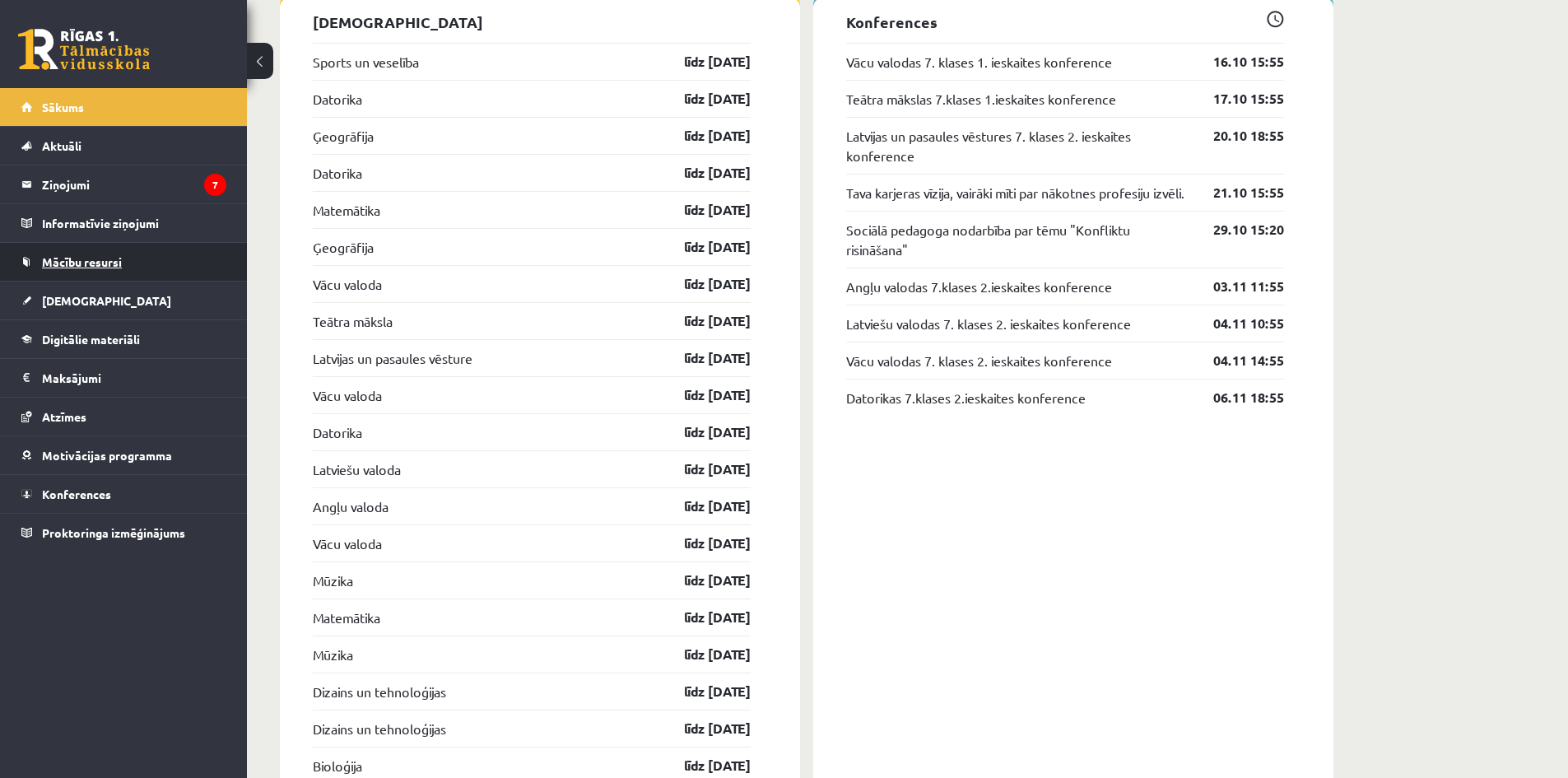
click at [81, 266] on span "Mācību resursi" at bounding box center [81, 262] width 80 height 15
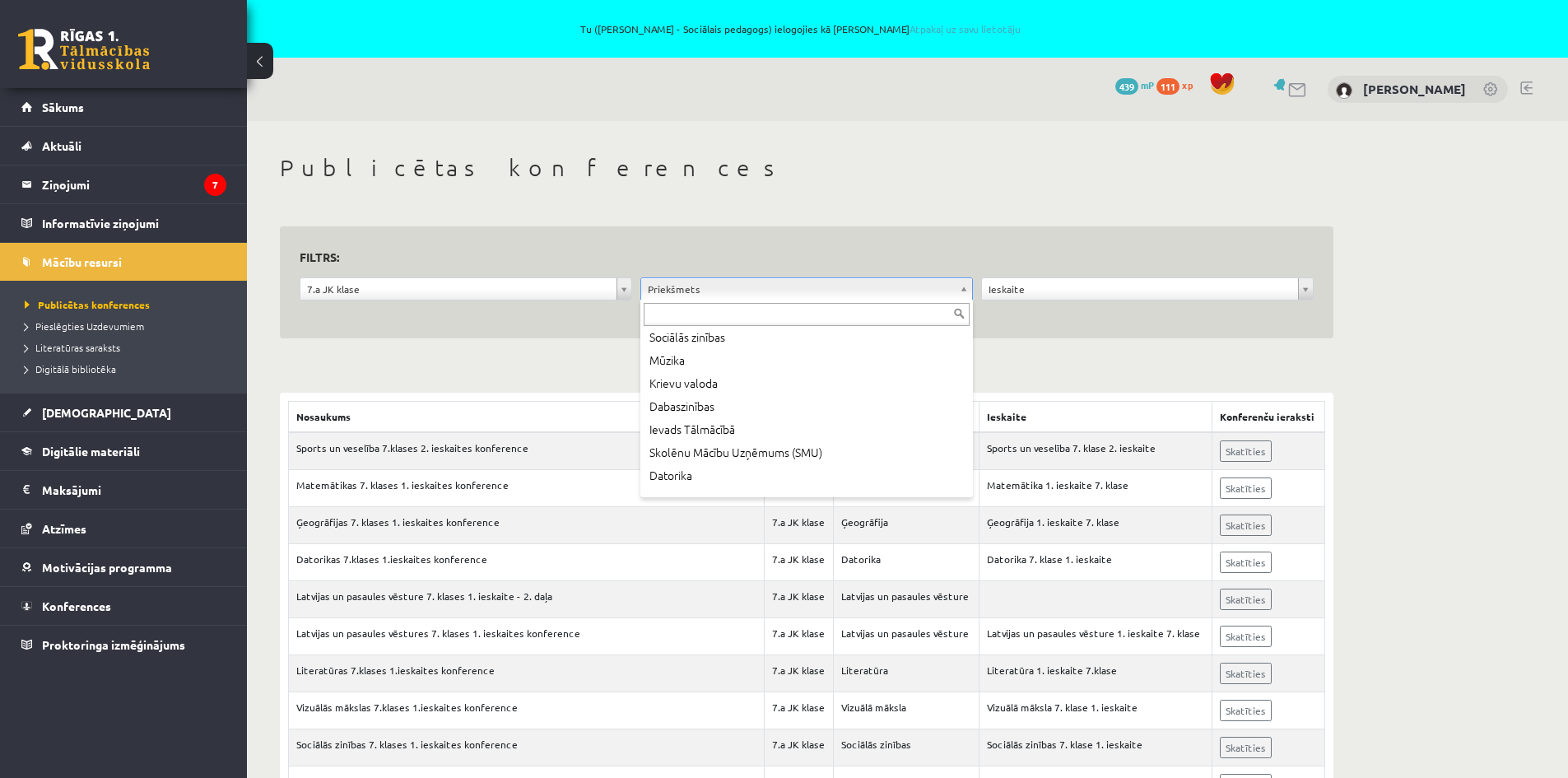
scroll to position [329, 0]
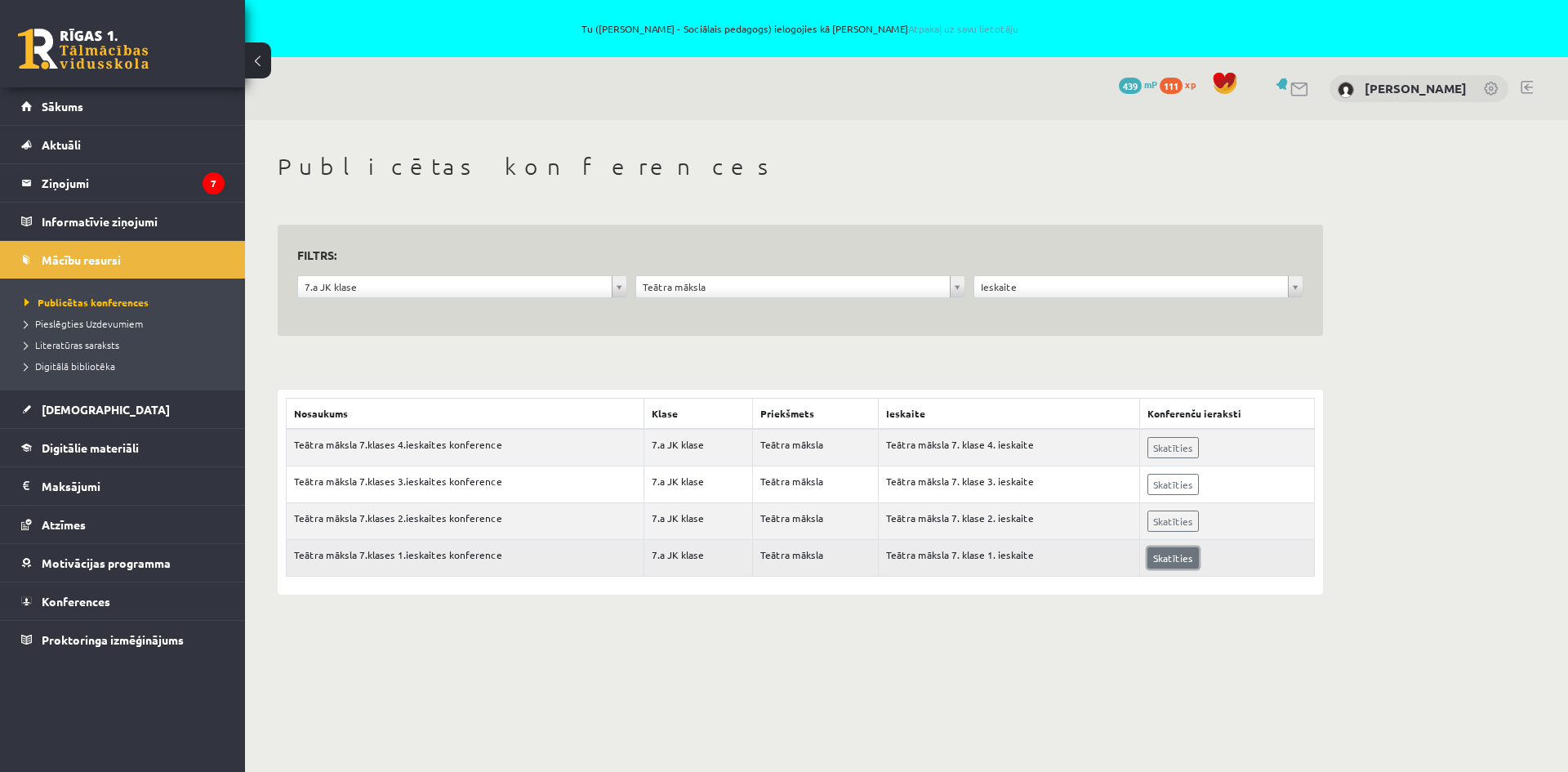
click at [1179, 559] on link "Skatīties" at bounding box center [1173, 557] width 51 height 21
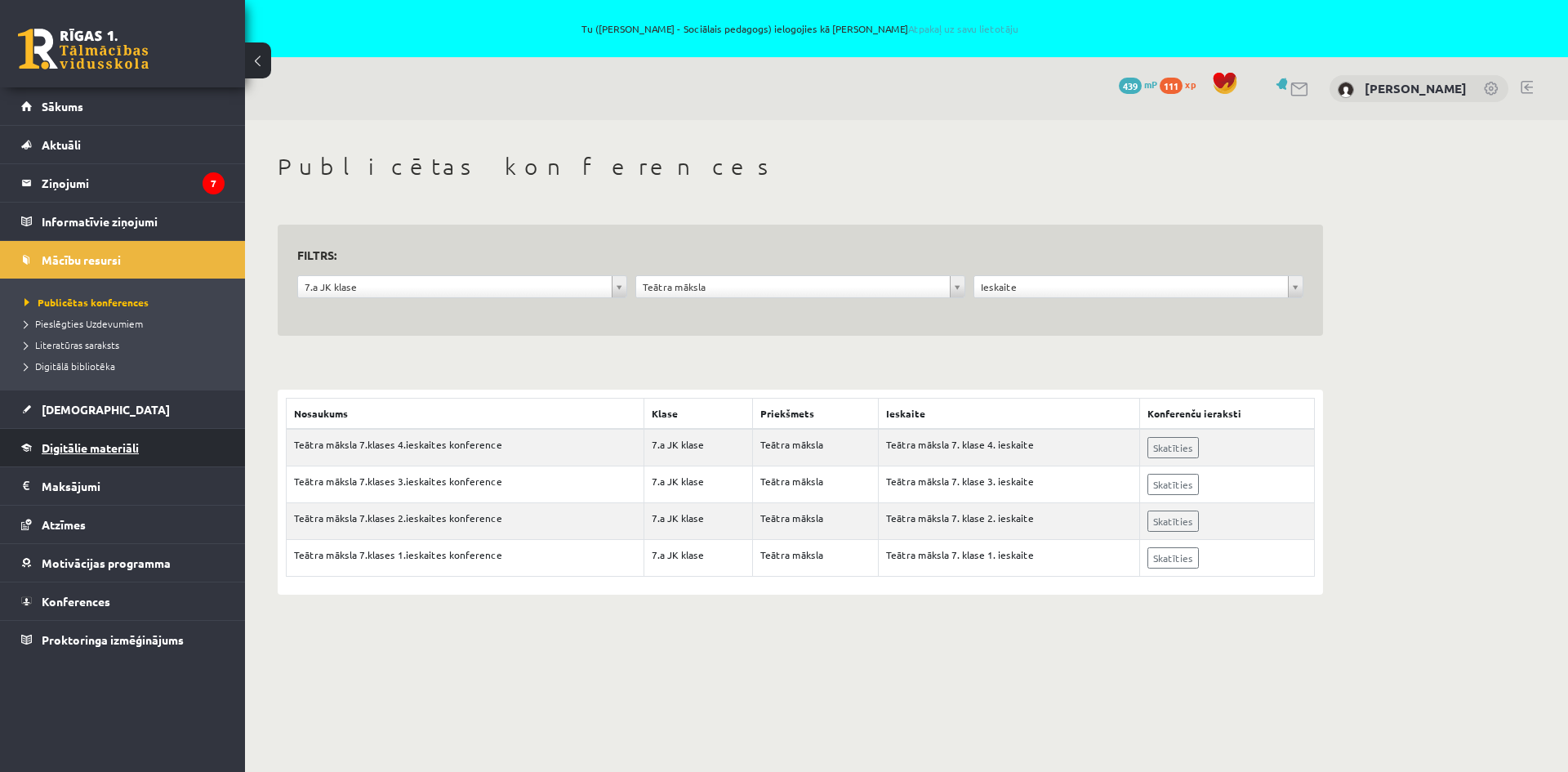
click at [101, 447] on span "Digitālie materiāli" at bounding box center [90, 447] width 97 height 15
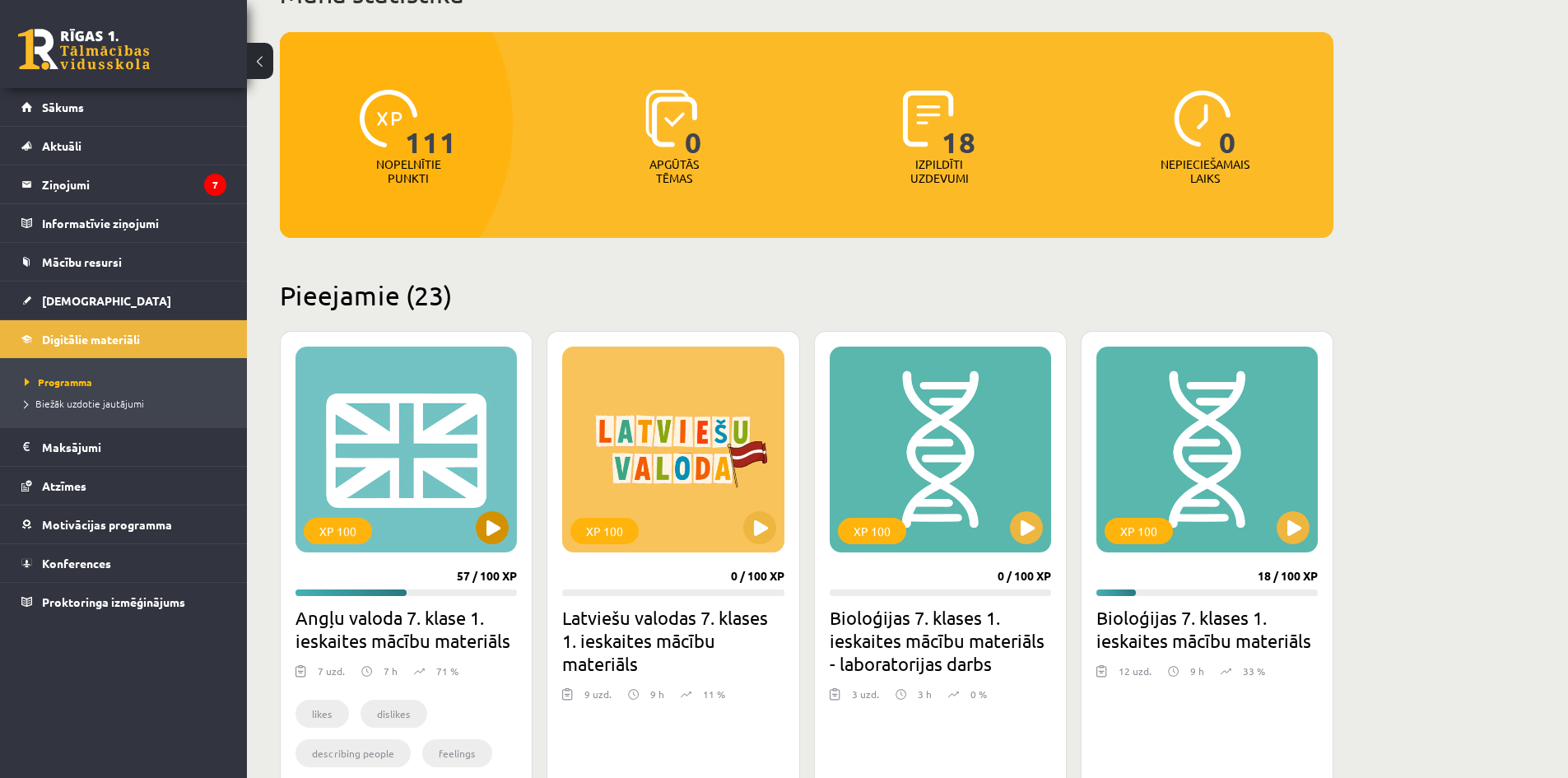
scroll to position [247, 0]
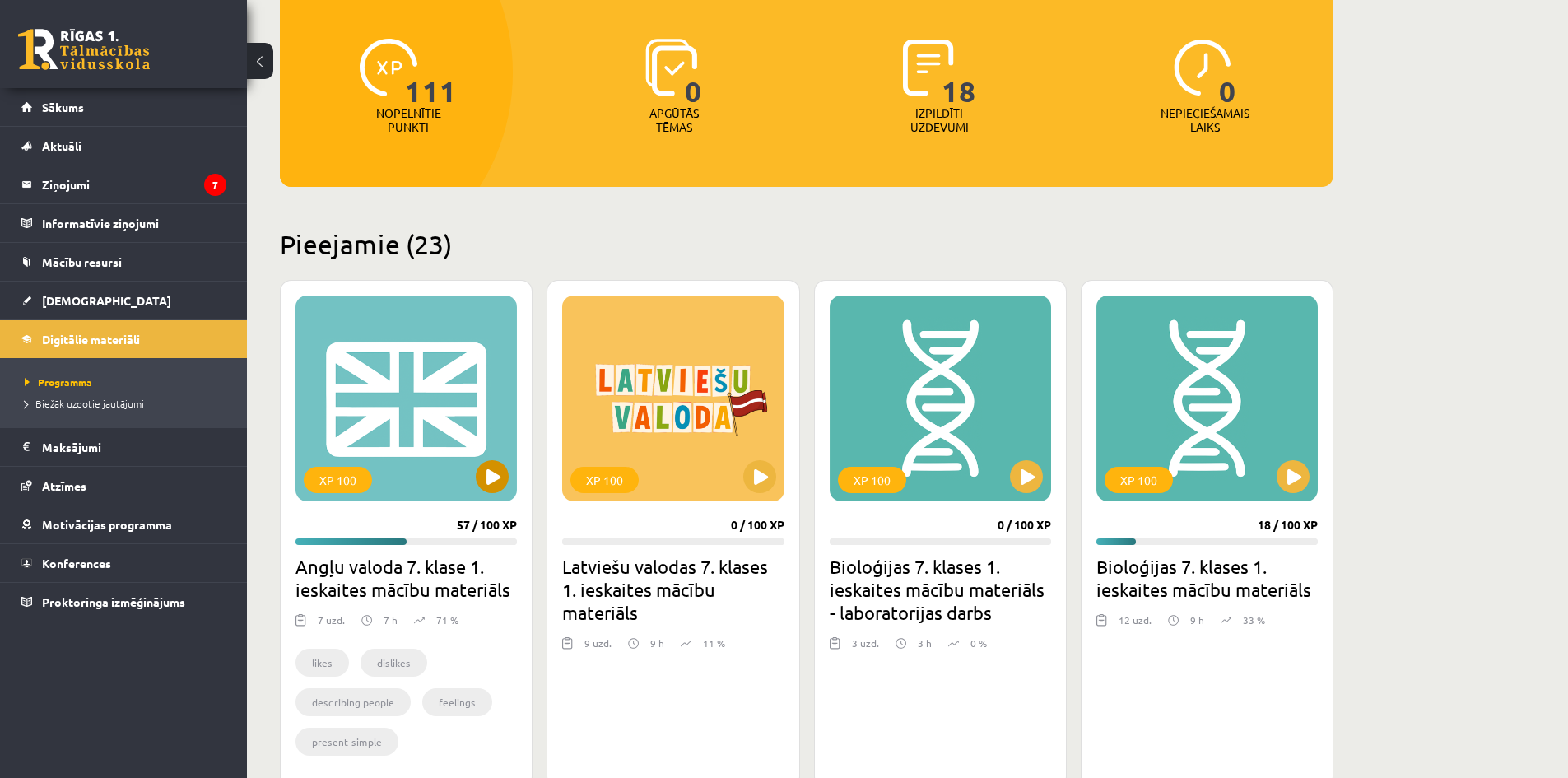
click at [433, 417] on div "XP 100" at bounding box center [405, 398] width 221 height 205
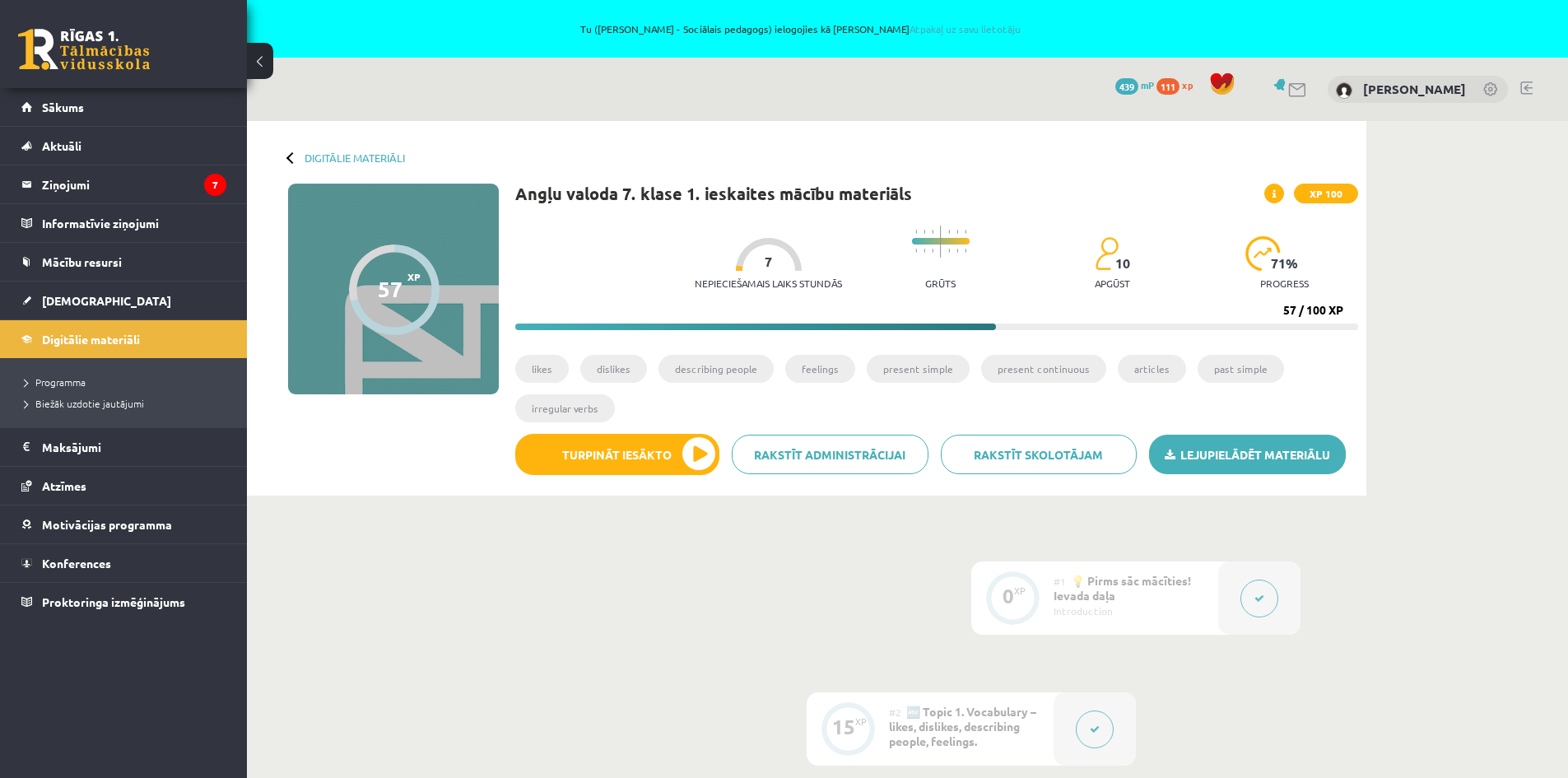
click at [1256, 452] on link "Lejupielādēt materiālu" at bounding box center [1247, 454] width 197 height 40
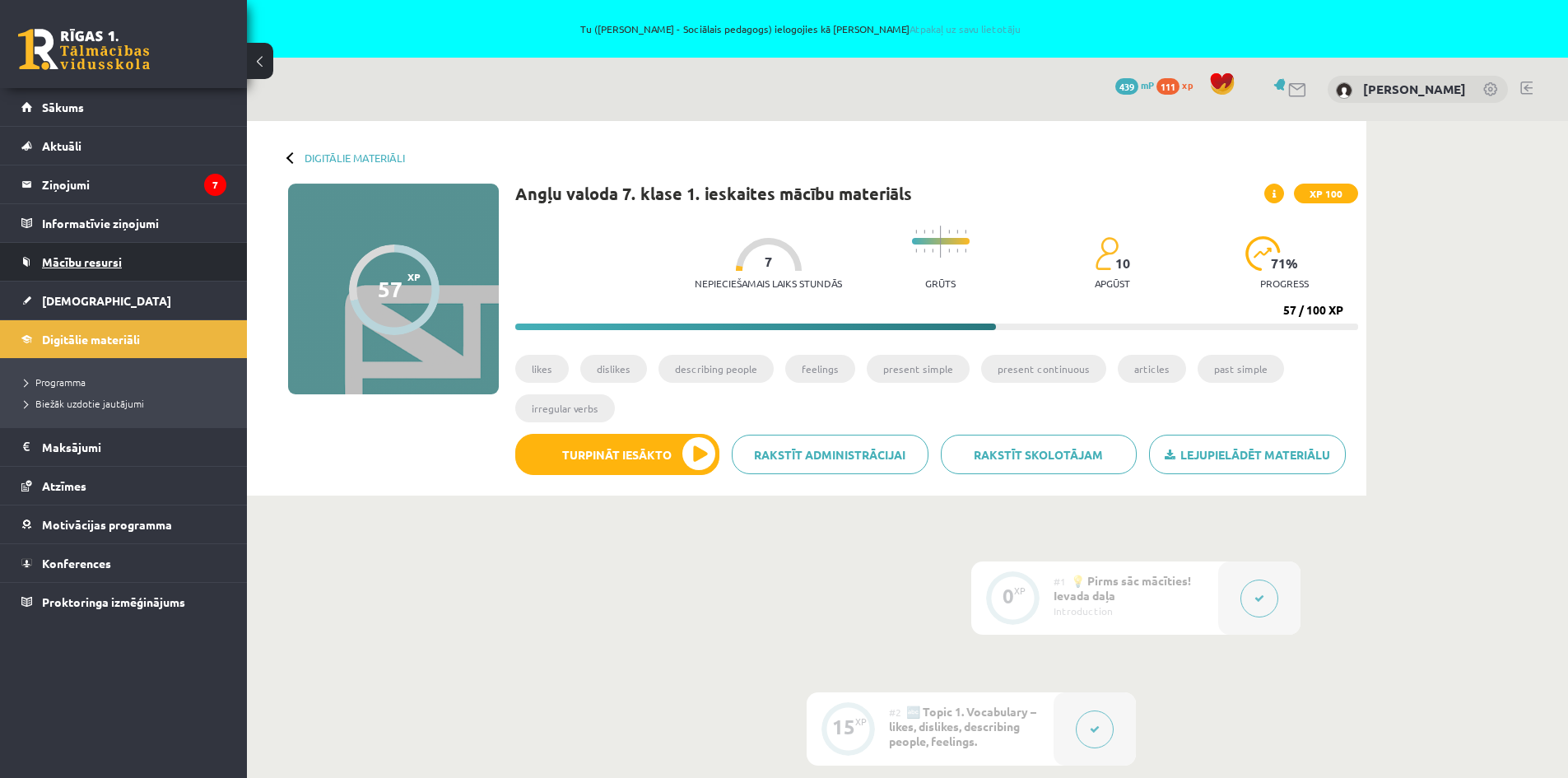
click at [115, 259] on span "Mācību resursi" at bounding box center [81, 262] width 80 height 15
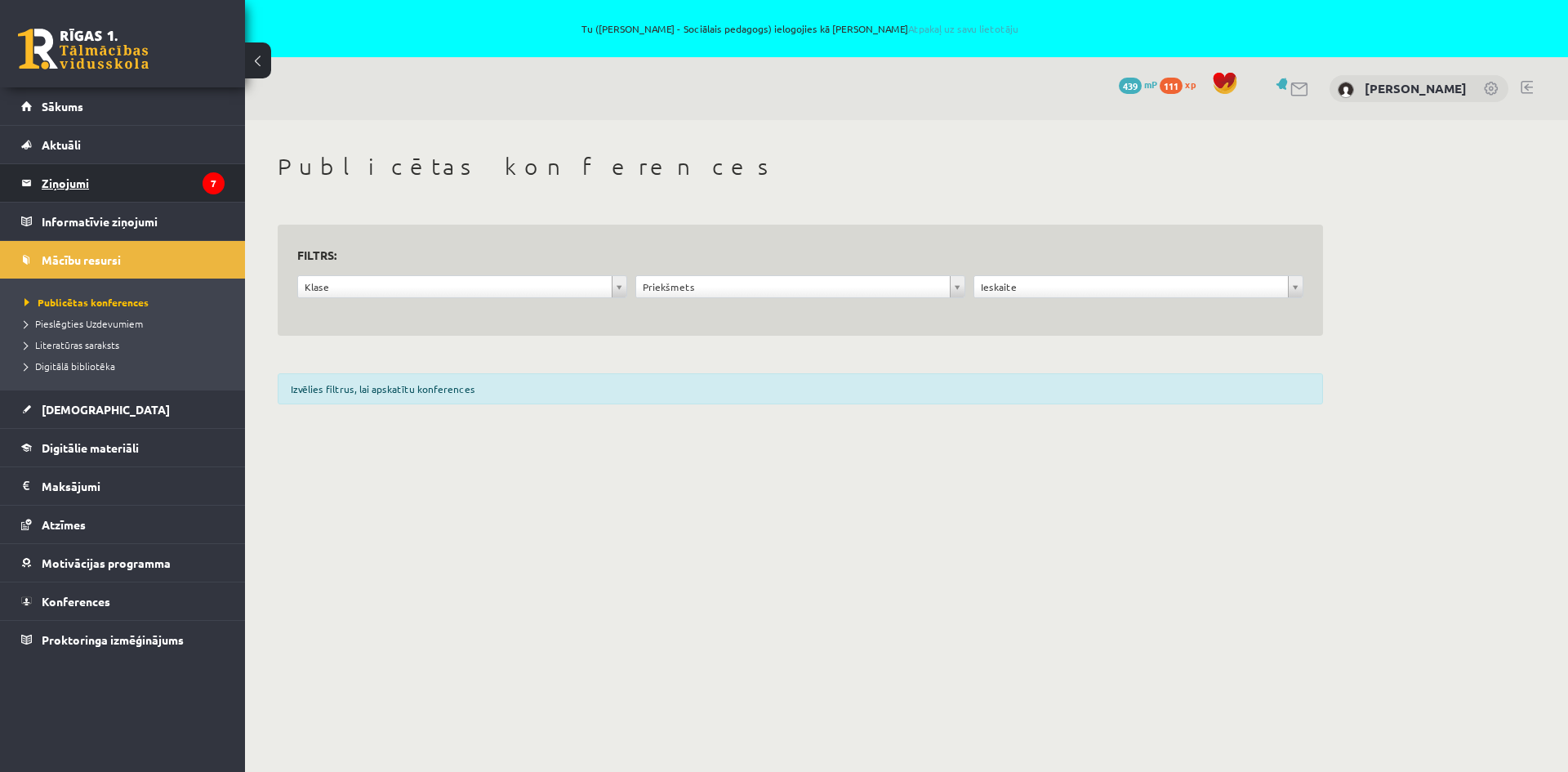
click at [103, 185] on legend "Ziņojumi 7" at bounding box center [132, 183] width 183 height 38
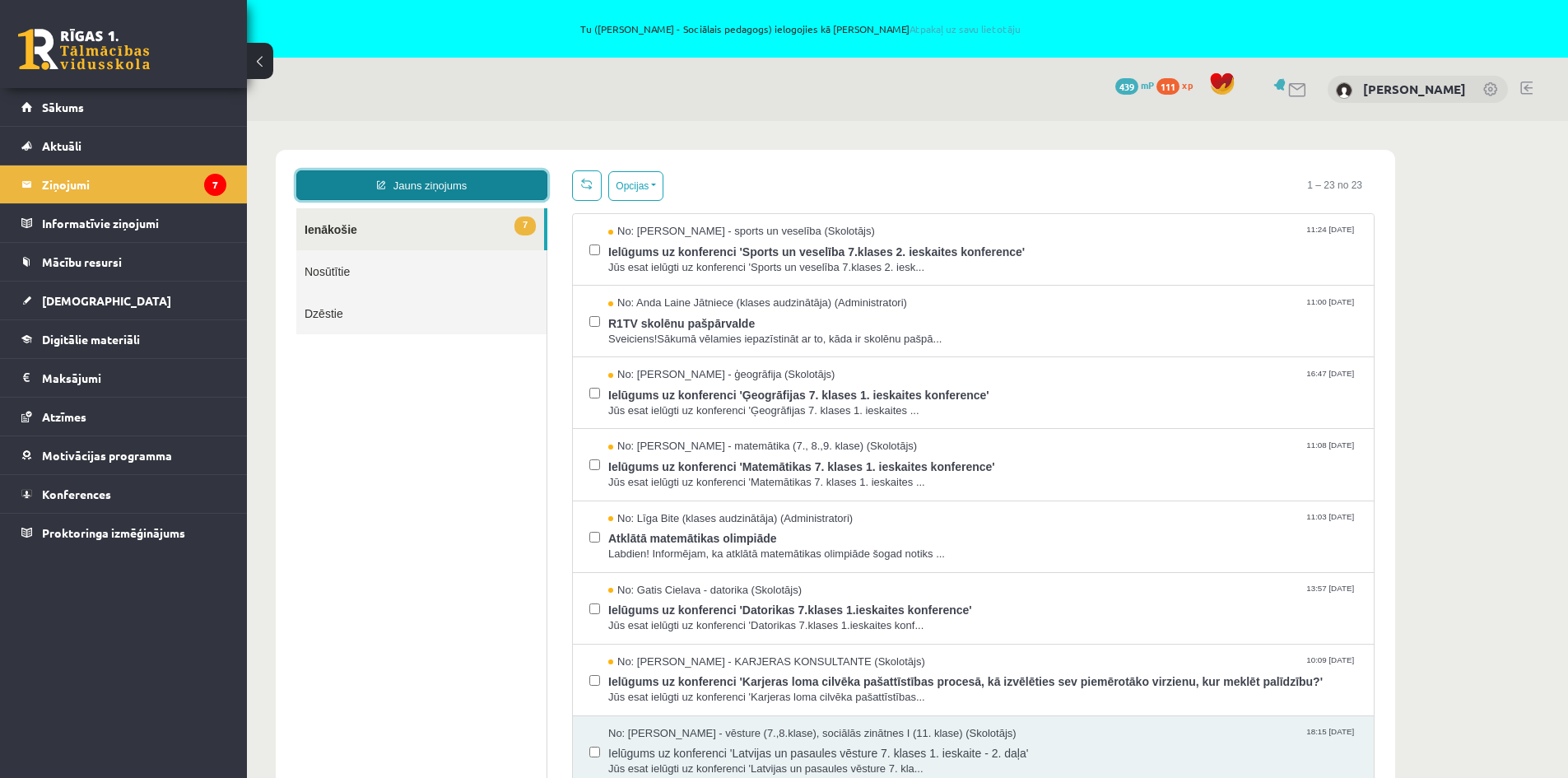
click at [436, 182] on link "Jauns ziņojums" at bounding box center [421, 185] width 251 height 30
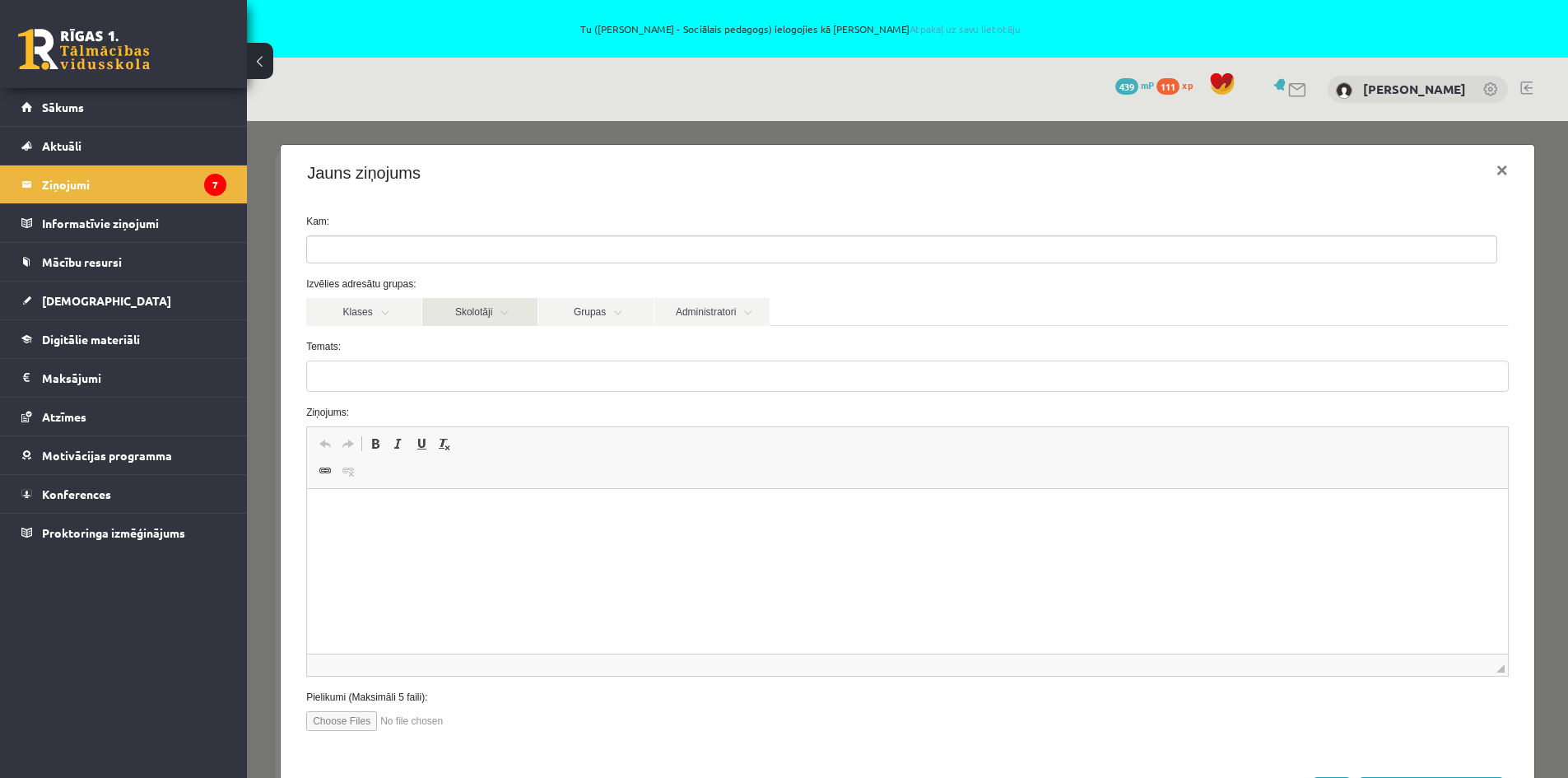
click at [473, 315] on link "Skolotāji" at bounding box center [479, 312] width 116 height 28
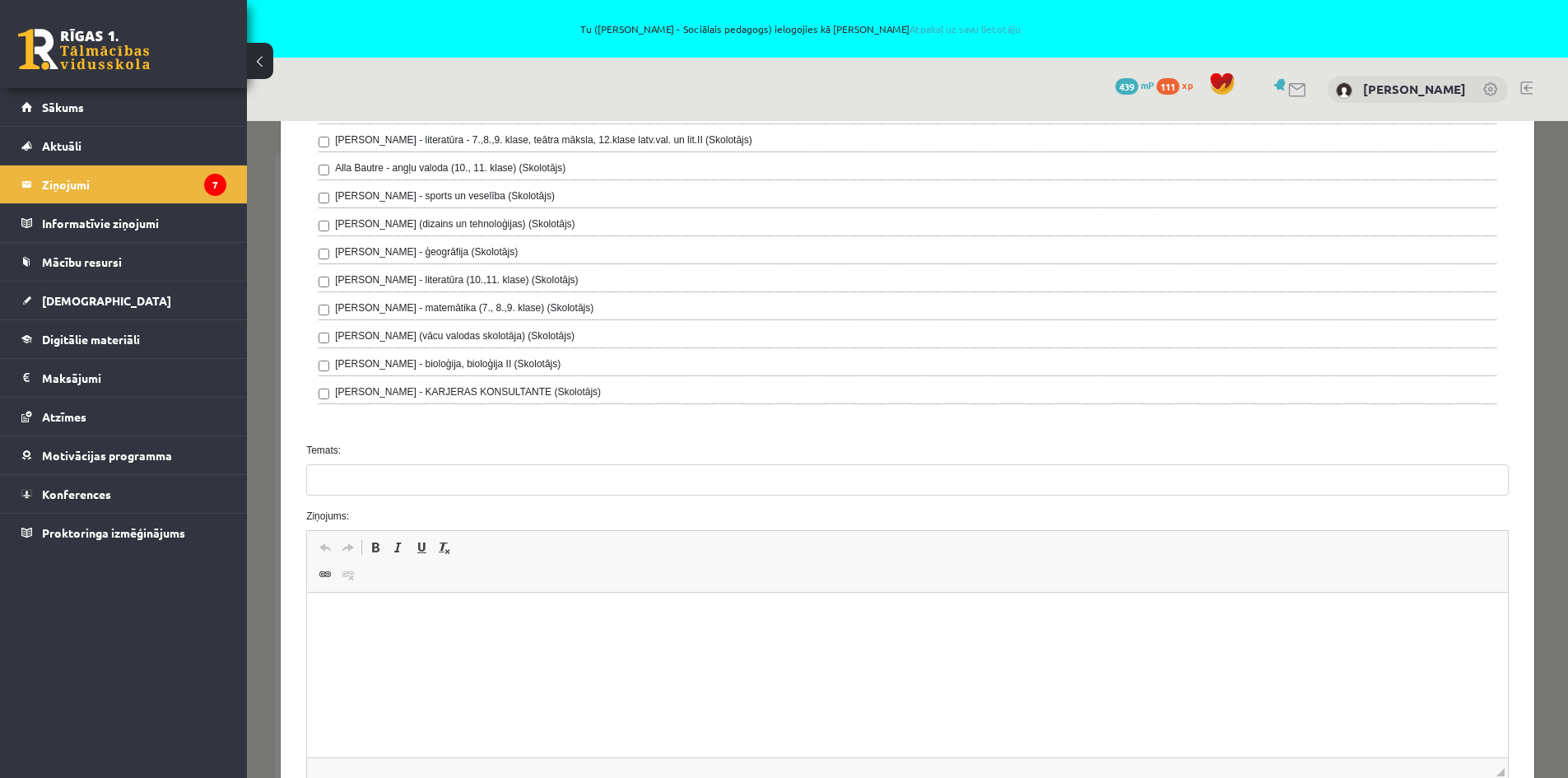
scroll to position [494, 0]
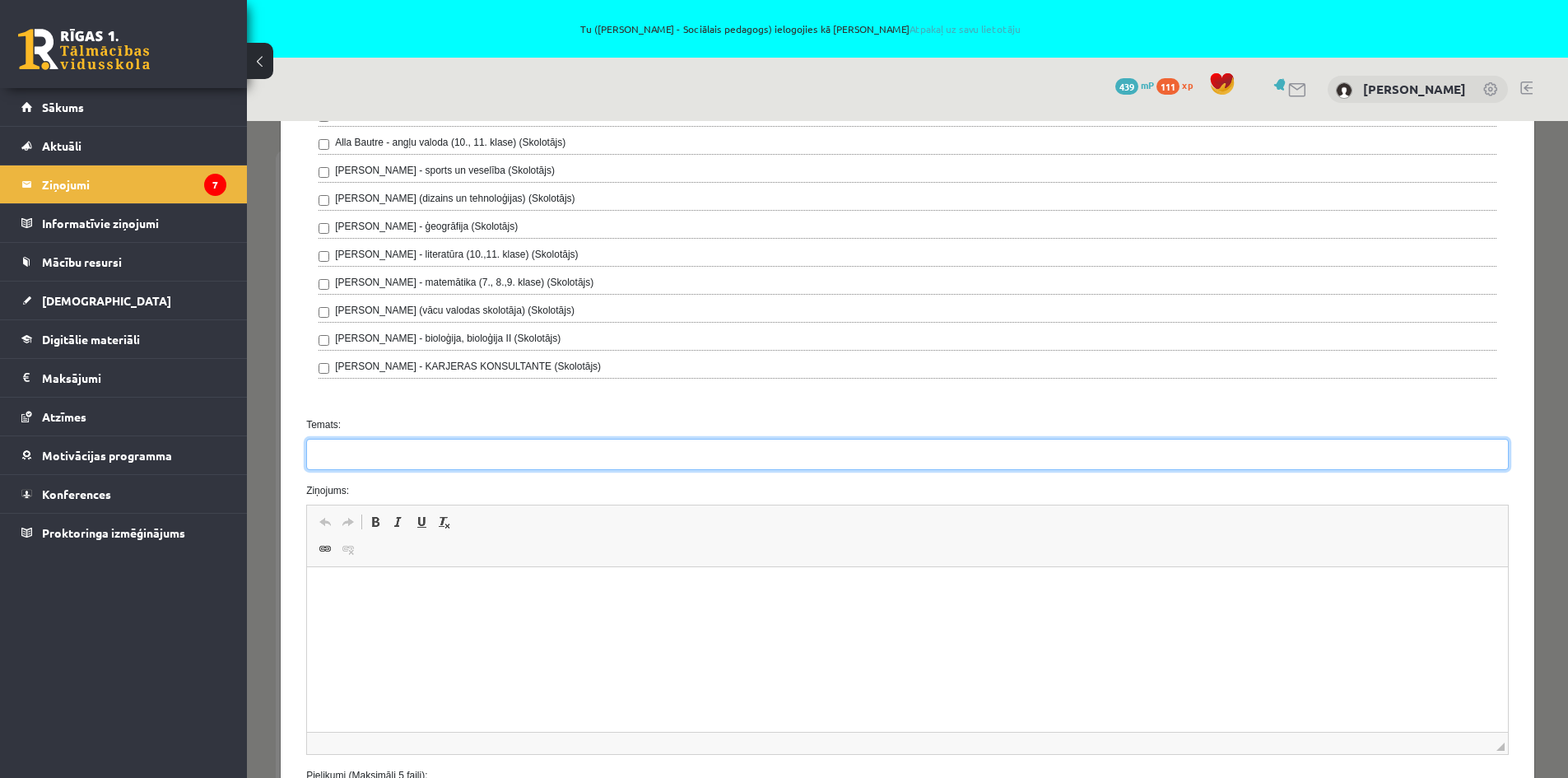
click at [353, 457] on input "Temats:" at bounding box center [907, 454] width 1203 height 31
click at [354, 587] on p "Editor, wiswyg-editor-47433984295500-1760428024-355" at bounding box center [907, 592] width 1167 height 18
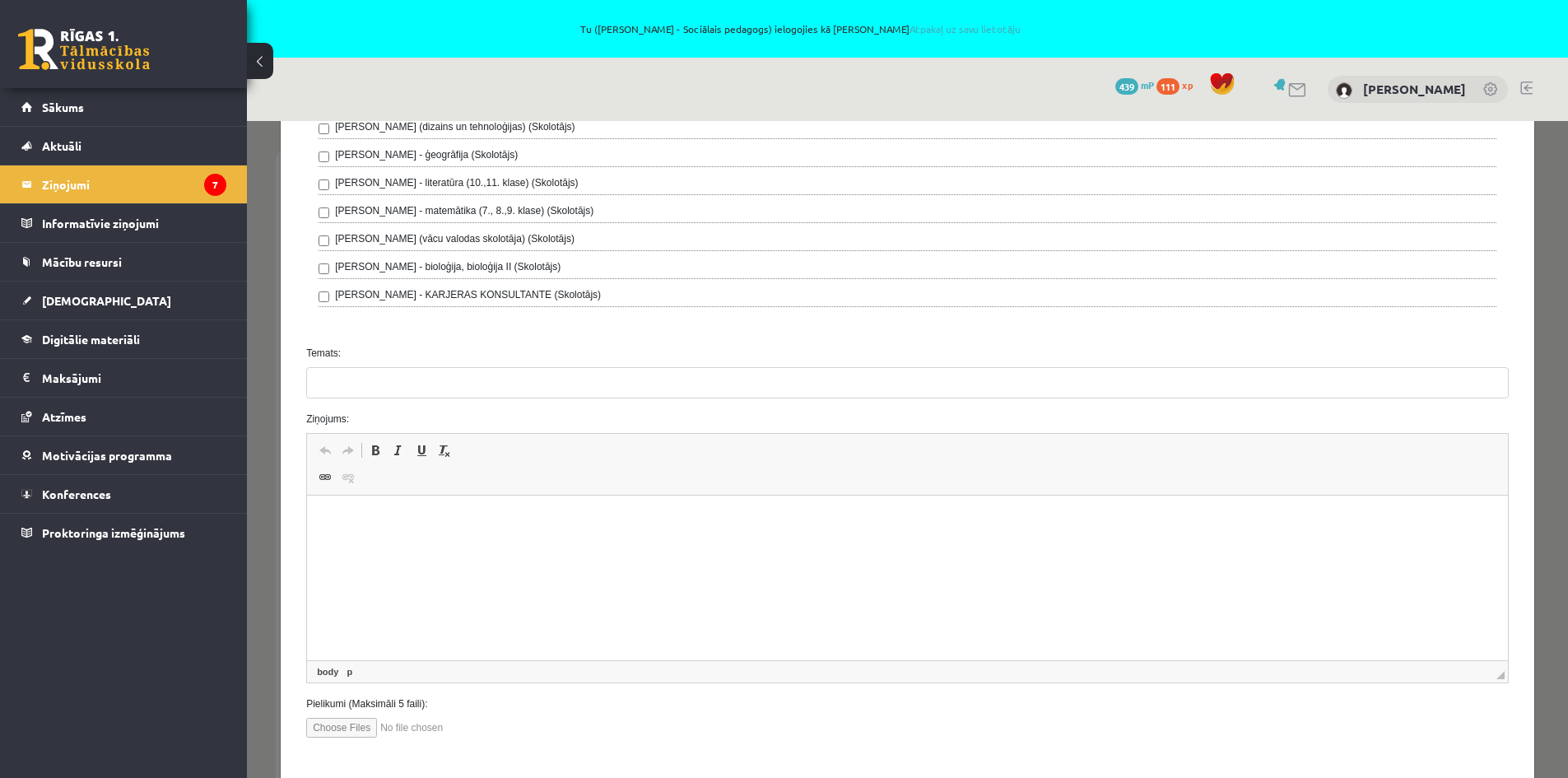
scroll to position [590, 0]
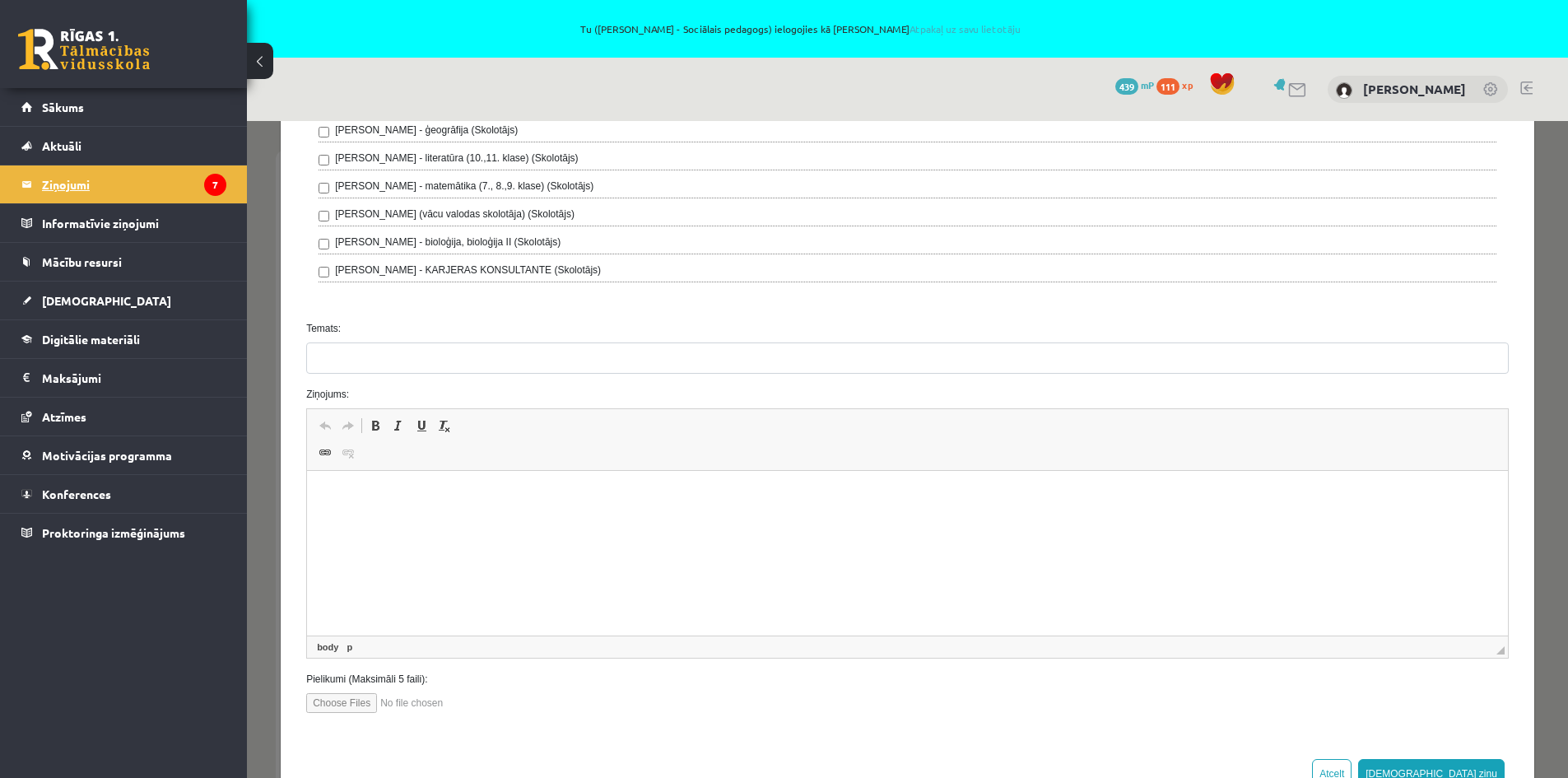
click at [67, 179] on legend "Ziņojumi 7" at bounding box center [133, 184] width 184 height 38
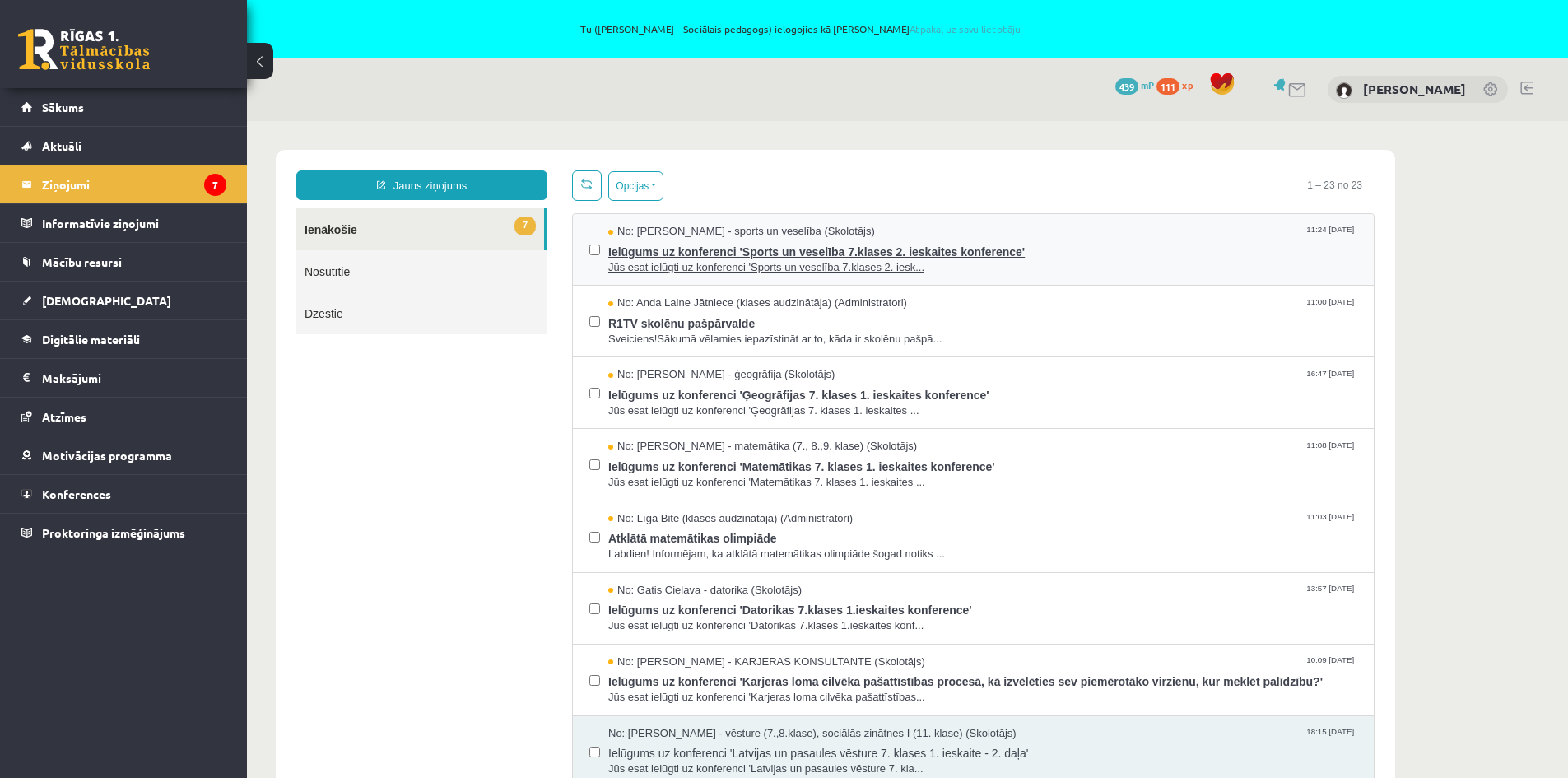
scroll to position [0, 0]
click at [744, 228] on span "No: Elvijs Antonišķis - sports un veselība (Skolotājs)" at bounding box center [741, 231] width 266 height 16
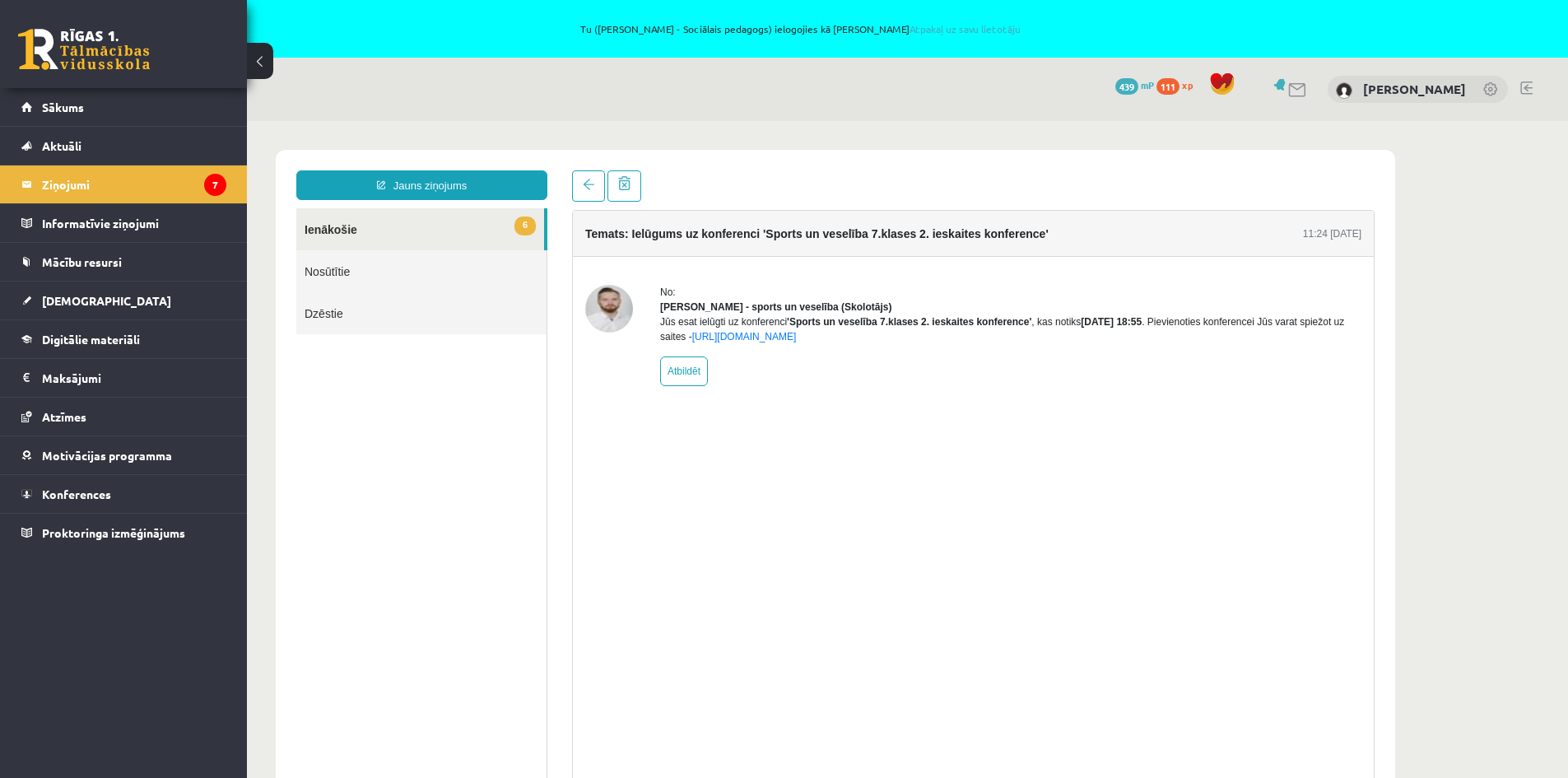
click at [353, 229] on link "6 Ienākošie" at bounding box center [420, 228] width 248 height 42
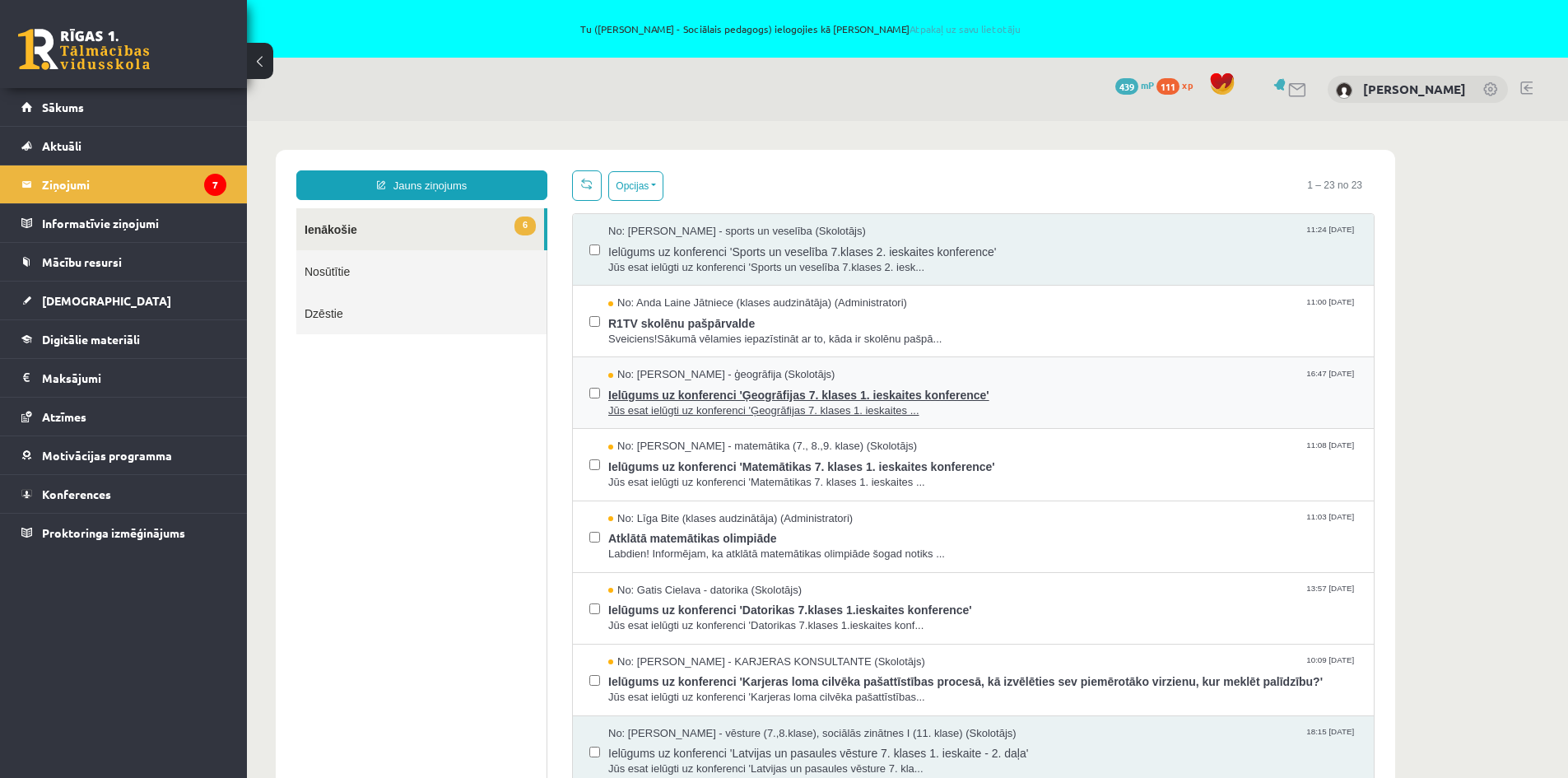
click at [721, 399] on span "Ielūgums uz konferenci 'Ģeogrāfijas 7. klases 1. ieskaites konference'" at bounding box center [982, 393] width 748 height 20
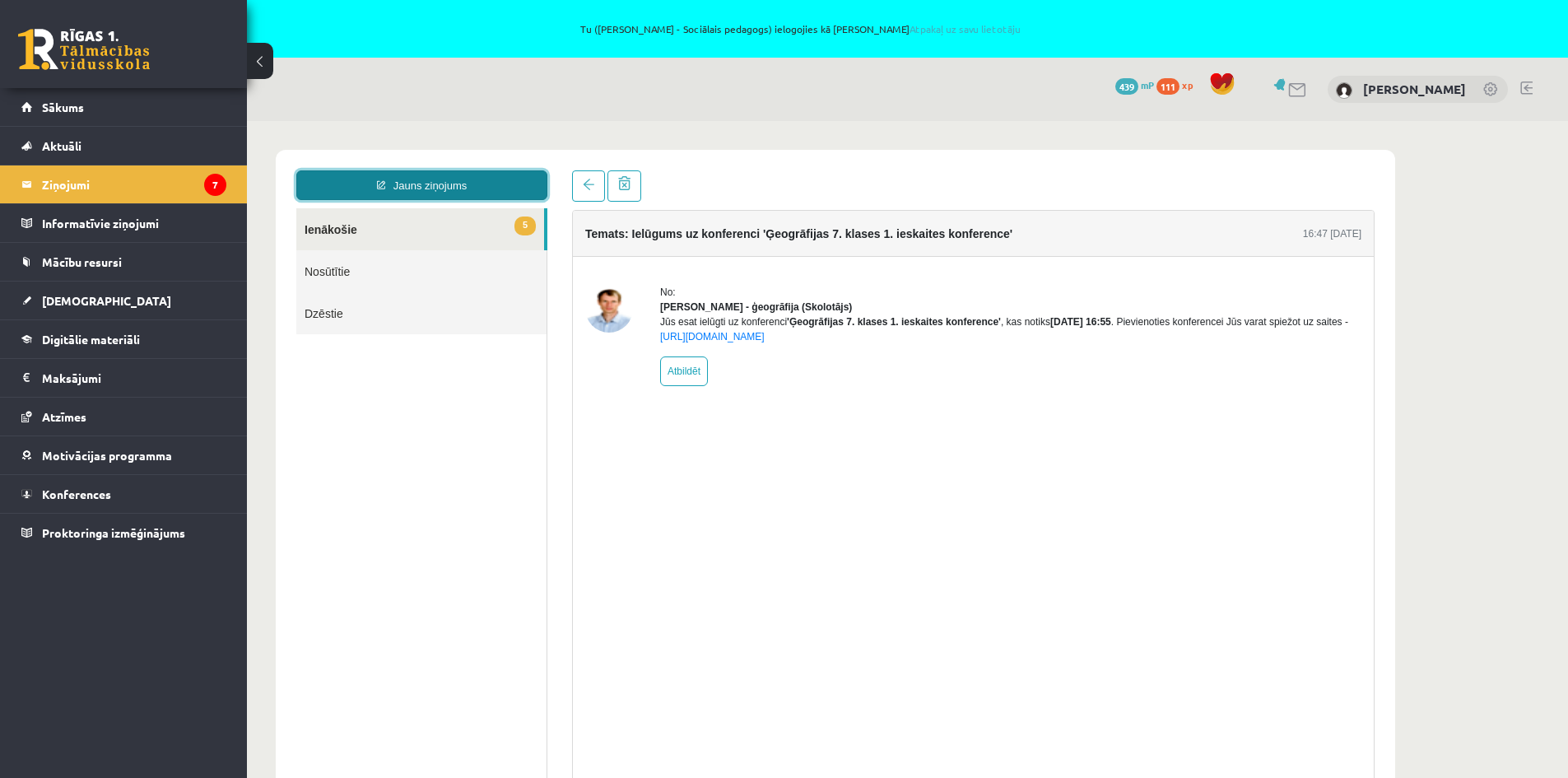
click at [431, 183] on link "Jauns ziņojums" at bounding box center [421, 185] width 251 height 30
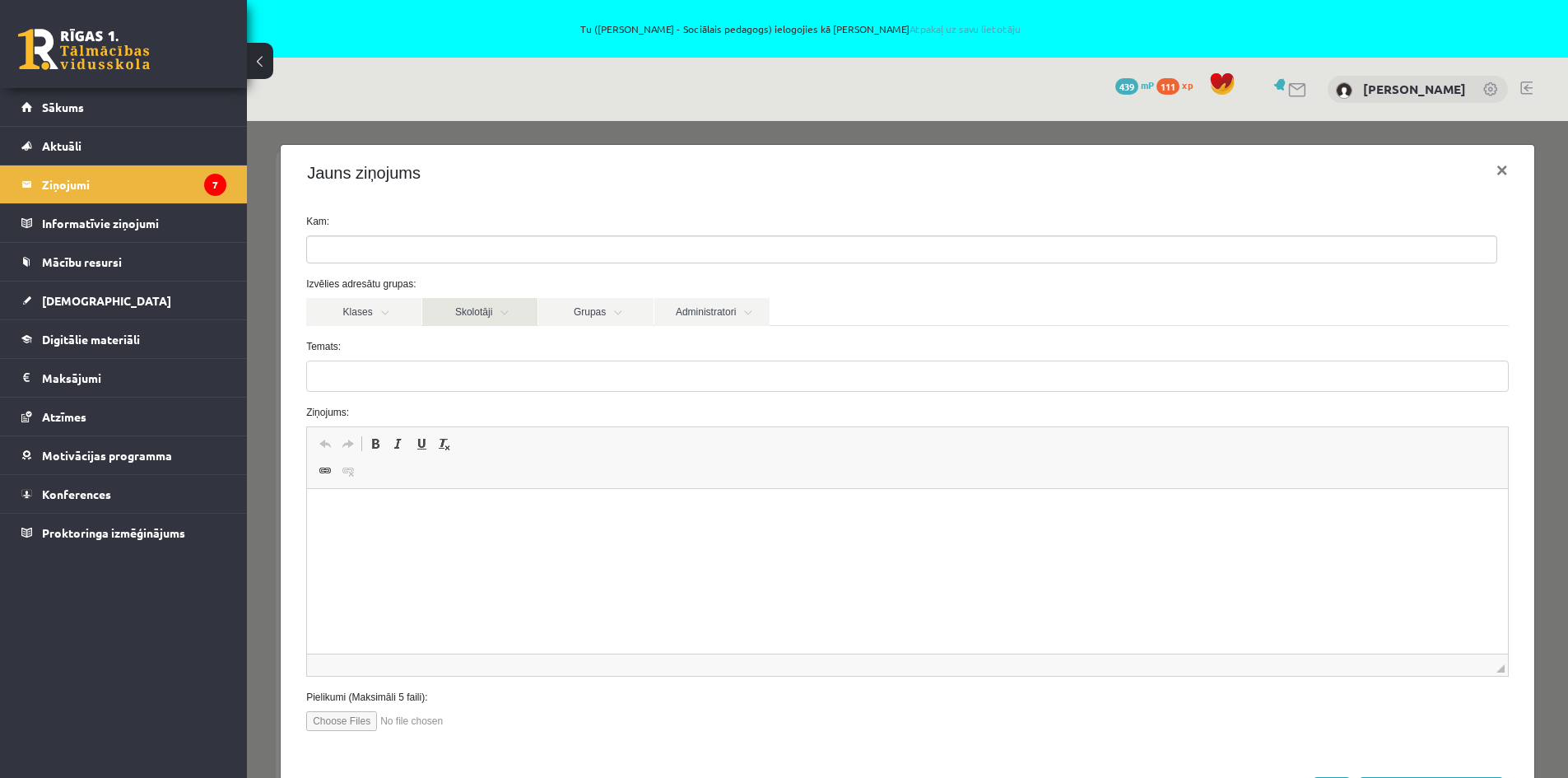
click at [467, 316] on link "Skolotāji" at bounding box center [479, 312] width 116 height 28
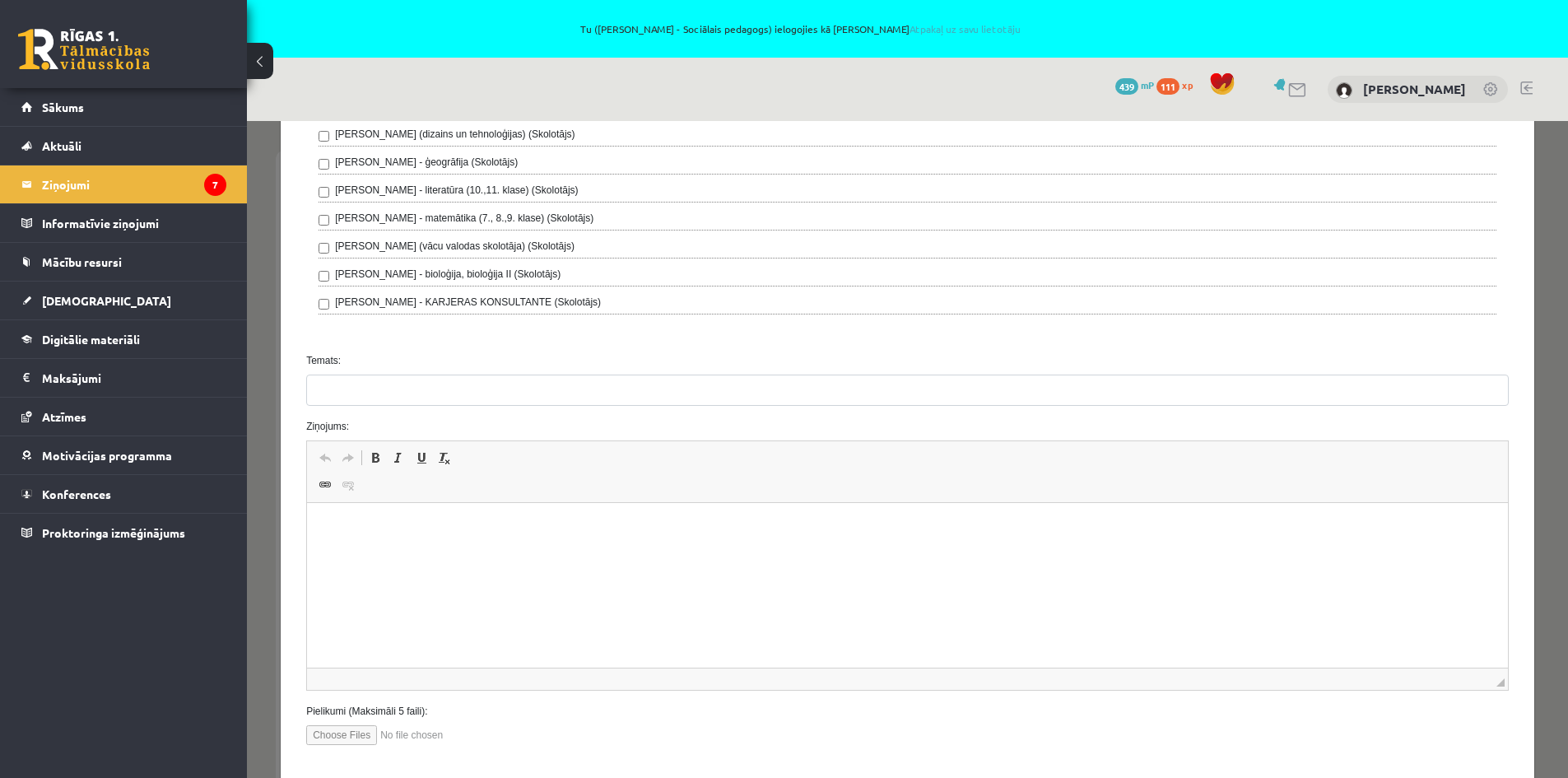
scroll to position [576, 0]
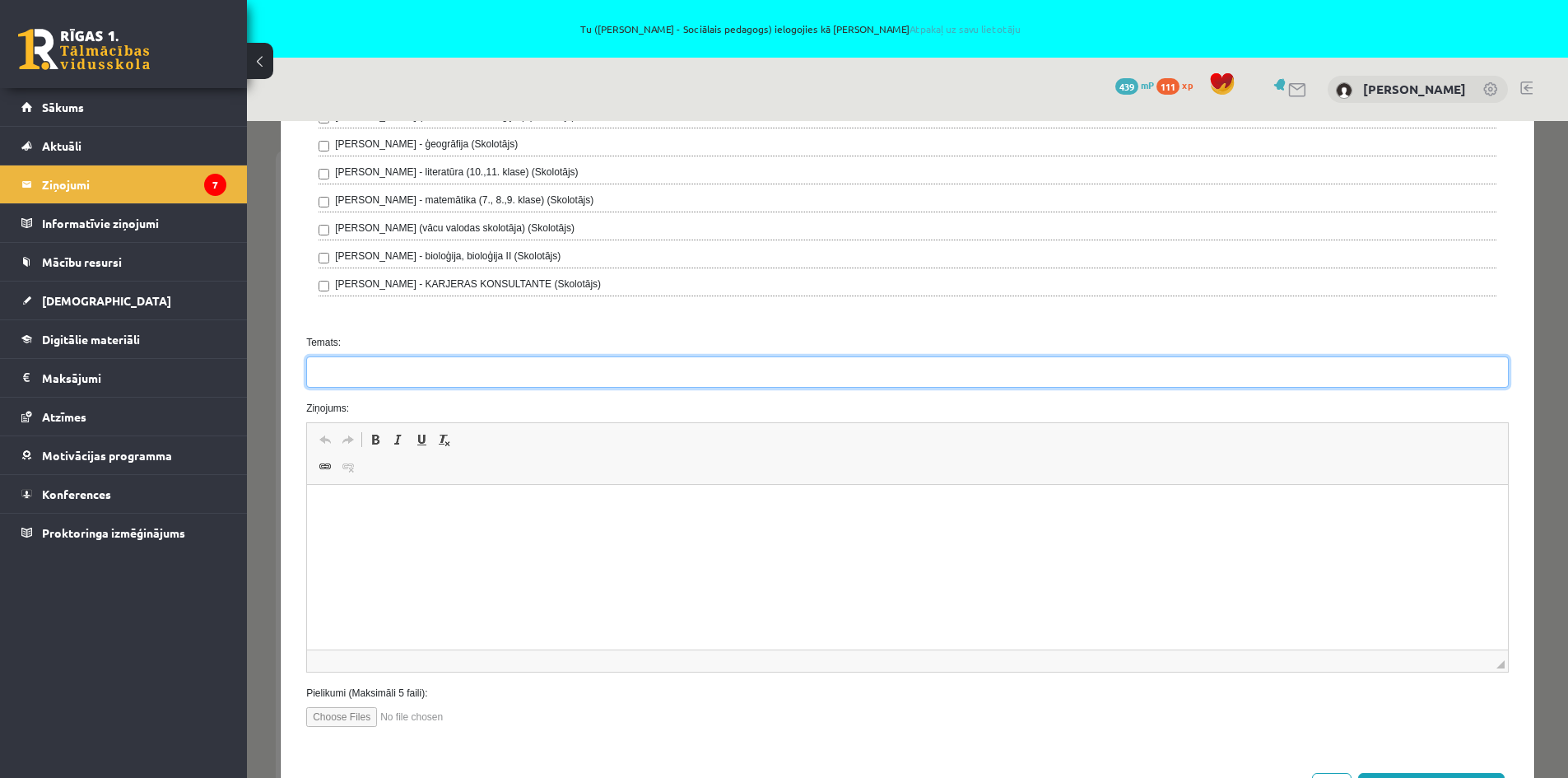
click at [354, 369] on input "Temats:" at bounding box center [907, 372] width 1203 height 31
click at [347, 516] on p "Editor, wiswyg-editor-47433780495880-1760428221-591" at bounding box center [907, 510] width 1167 height 18
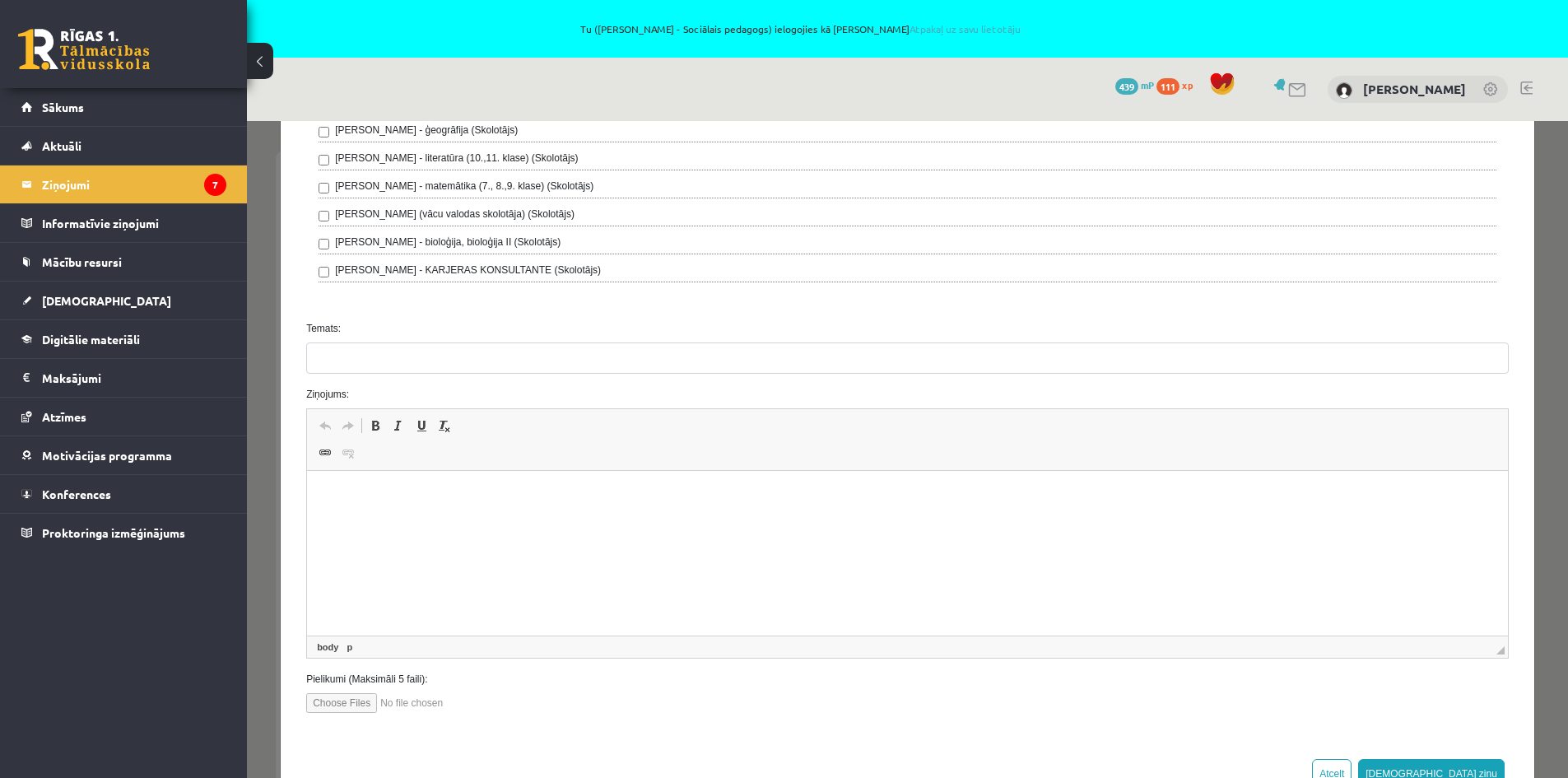
click at [360, 367] on input "Temats:" at bounding box center [907, 358] width 1203 height 31
click at [364, 496] on p "Editor, wiswyg-editor-47433780495880-1760428221-591" at bounding box center [907, 496] width 1167 height 18
click at [97, 107] on link "Sākums" at bounding box center [123, 106] width 204 height 38
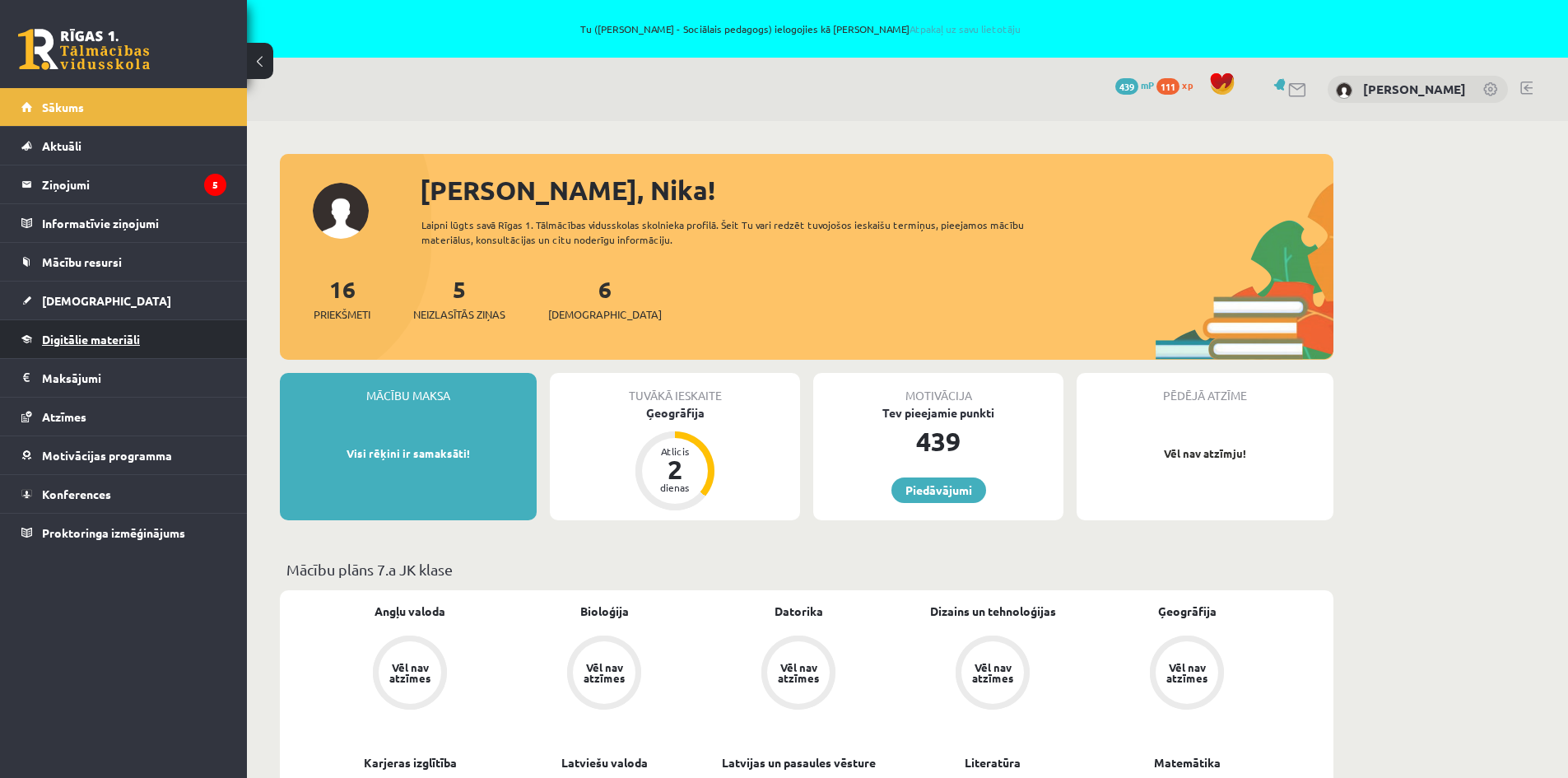
click at [137, 331] on link "Digitālie materiāli" at bounding box center [123, 339] width 204 height 38
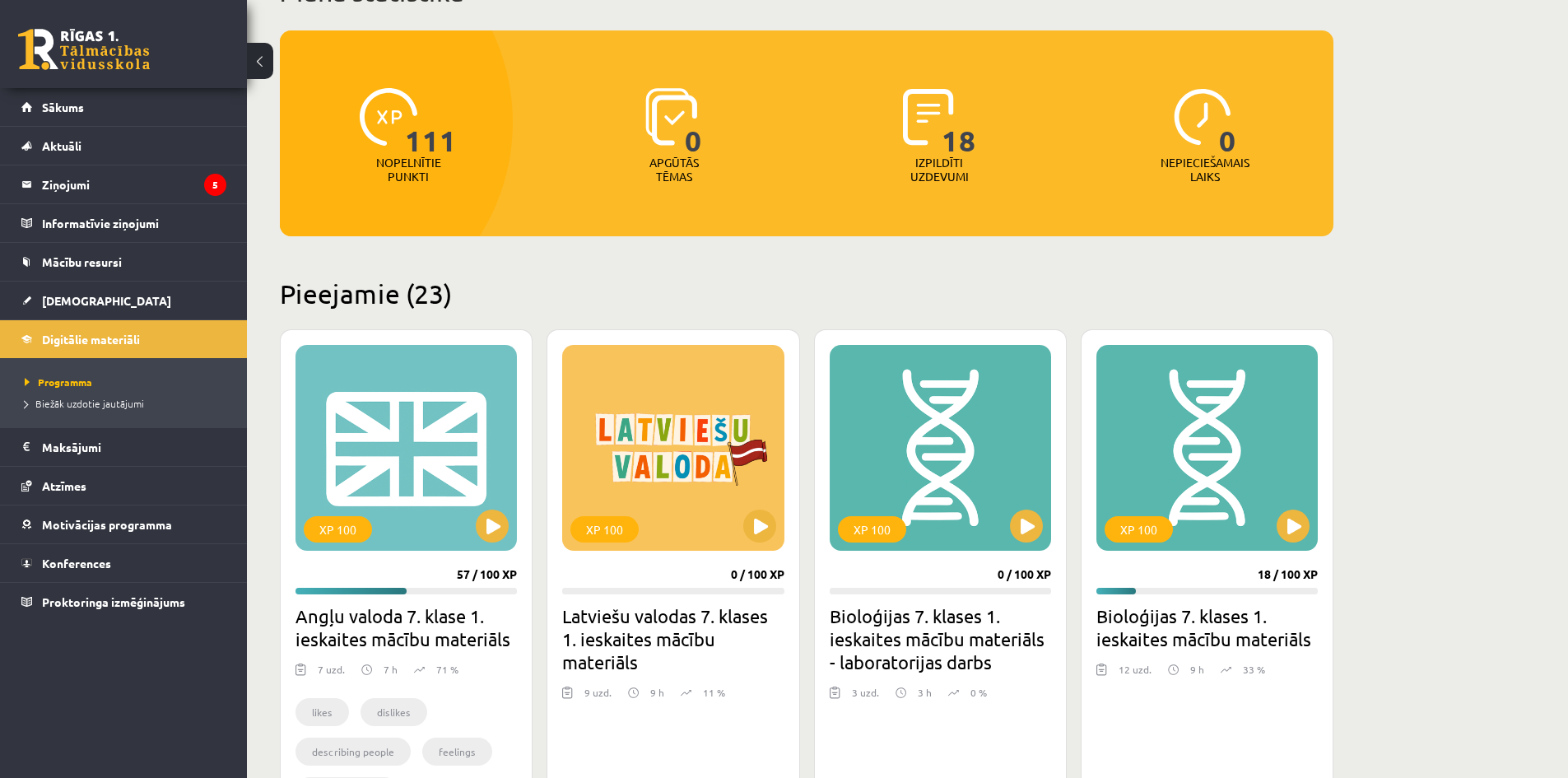
scroll to position [247, 0]
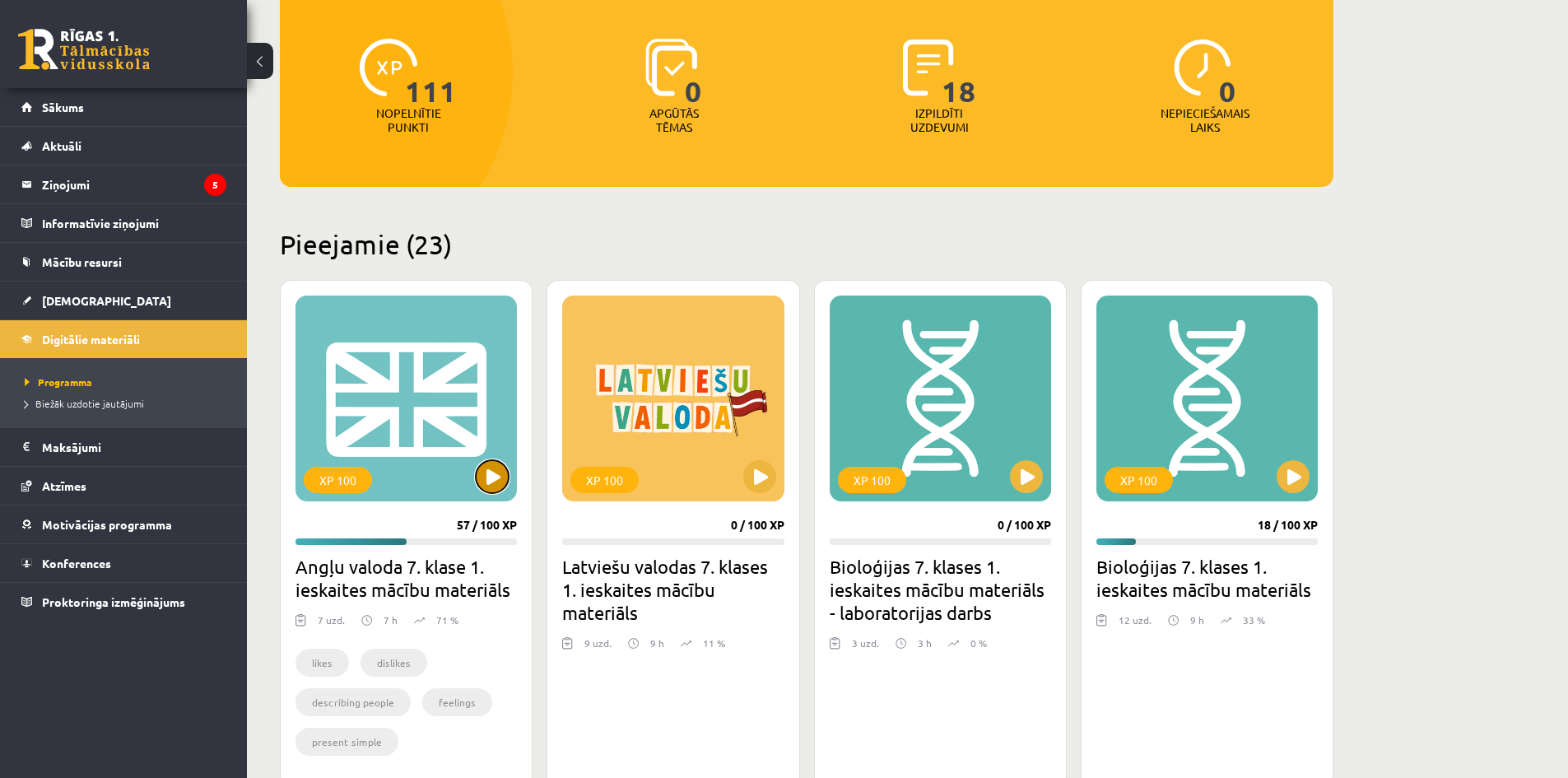
click at [488, 465] on button at bounding box center [492, 476] width 33 height 33
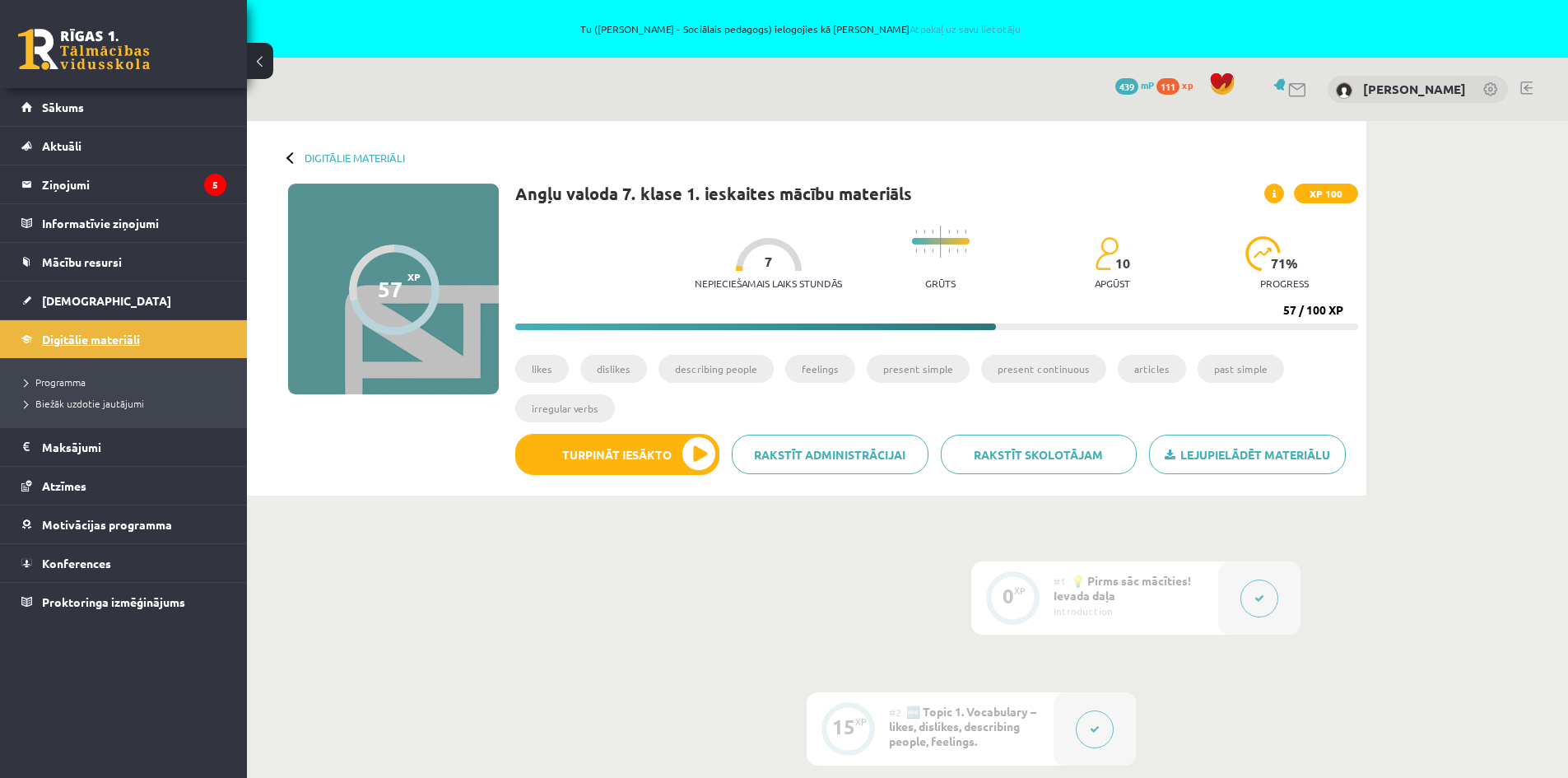
click at [90, 335] on span "Digitālie materiāli" at bounding box center [91, 339] width 98 height 15
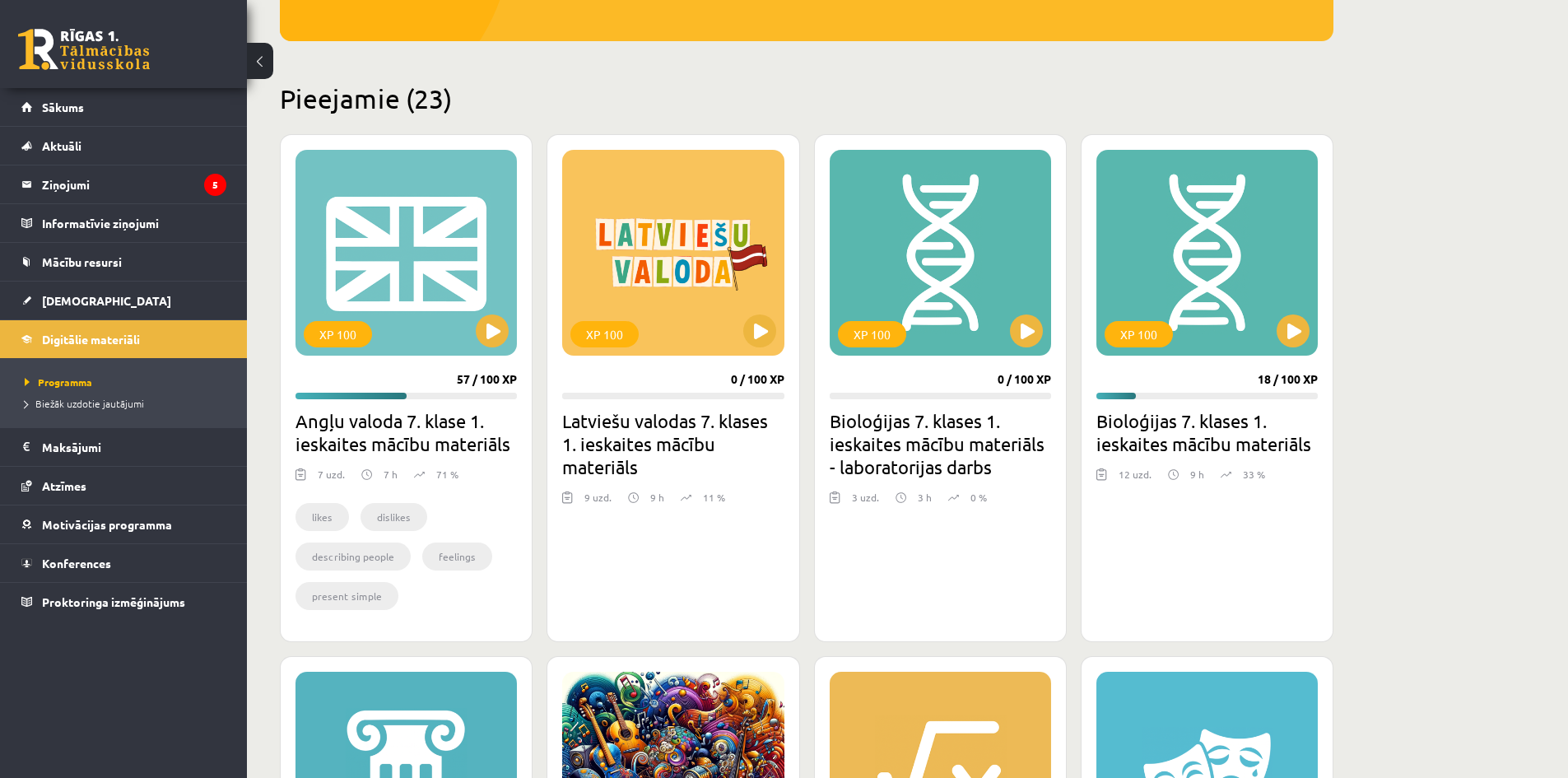
scroll to position [412, 0]
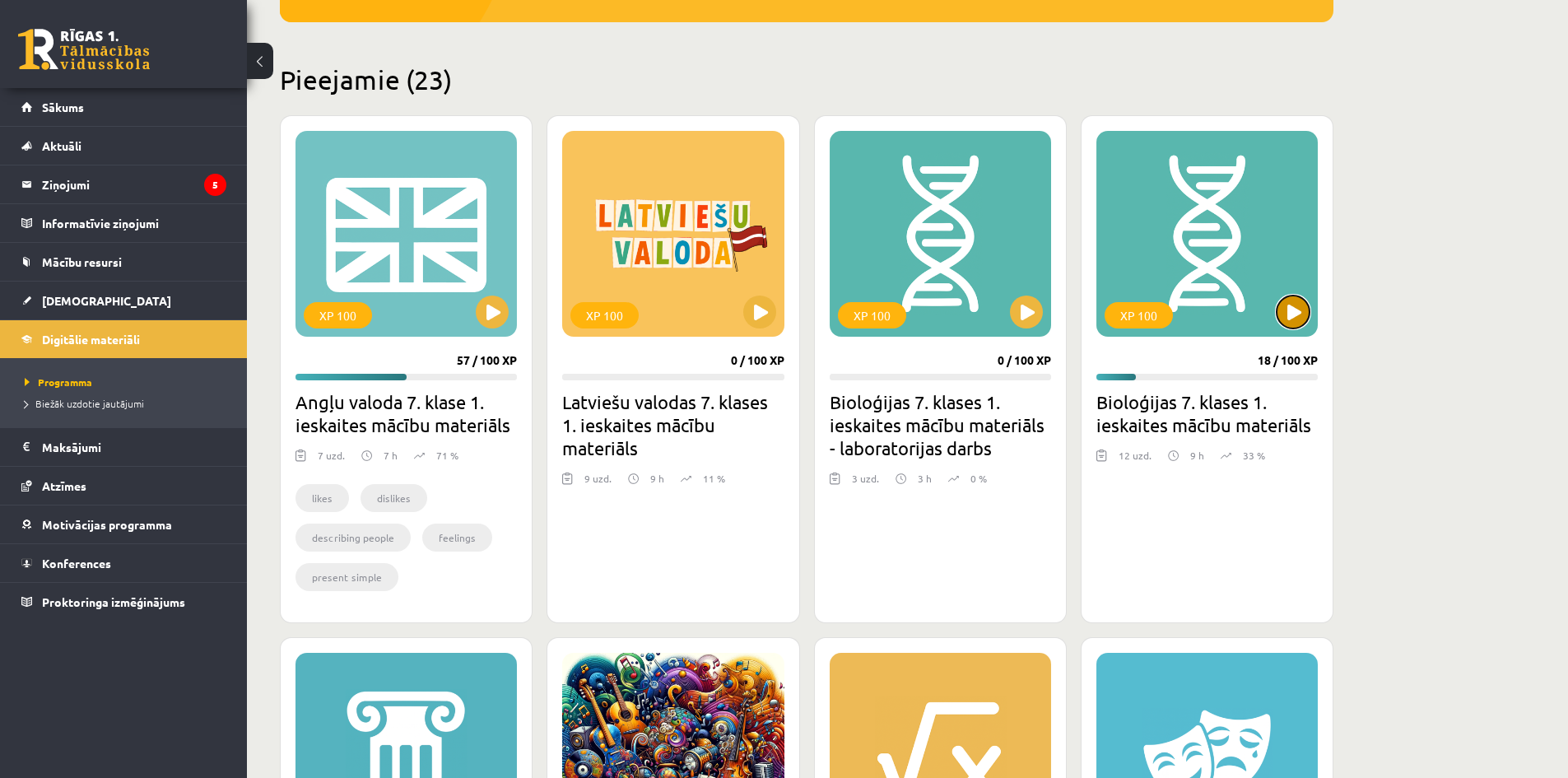
click at [1291, 309] on button at bounding box center [1293, 312] width 33 height 33
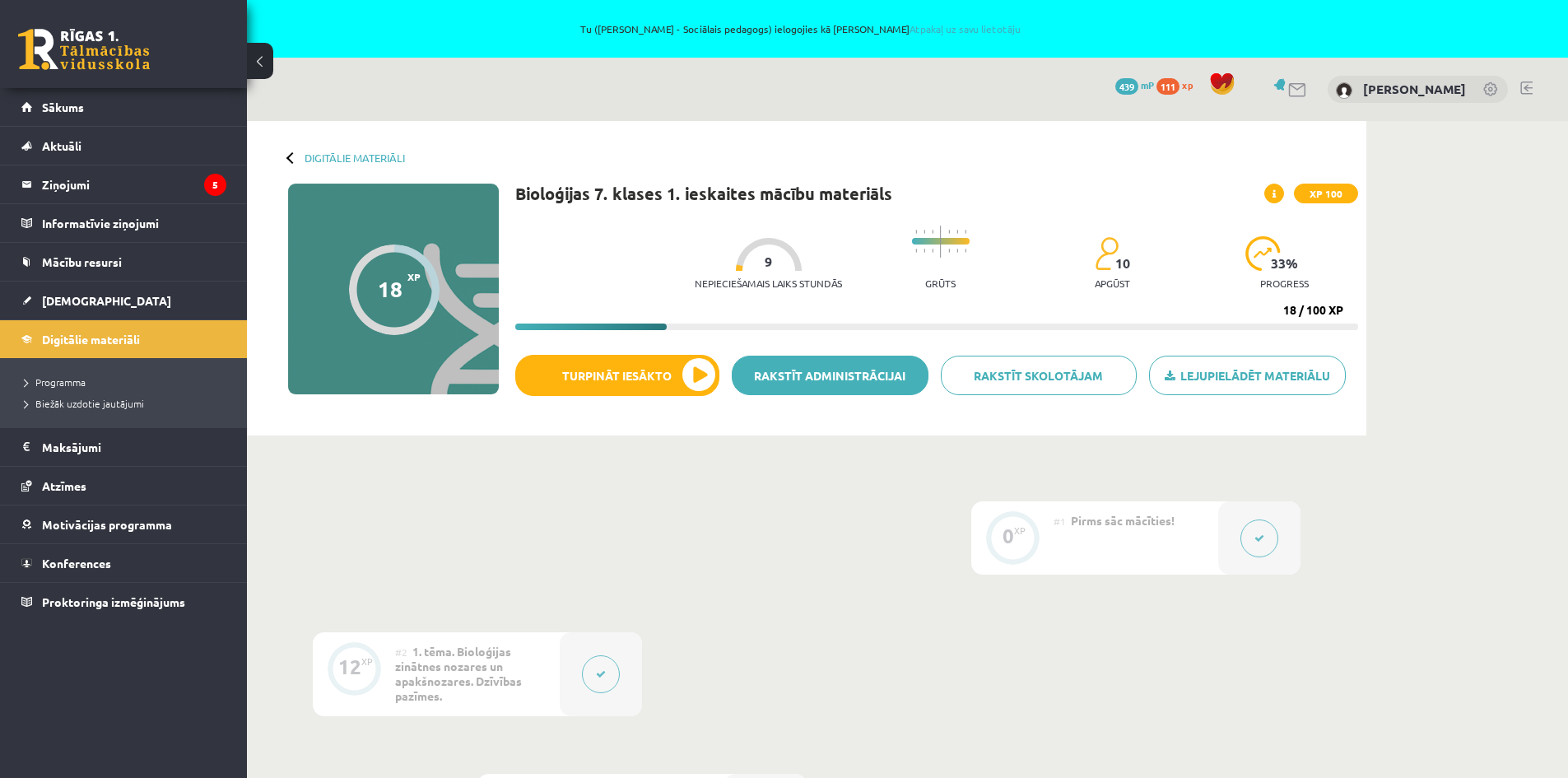
click at [853, 380] on link "Rakstīt administrācijai" at bounding box center [830, 375] width 197 height 40
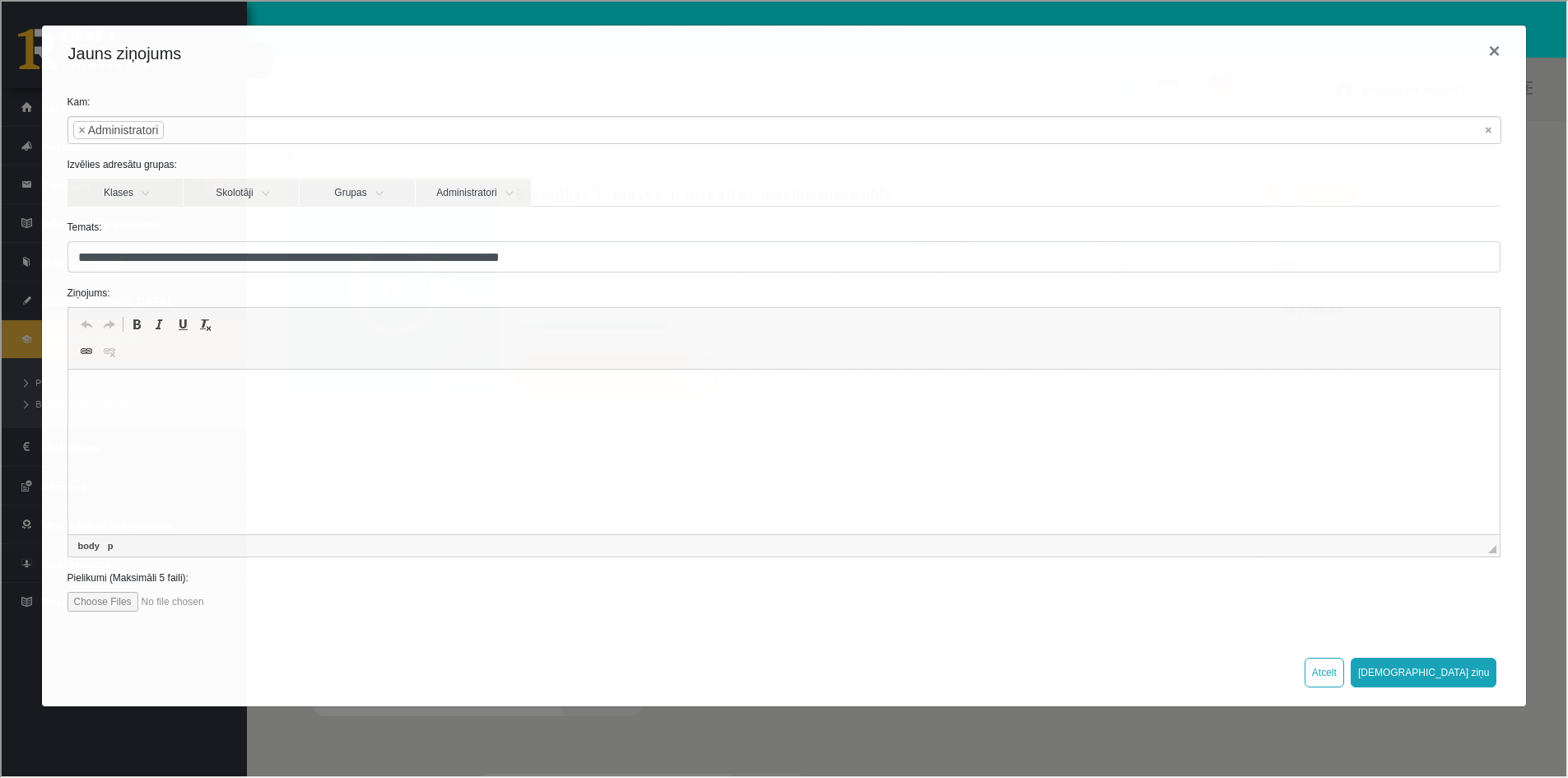
click at [192, 406] on html at bounding box center [784, 394] width 1432 height 50
click at [1494, 58] on button "×" at bounding box center [1491, 49] width 38 height 46
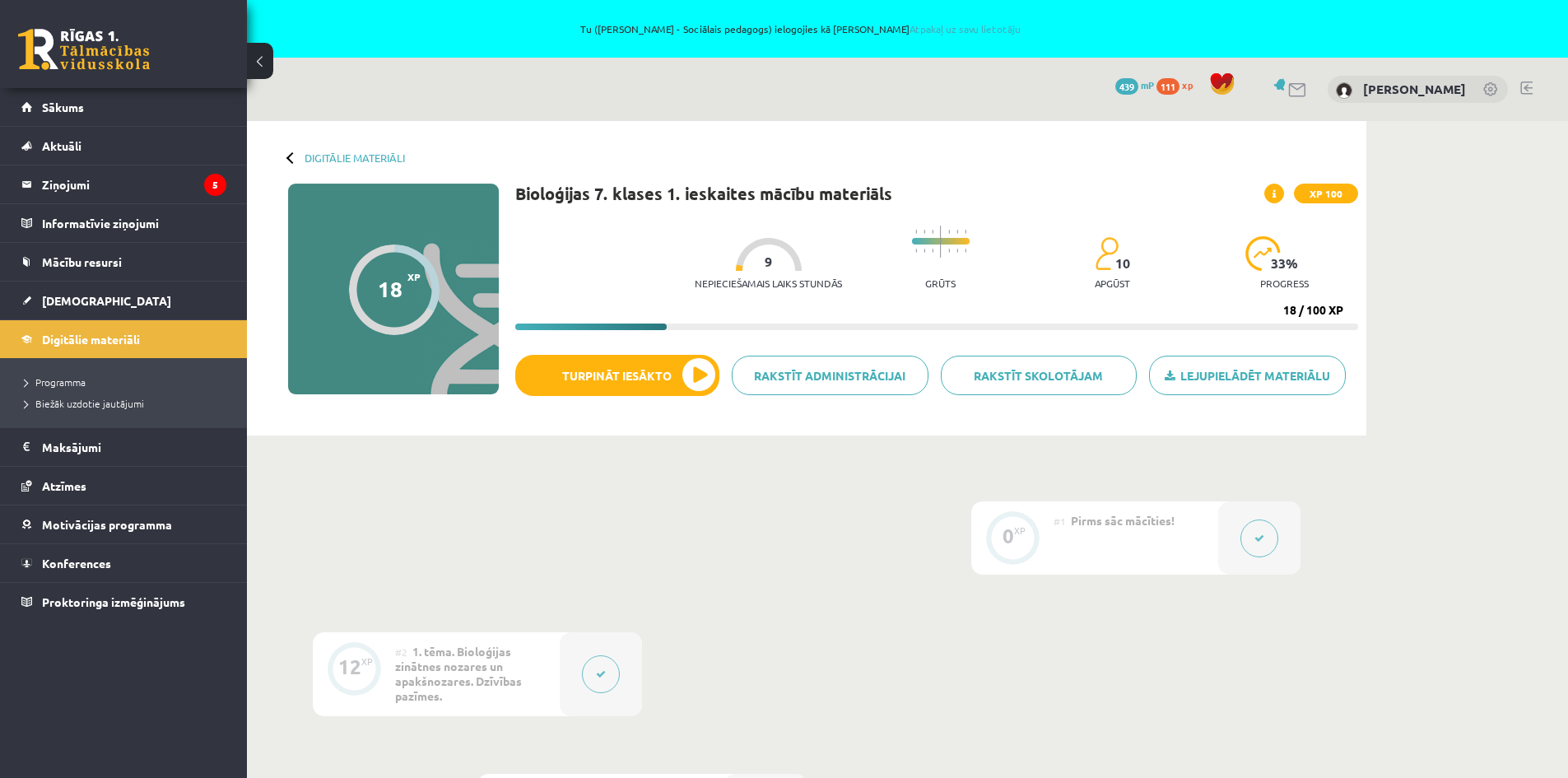
click at [1261, 536] on icon at bounding box center [1259, 537] width 10 height 10
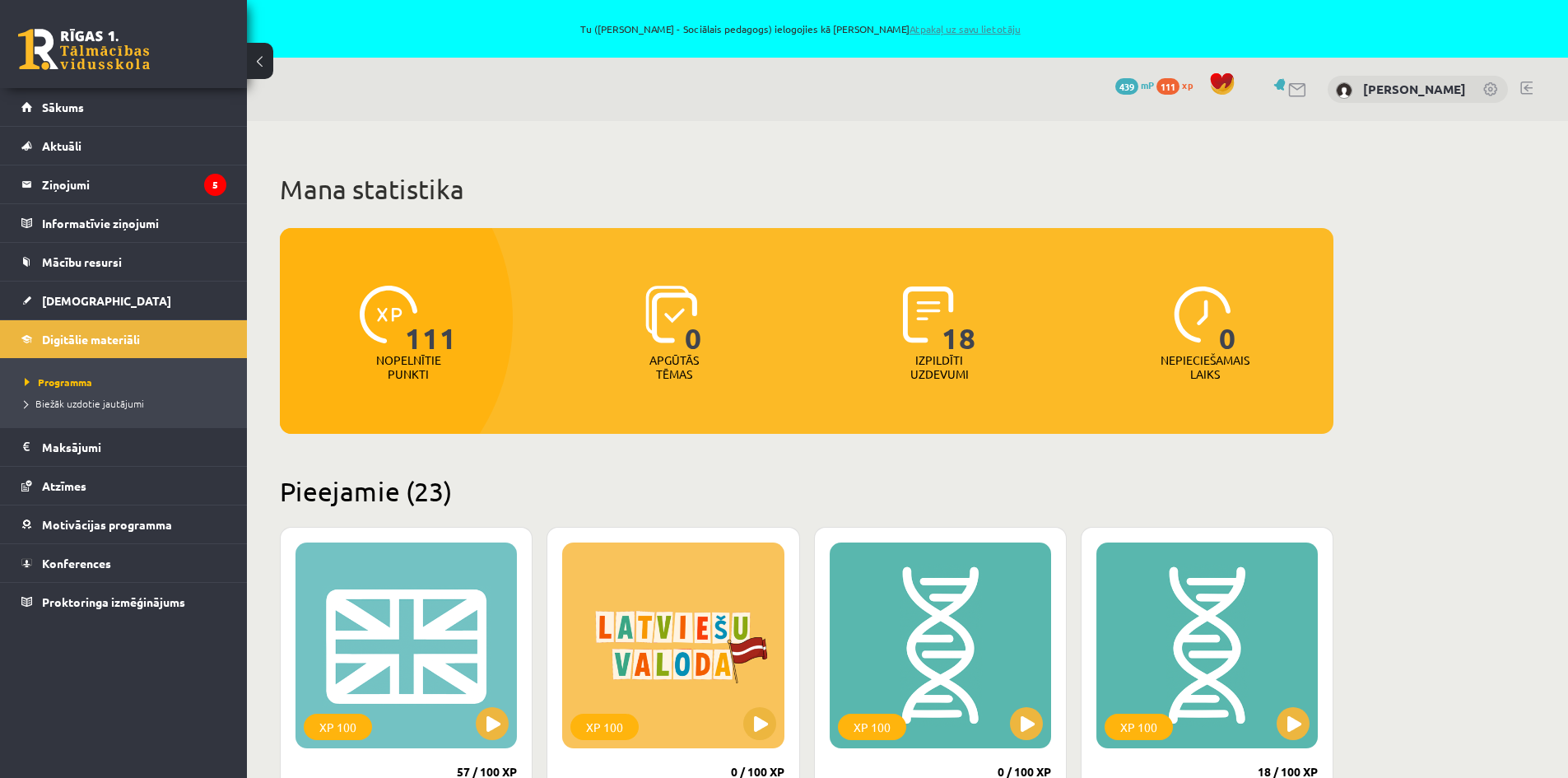
click at [944, 25] on link "Atpakaļ uz savu lietotāju" at bounding box center [965, 29] width 111 height 13
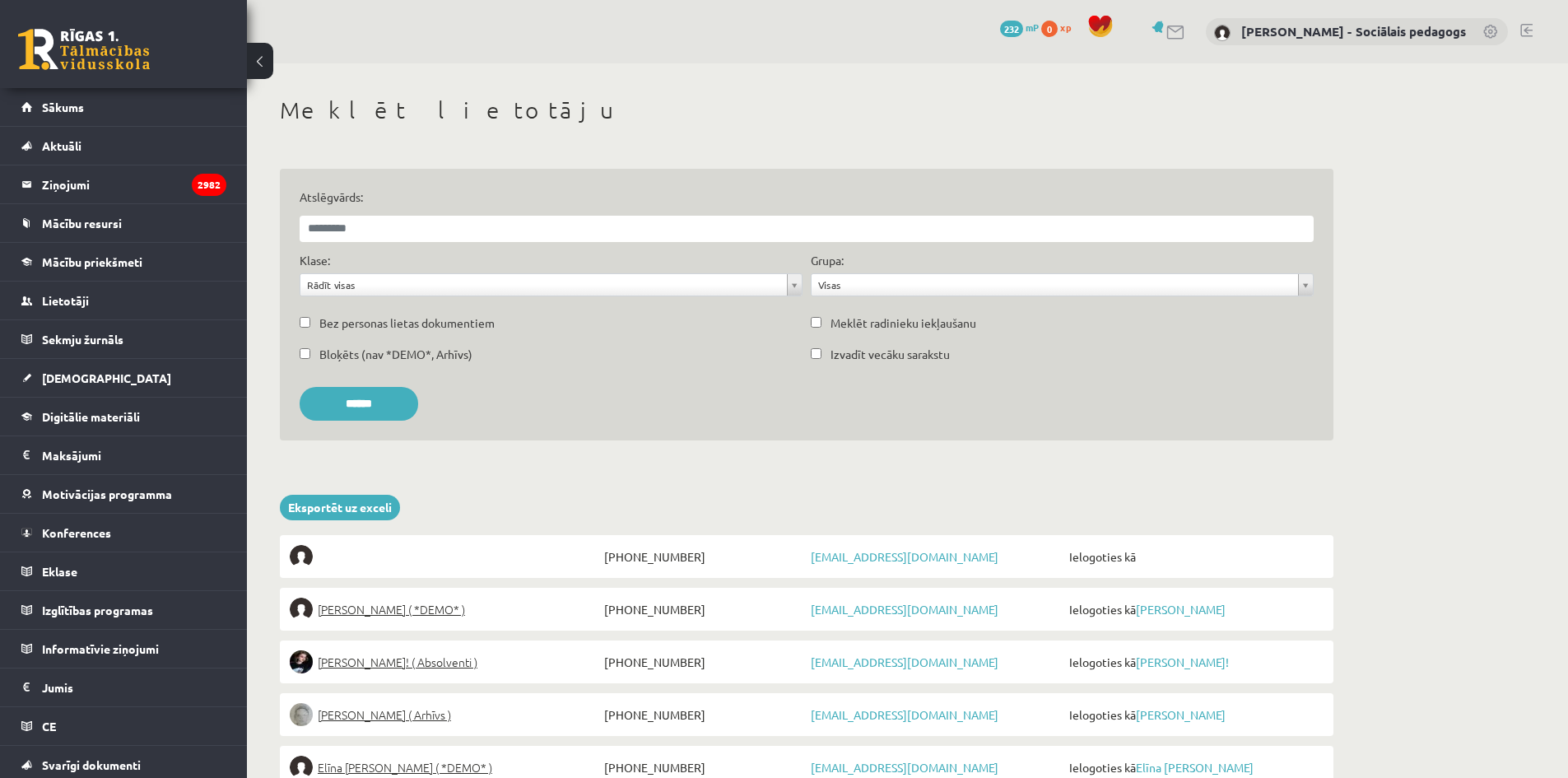
click at [465, 52] on div "0 Dāvanas 232 mP 0 xp [PERSON_NAME] - Sociālais pedagogs" at bounding box center [907, 31] width 1321 height 63
click at [518, 220] on input "Atslēgvārds:" at bounding box center [807, 228] width 1014 height 26
type input "**********"
click at [371, 397] on input "******" at bounding box center [359, 403] width 118 height 33
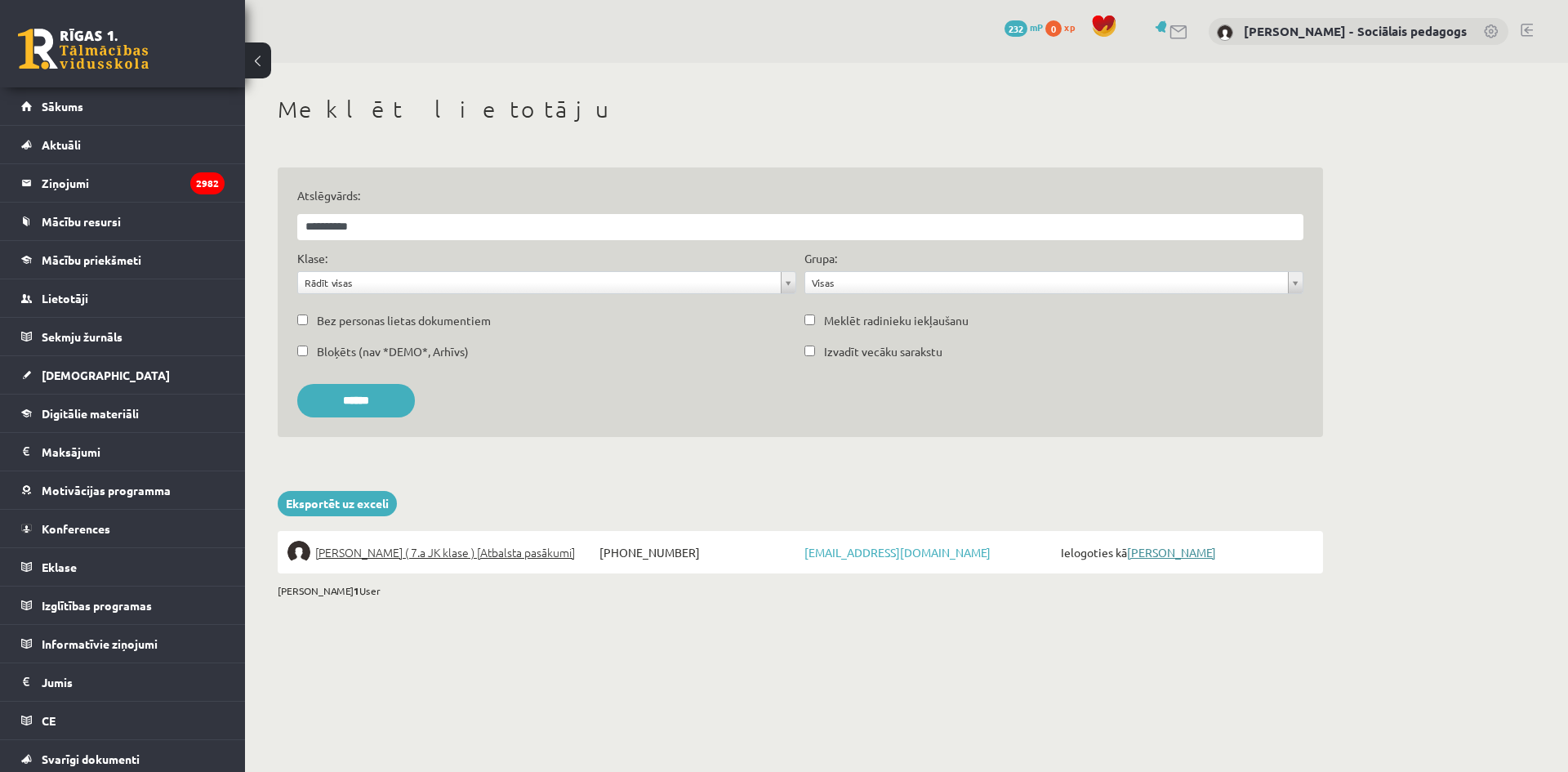
click at [1171, 555] on link "[PERSON_NAME]" at bounding box center [1171, 552] width 89 height 15
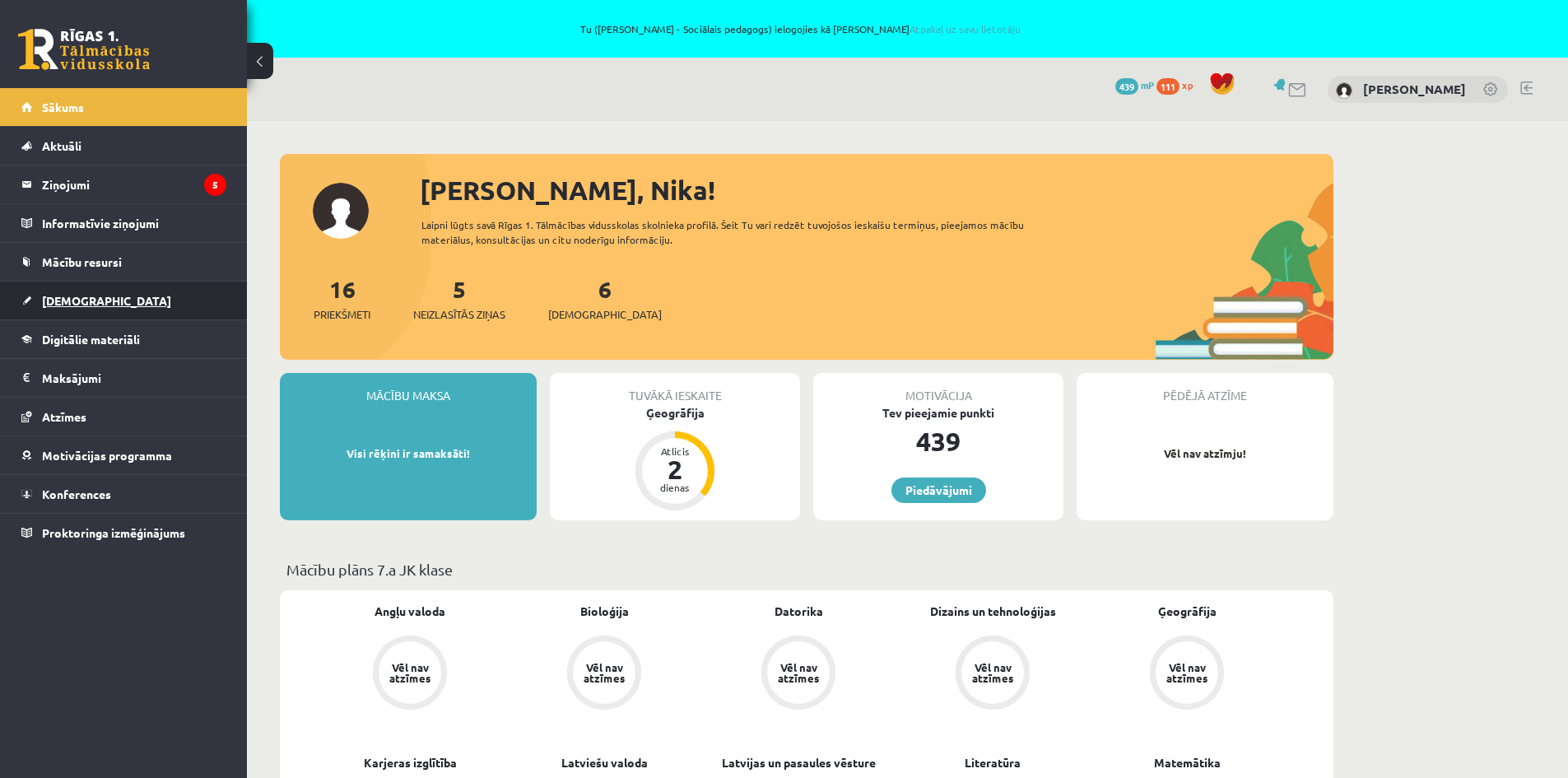
click at [66, 304] on span "[DEMOGRAPHIC_DATA]" at bounding box center [106, 301] width 130 height 15
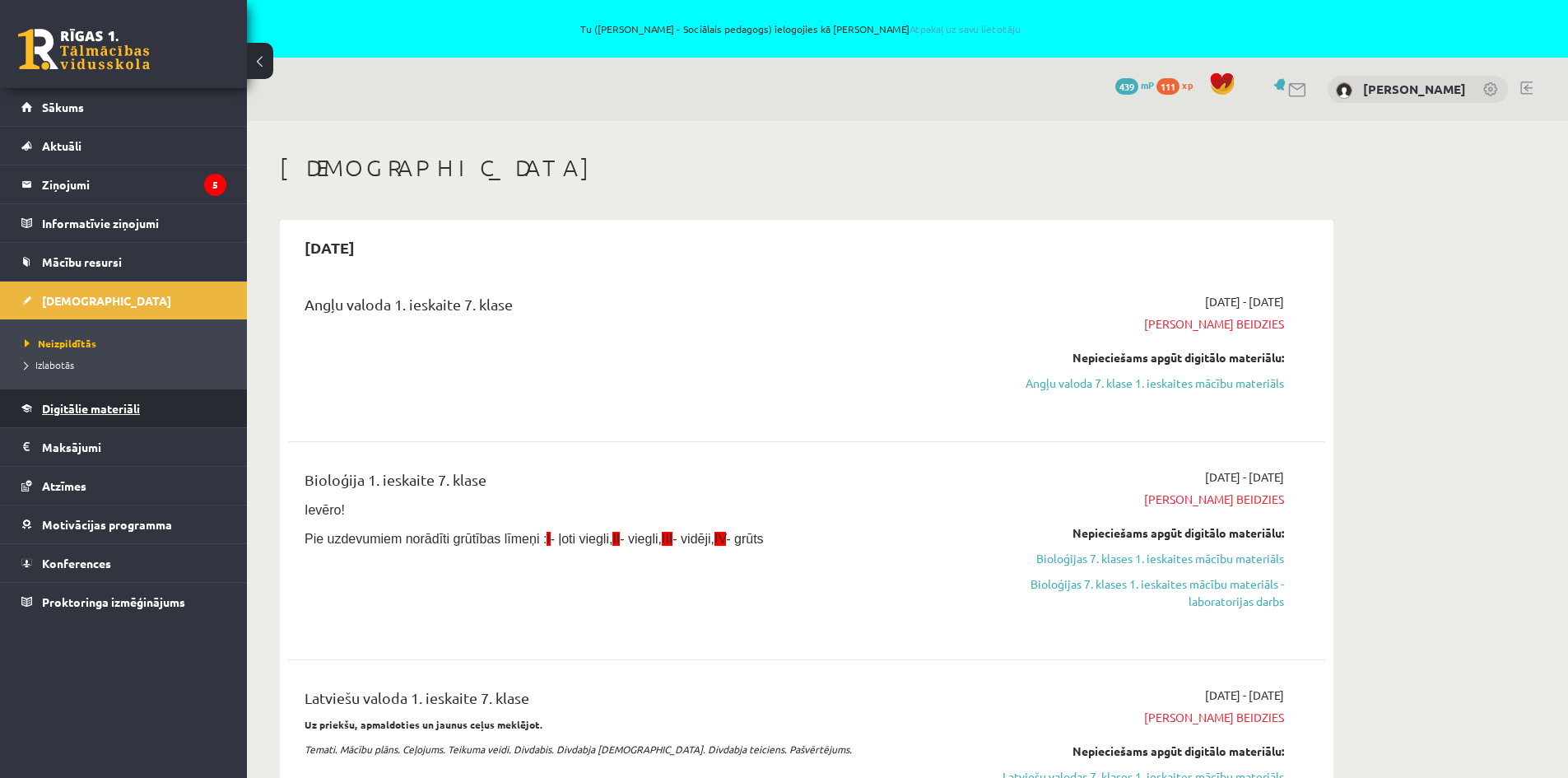
click at [86, 406] on span "Digitālie materiāli" at bounding box center [91, 408] width 98 height 15
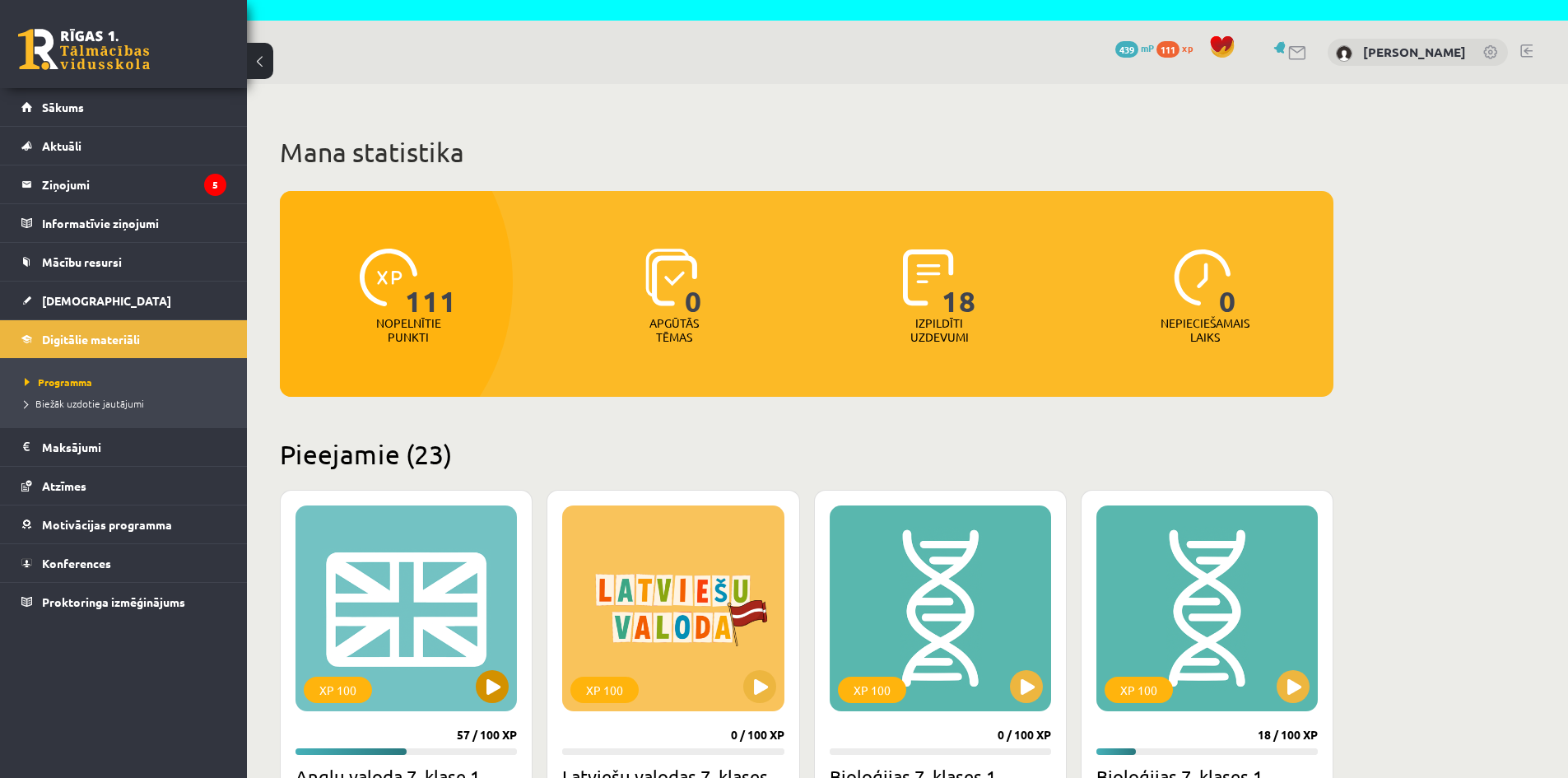
scroll to position [165, 0]
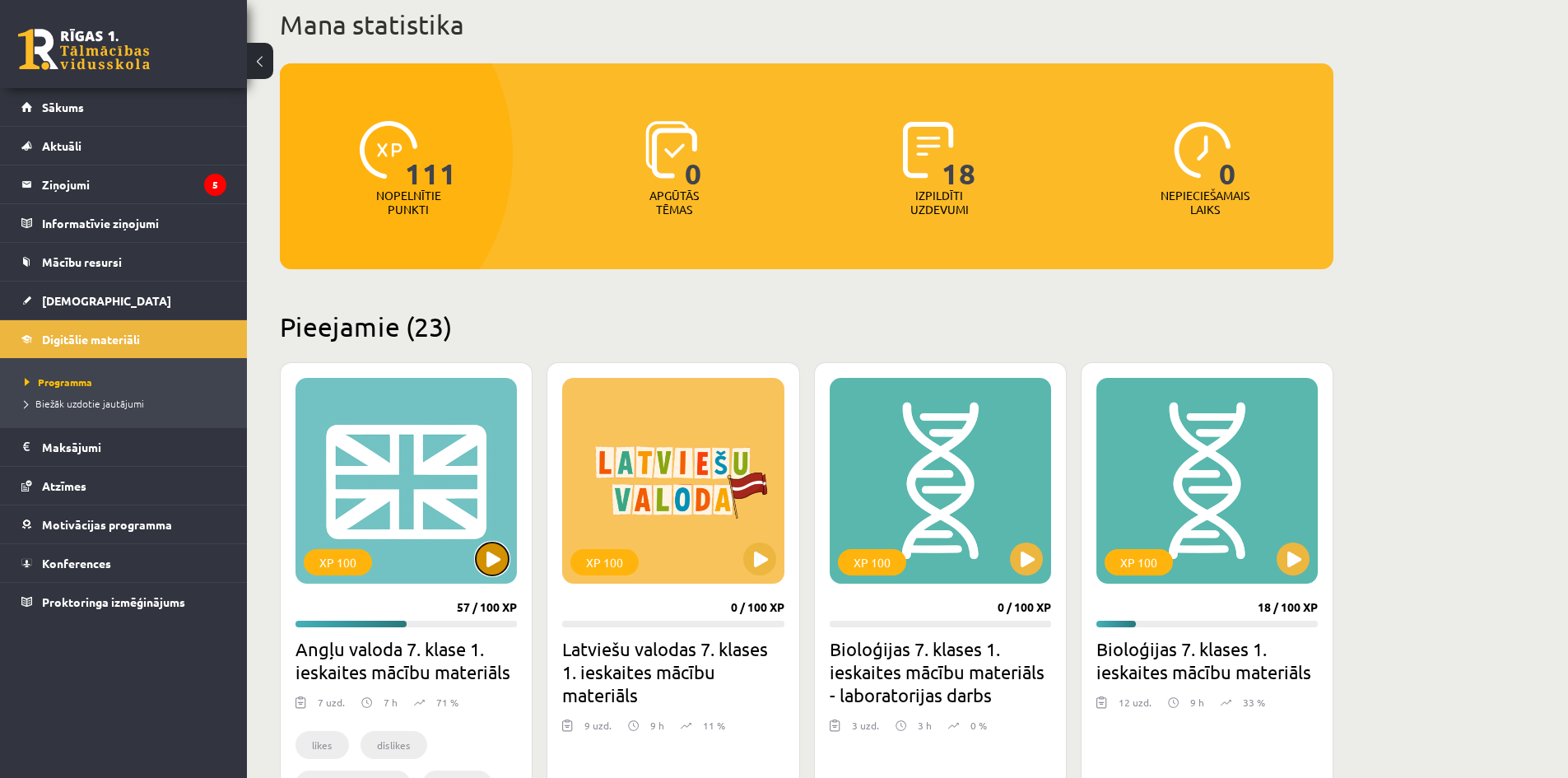
click at [490, 558] on button at bounding box center [492, 559] width 33 height 33
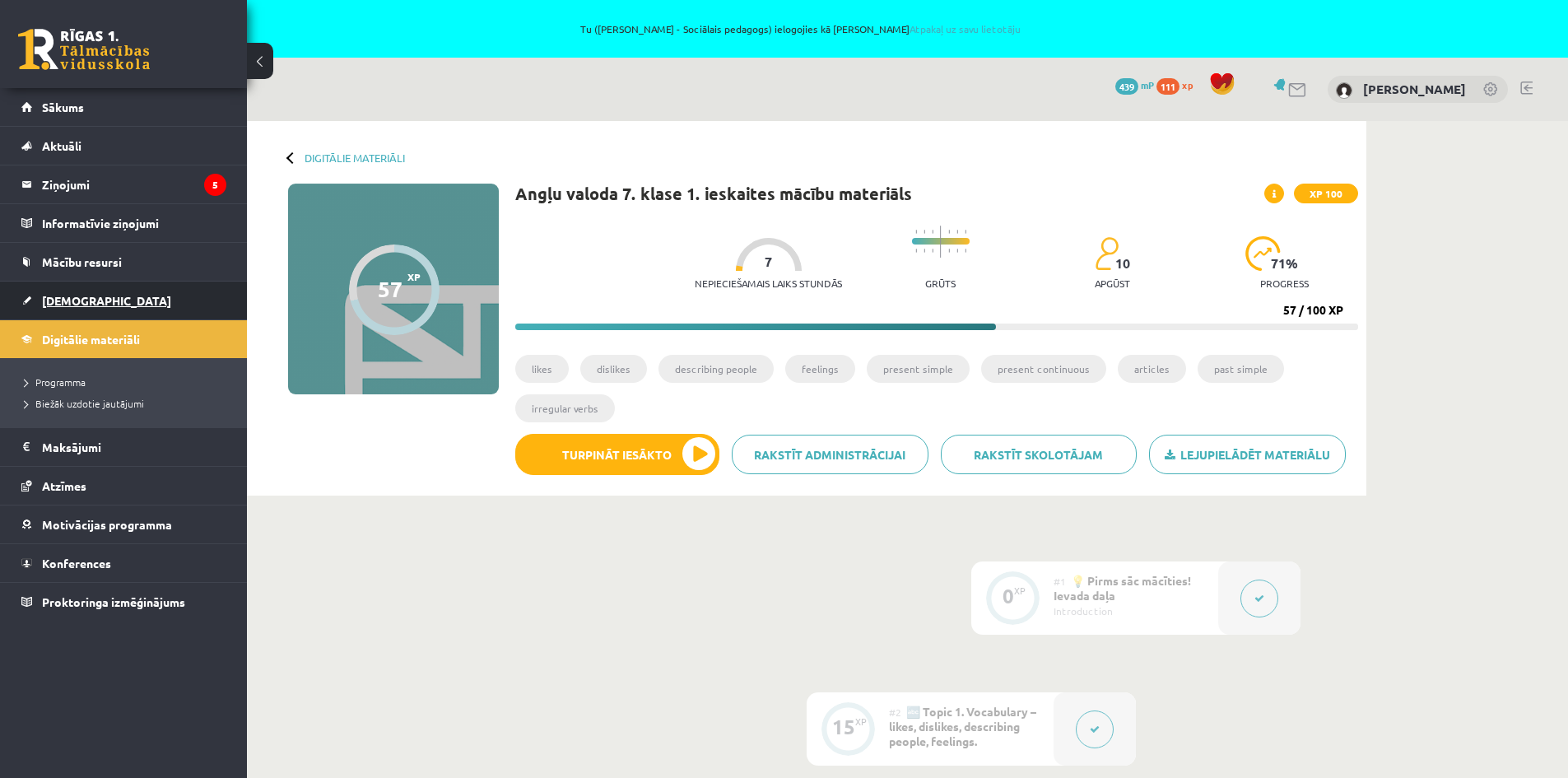
click at [57, 308] on link "[DEMOGRAPHIC_DATA]" at bounding box center [123, 300] width 204 height 38
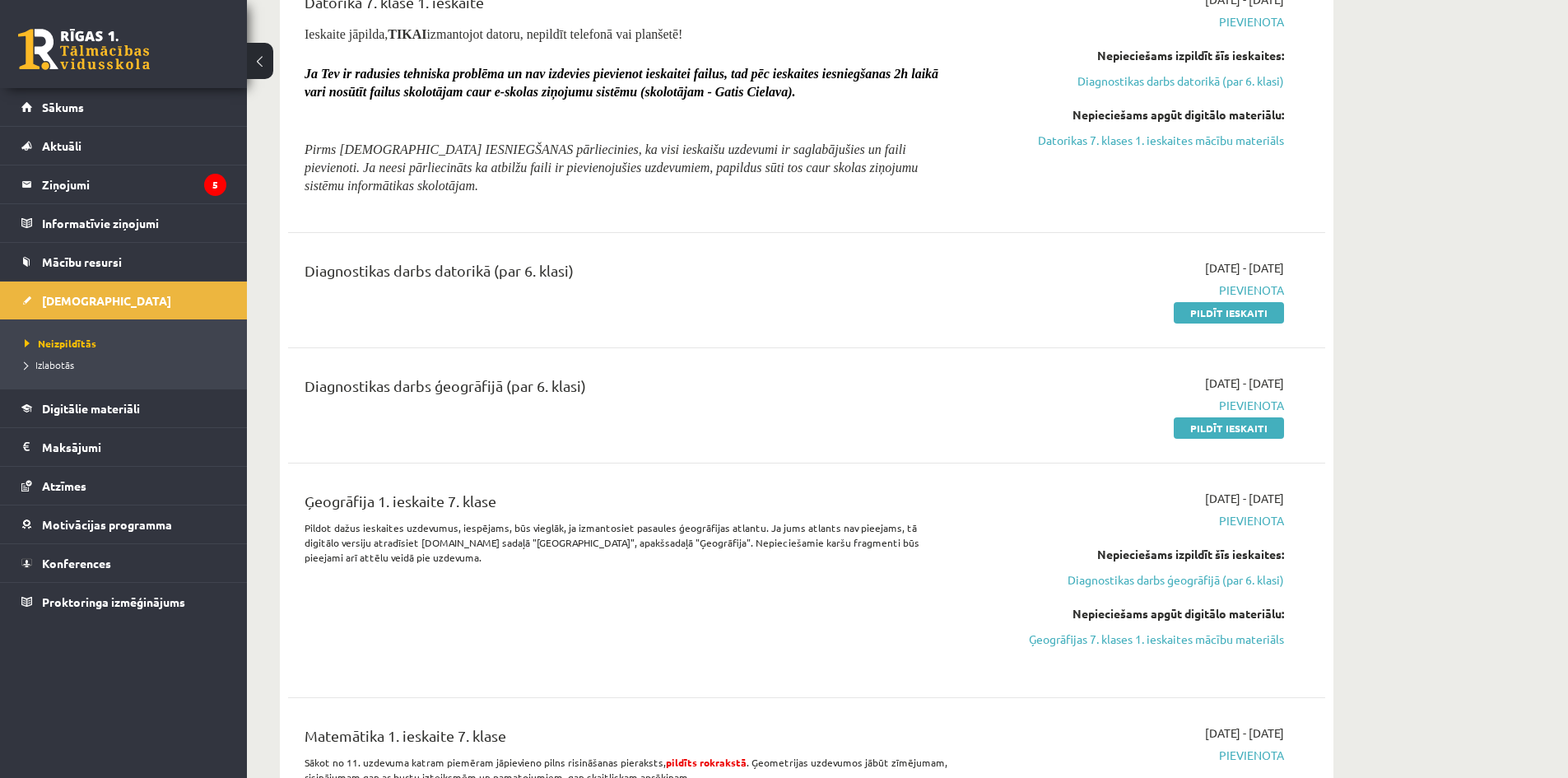
scroll to position [1975, 0]
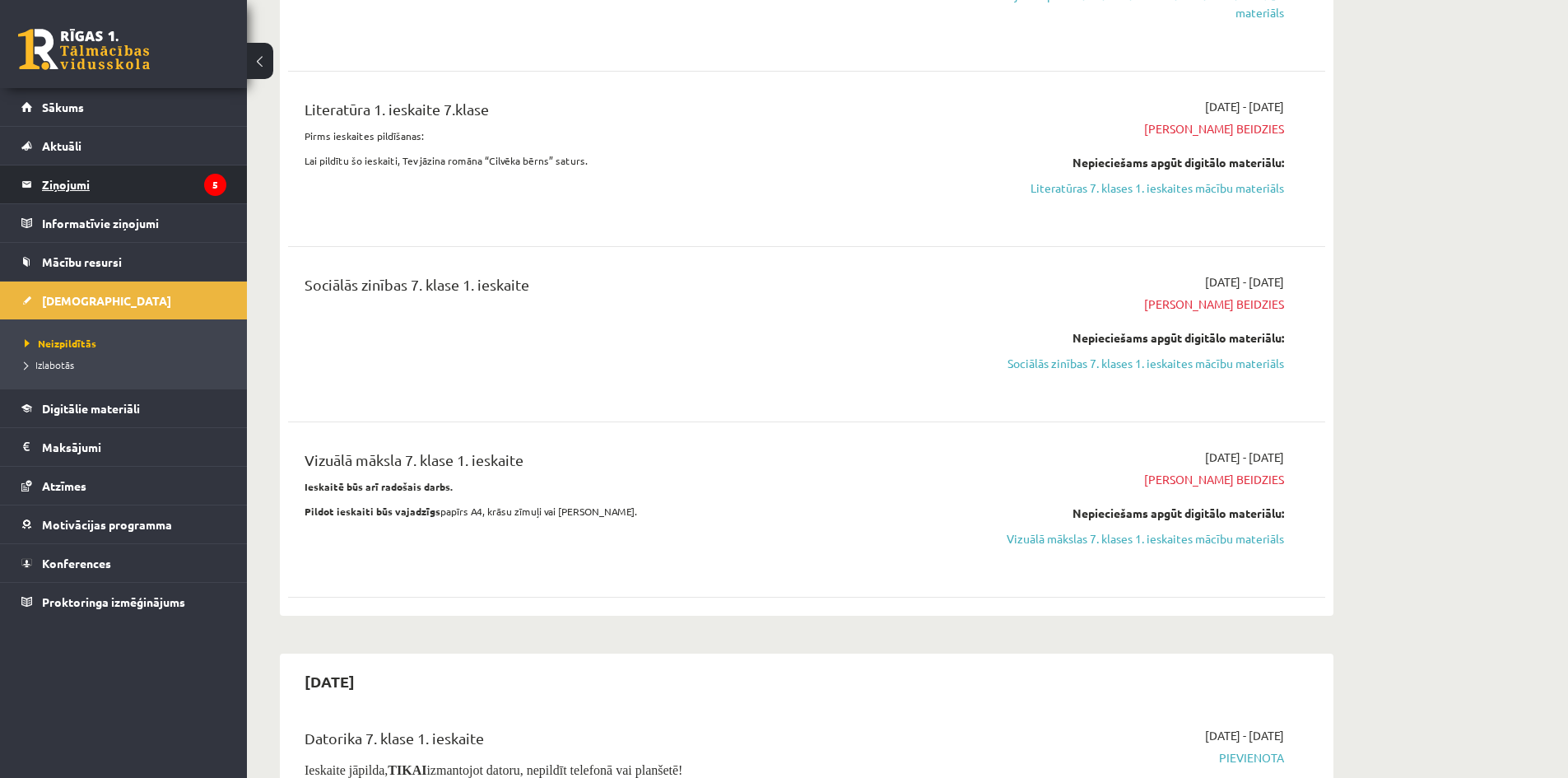
click at [86, 180] on legend "Ziņojumi 5" at bounding box center [133, 184] width 184 height 38
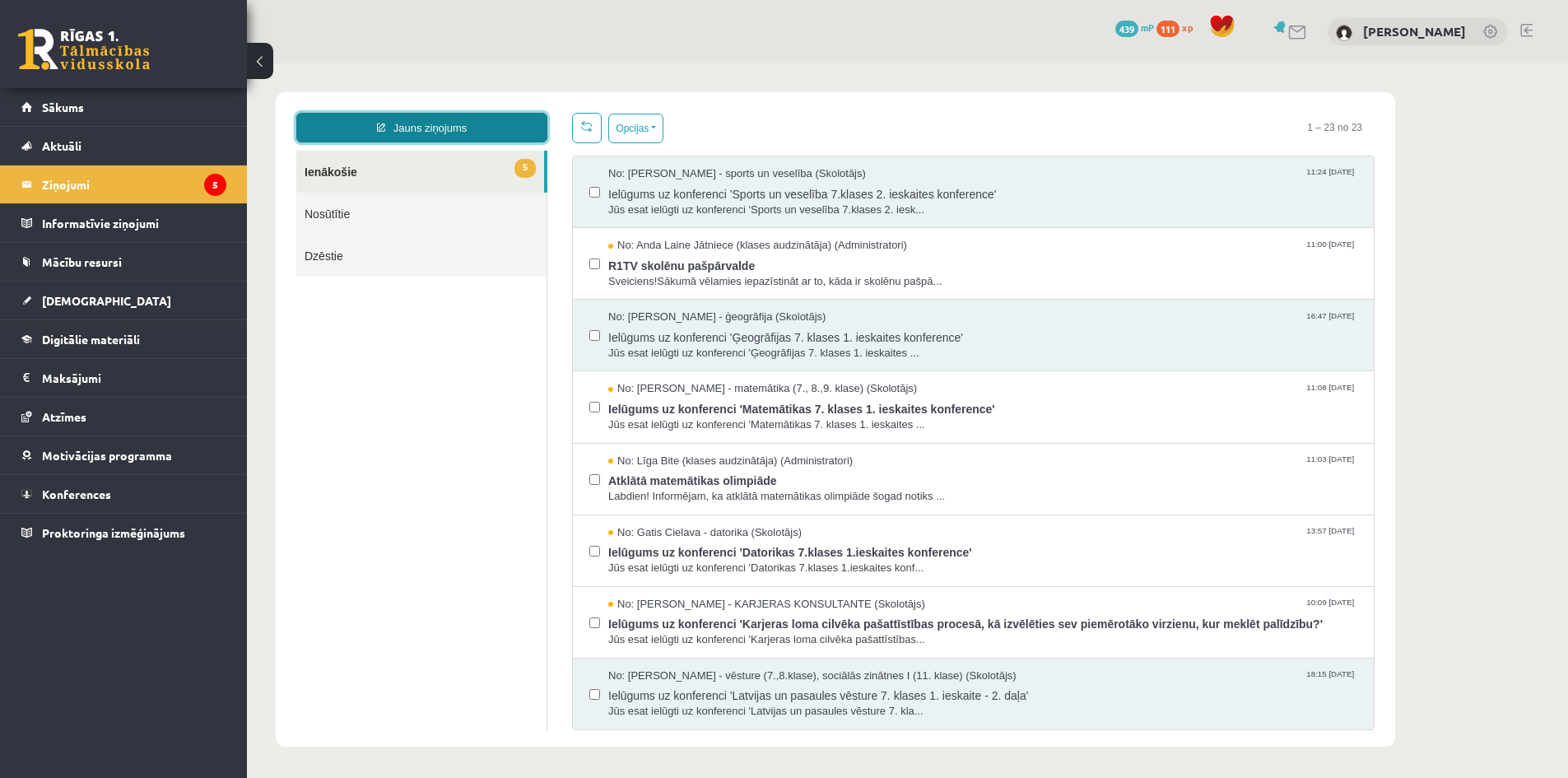
click at [464, 123] on link "Jauns ziņojums" at bounding box center [421, 128] width 251 height 30
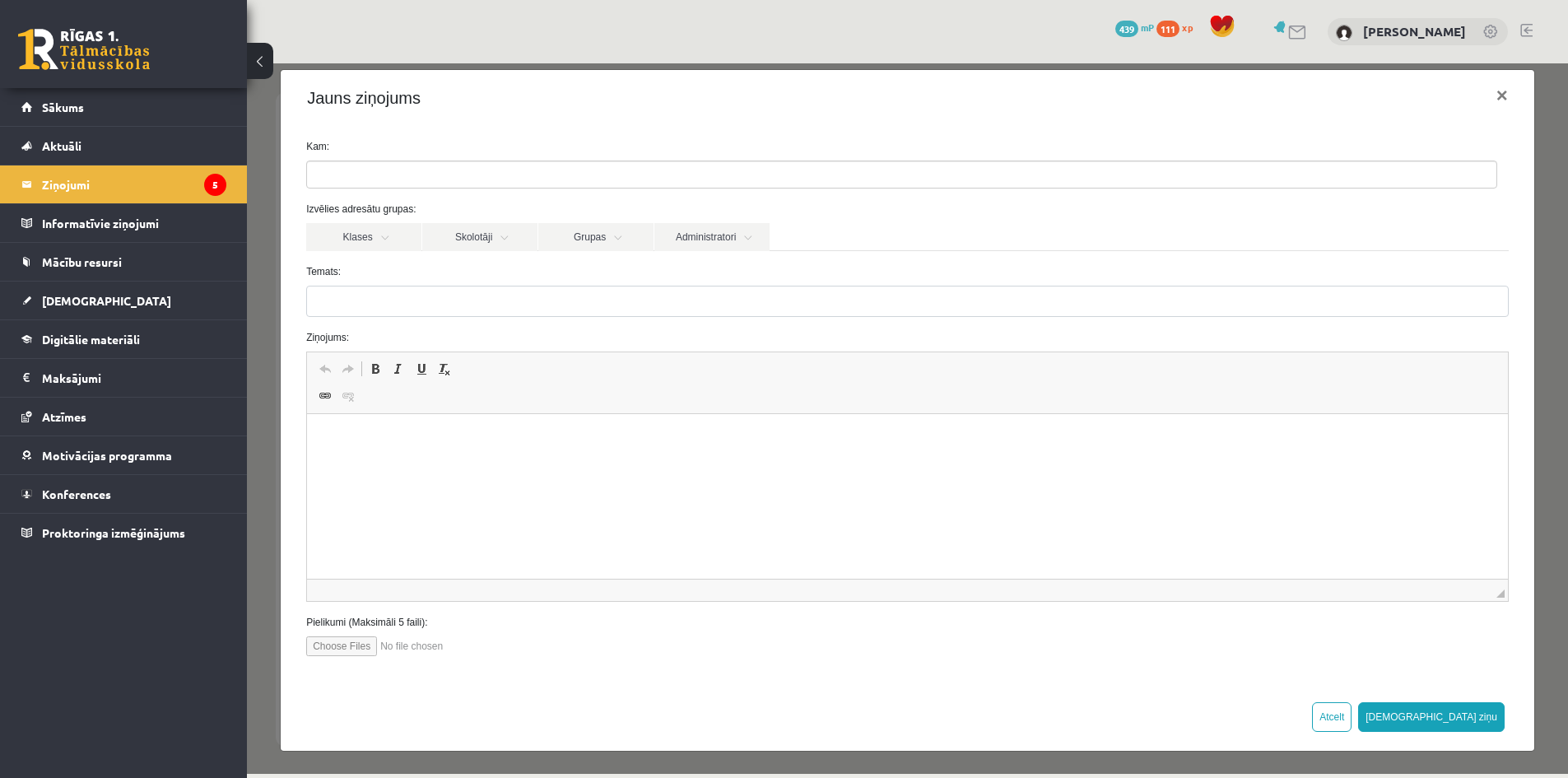
scroll to position [19, 0]
